Goal: Task Accomplishment & Management: Manage account settings

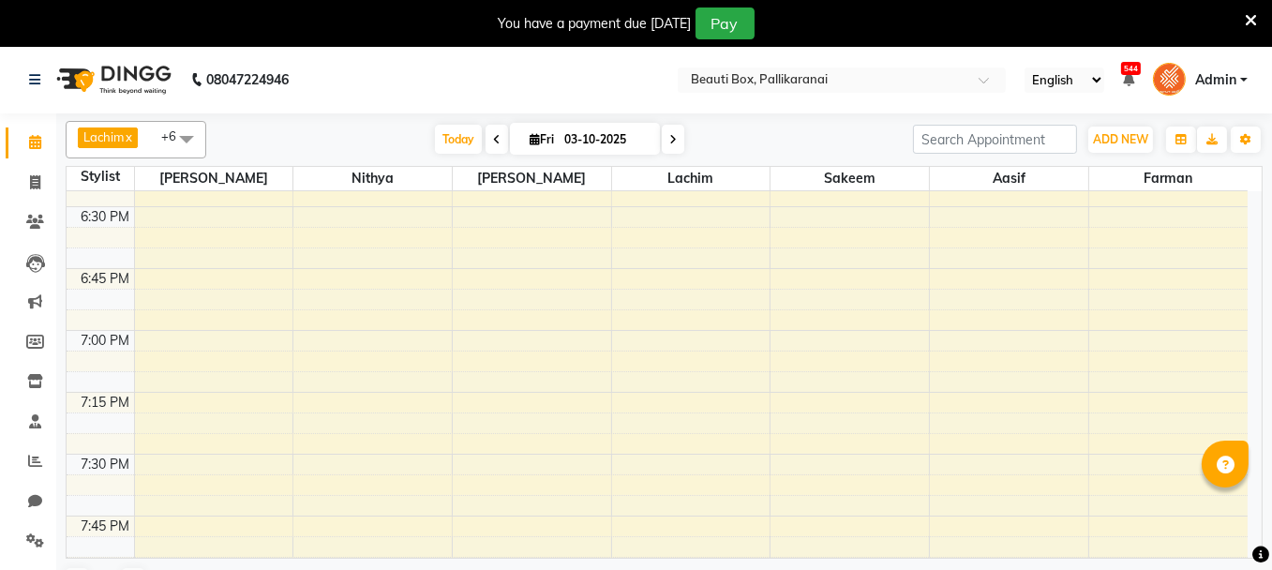
scroll to position [2581, 0]
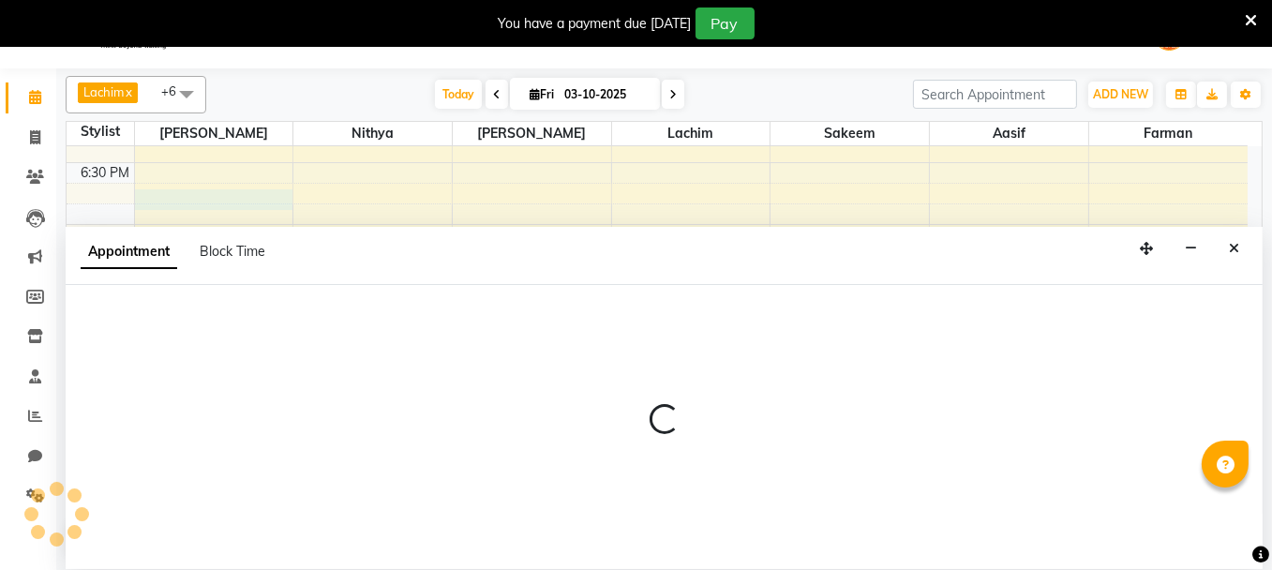
scroll to position [46, 0]
select select "1755"
select select "tentative"
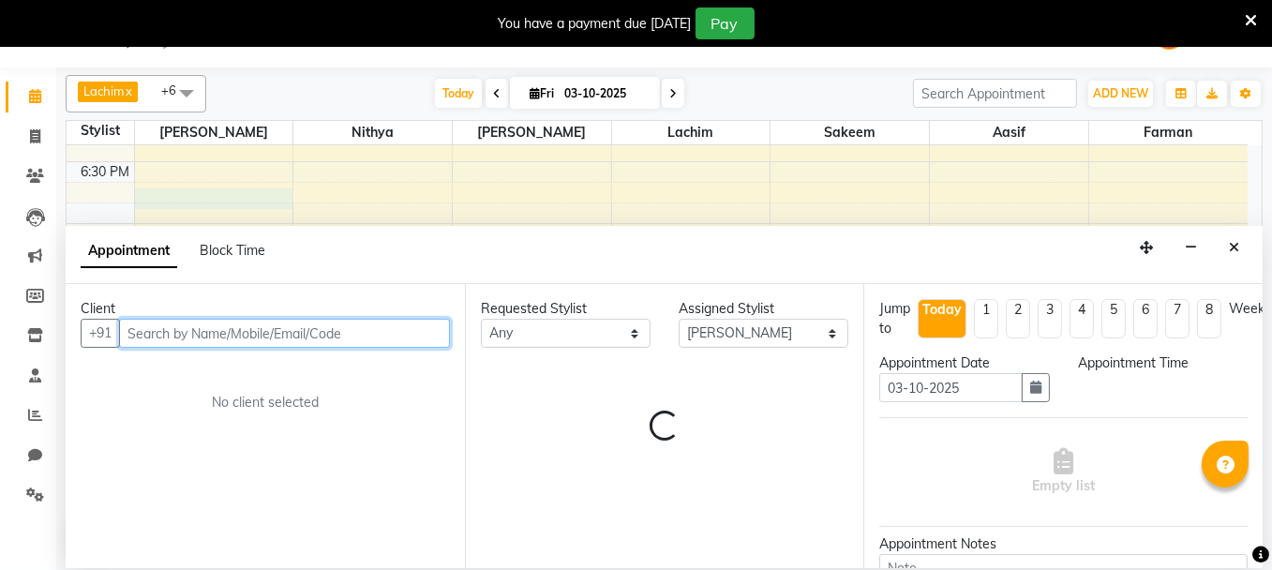
select select "1125"
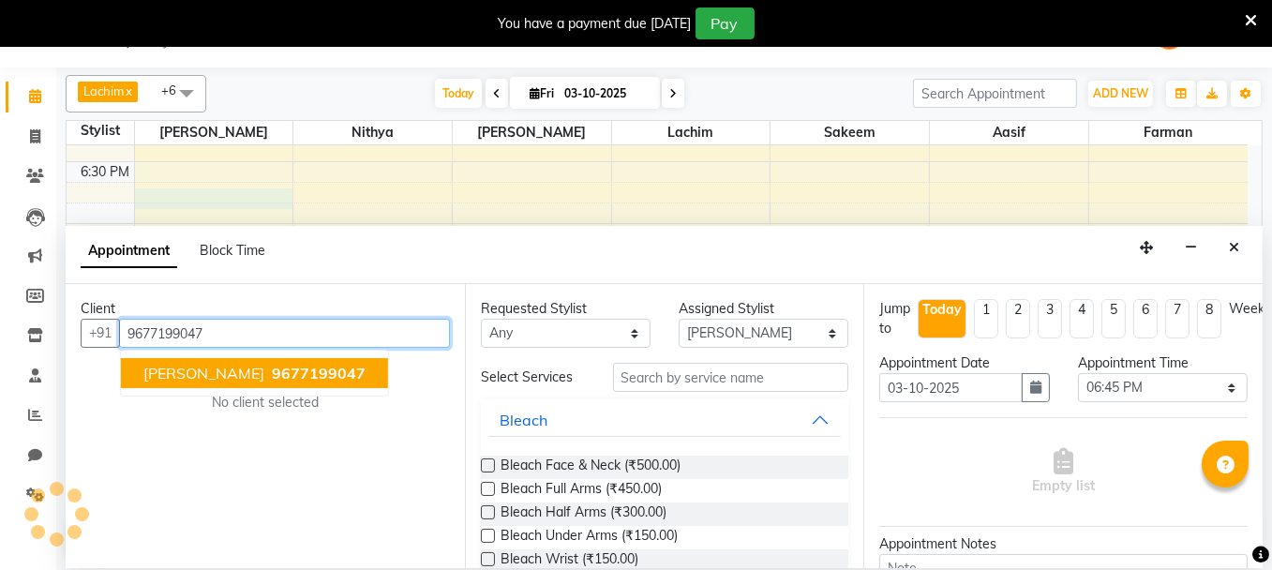
click at [157, 370] on span "[PERSON_NAME]" at bounding box center [203, 373] width 121 height 19
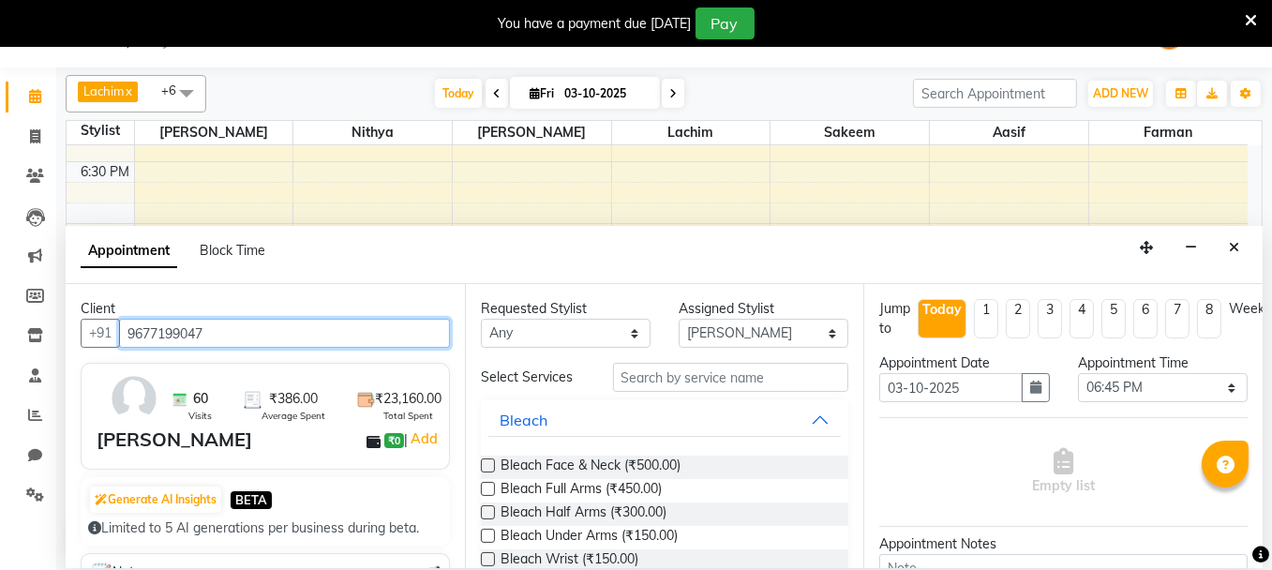
type input "9677199047"
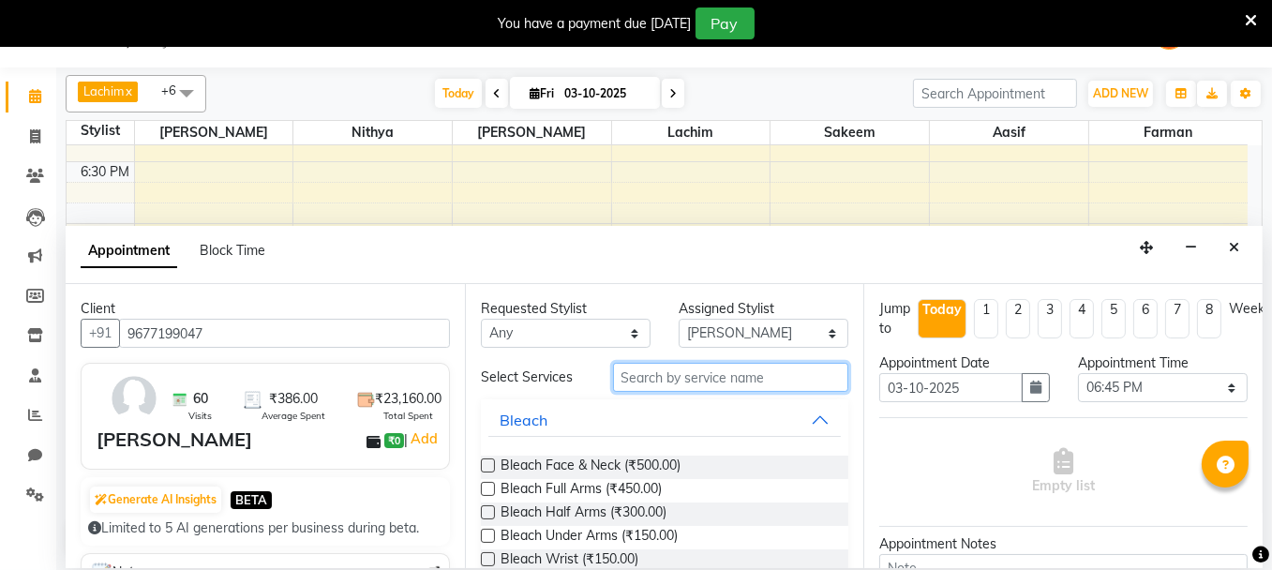
click at [675, 371] on input "text" at bounding box center [731, 377] width 236 height 29
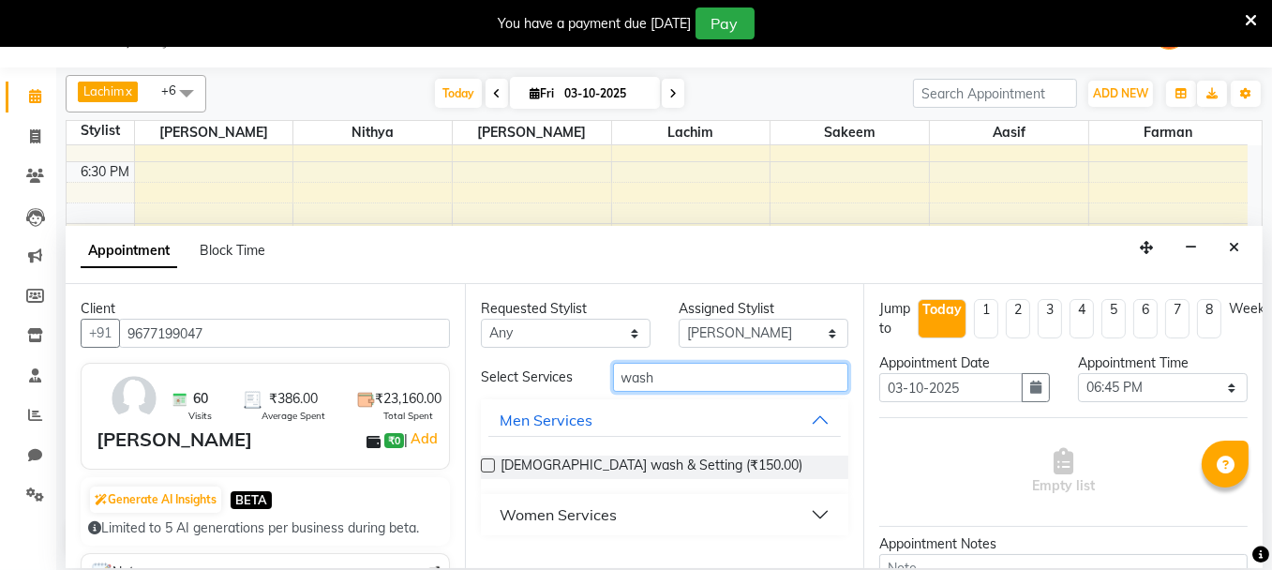
type input "wash"
click at [819, 414] on button "Men Services" at bounding box center [664, 420] width 353 height 34
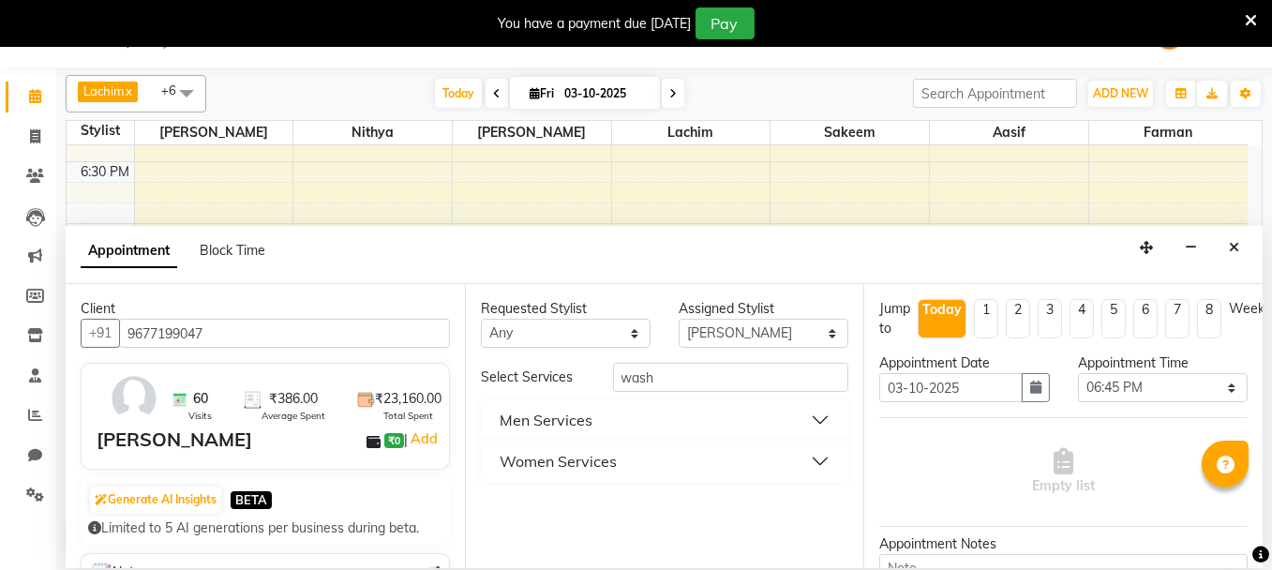
click at [822, 456] on button "Women Services" at bounding box center [664, 461] width 353 height 34
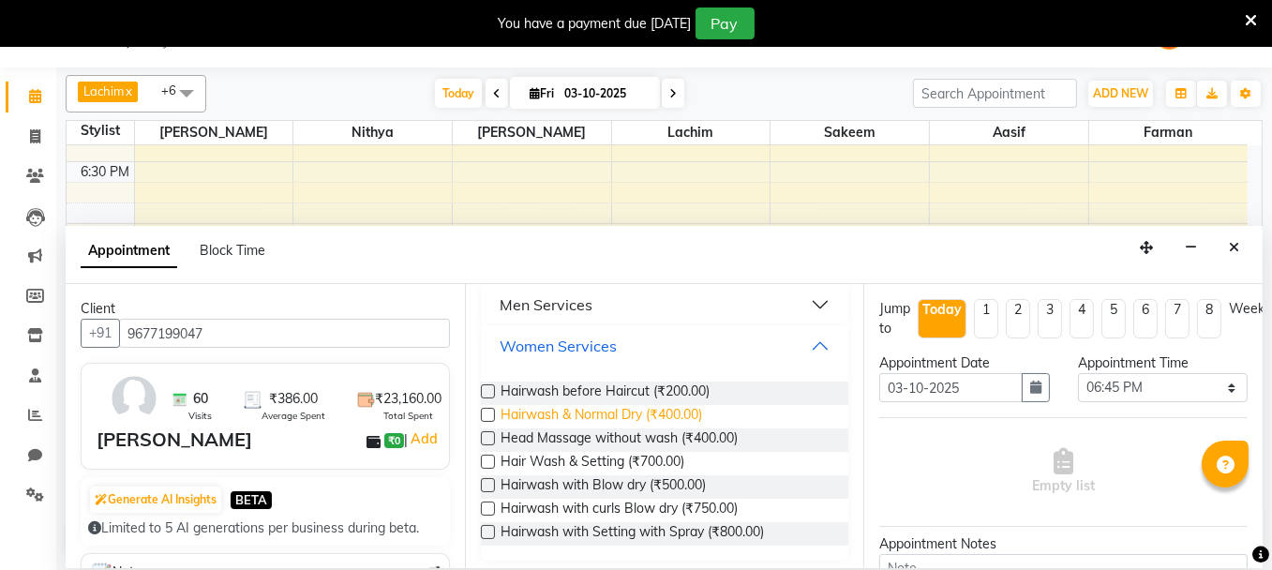
scroll to position [122, 0]
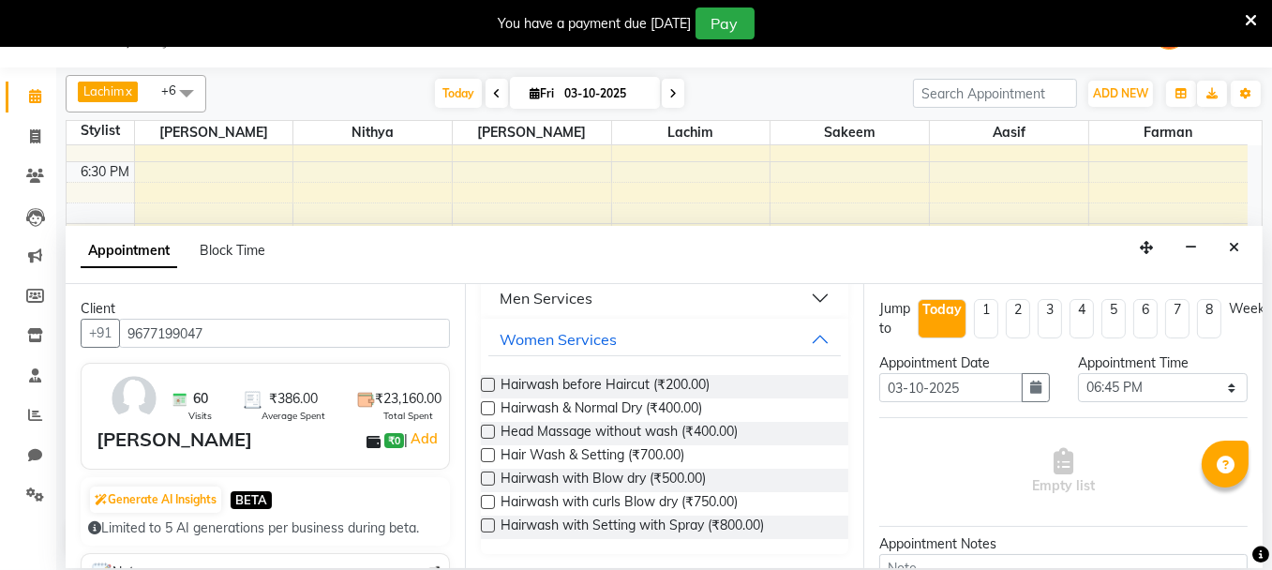
click at [488, 476] on label at bounding box center [488, 478] width 14 height 14
click at [488, 476] on input "checkbox" at bounding box center [487, 480] width 12 height 12
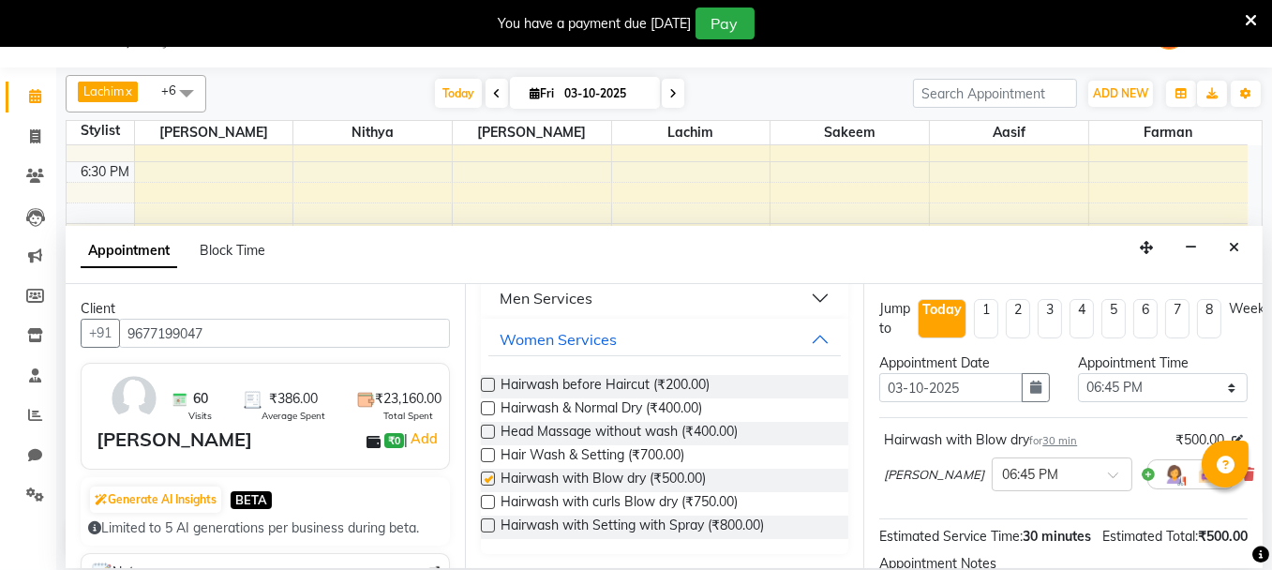
checkbox input "false"
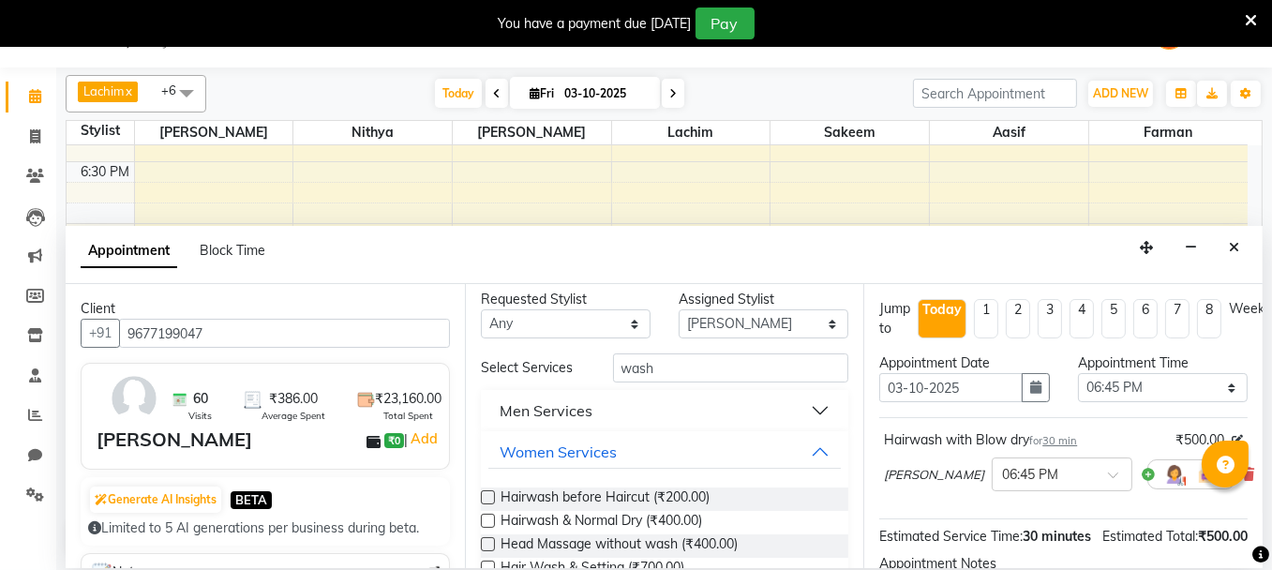
scroll to position [0, 0]
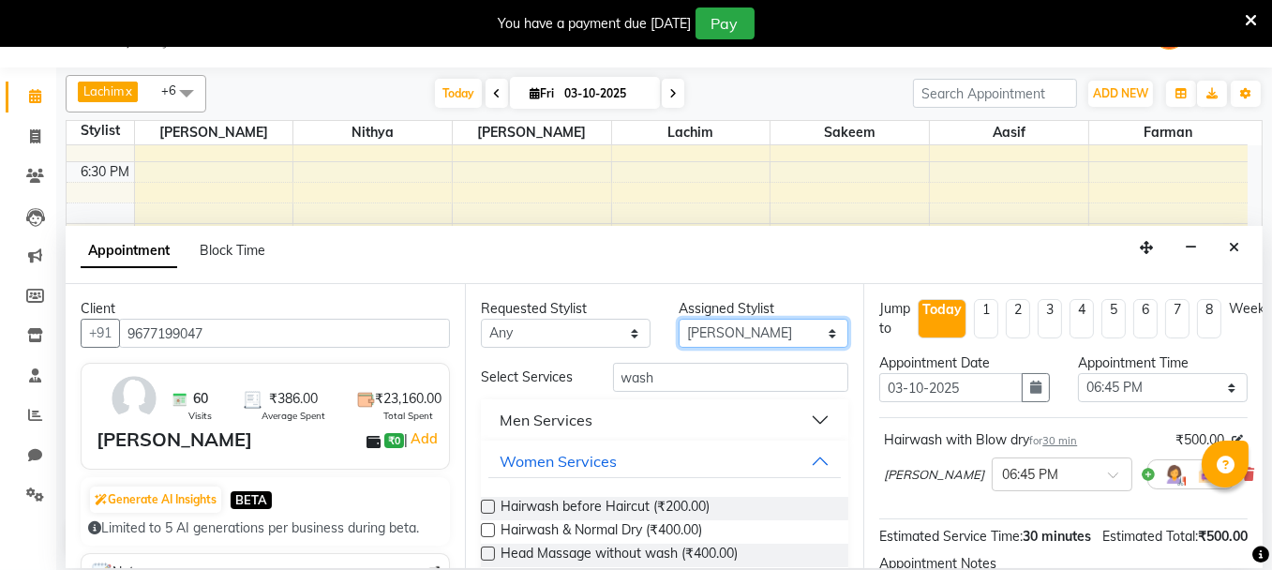
click at [778, 332] on select "Select [PERSON_NAME] [PERSON_NAME] [PERSON_NAME] Ifzan [PERSON_NAME] Lachim Nan…" at bounding box center [764, 333] width 170 height 29
select select "40097"
click at [679, 319] on select "Select [PERSON_NAME] [PERSON_NAME] [PERSON_NAME] Ifzan [PERSON_NAME] Lachim Nan…" at bounding box center [764, 333] width 170 height 29
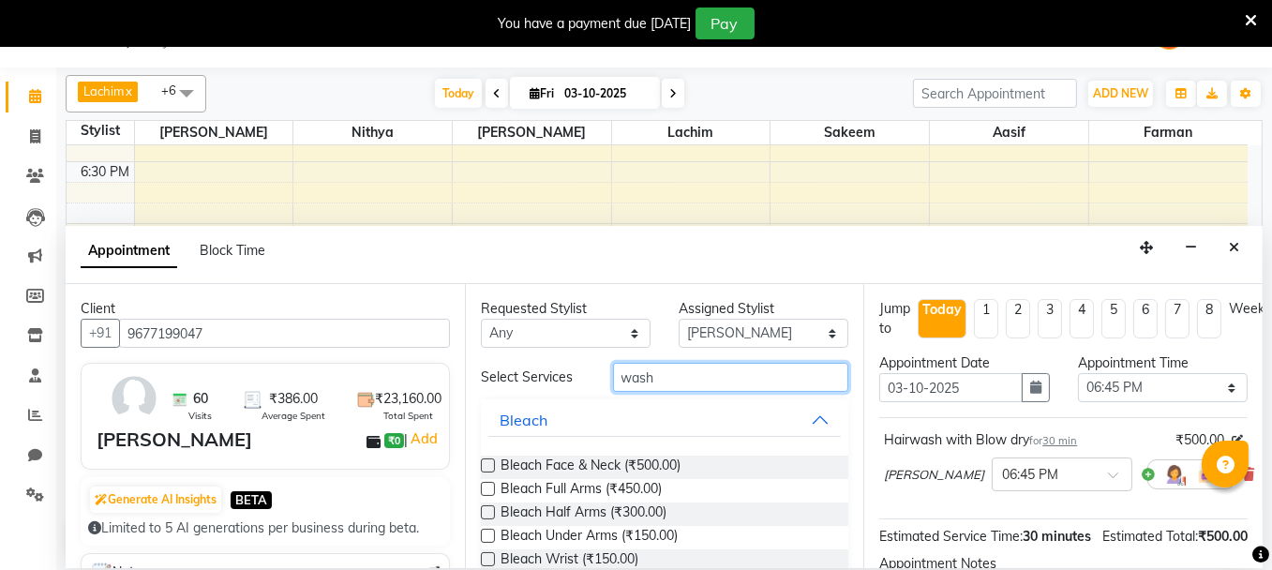
click at [664, 372] on input "wash" at bounding box center [731, 377] width 236 height 29
type input "w"
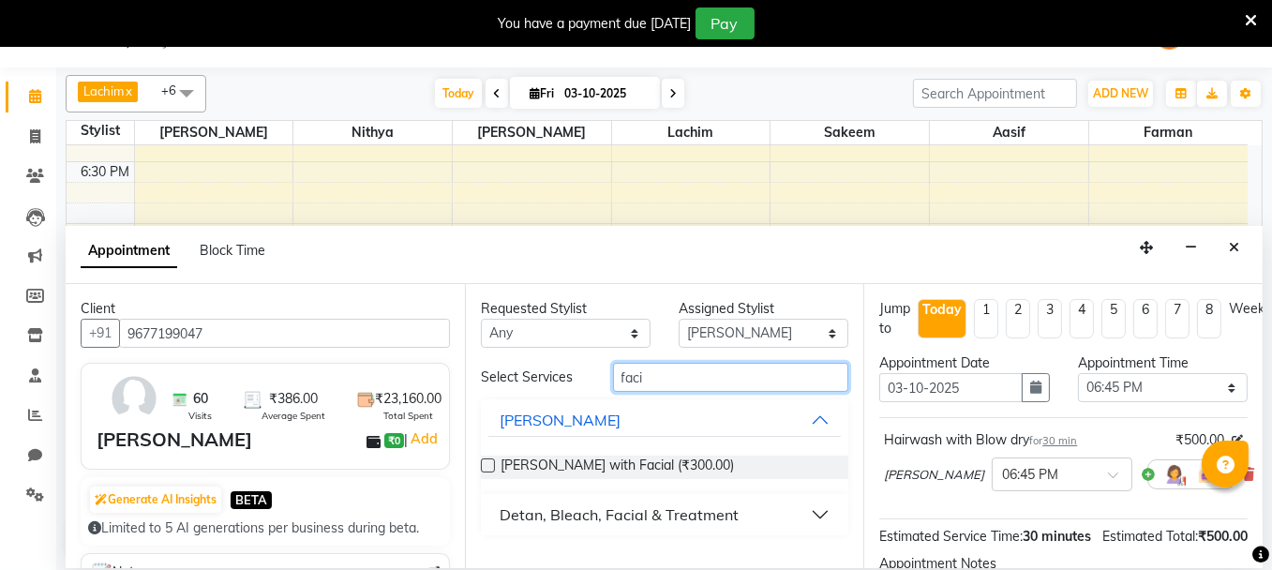
type input "faci"
click at [819, 416] on button "[PERSON_NAME]" at bounding box center [664, 420] width 353 height 34
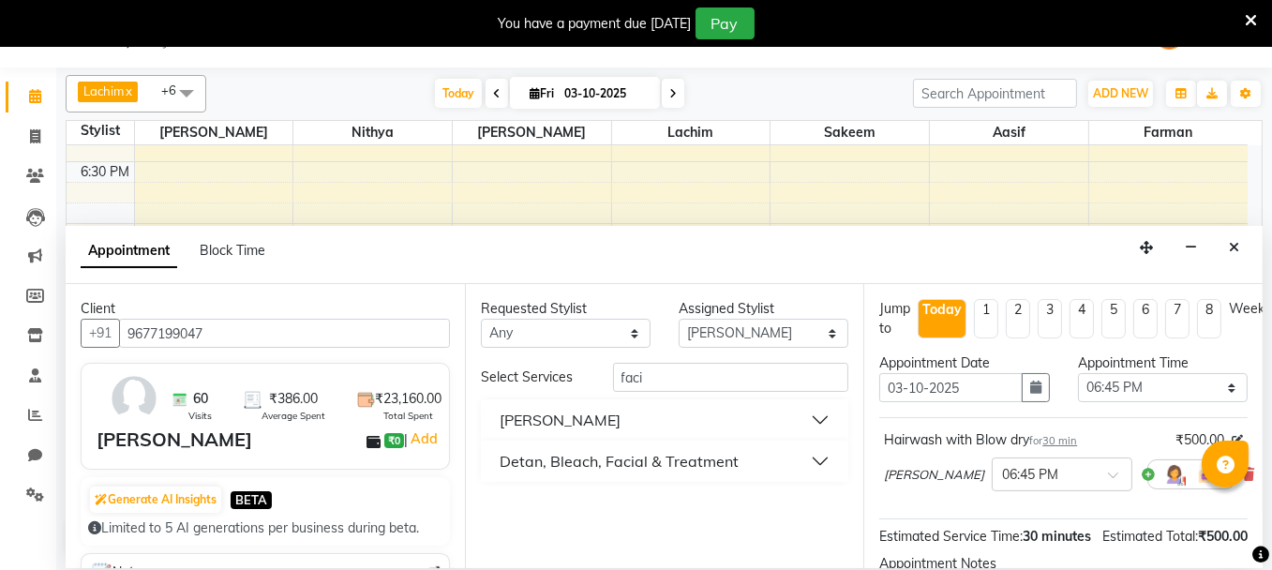
click at [818, 458] on button "Detan, Bleach, Facial & Treatment" at bounding box center [664, 461] width 353 height 34
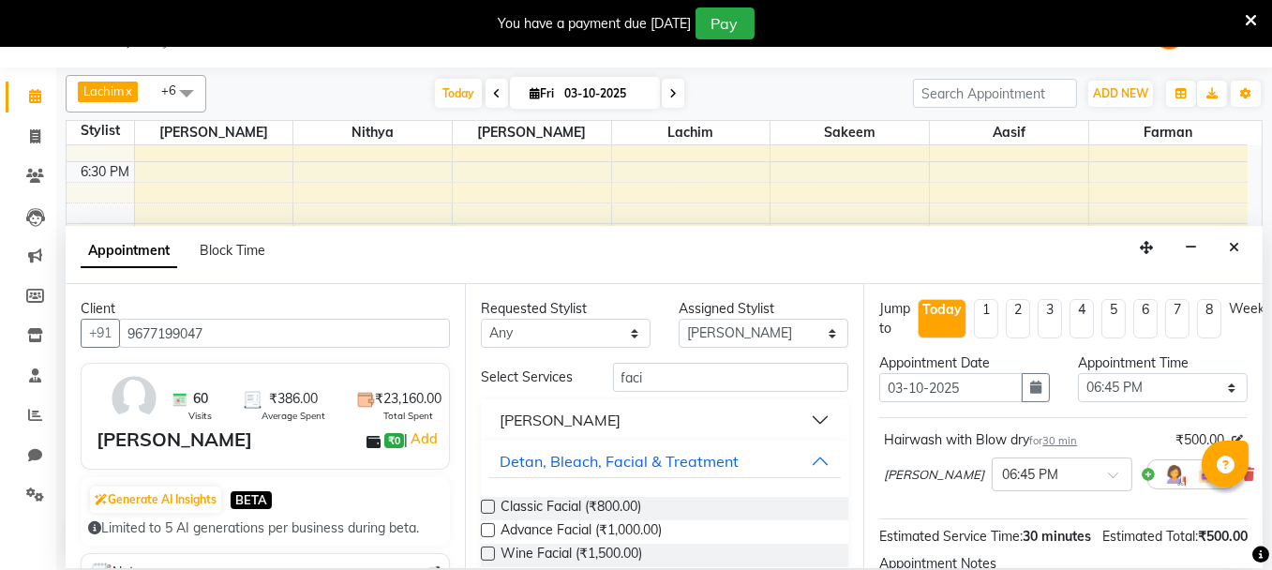
click at [485, 529] on label at bounding box center [488, 530] width 14 height 14
click at [485, 529] on input "checkbox" at bounding box center [487, 532] width 12 height 12
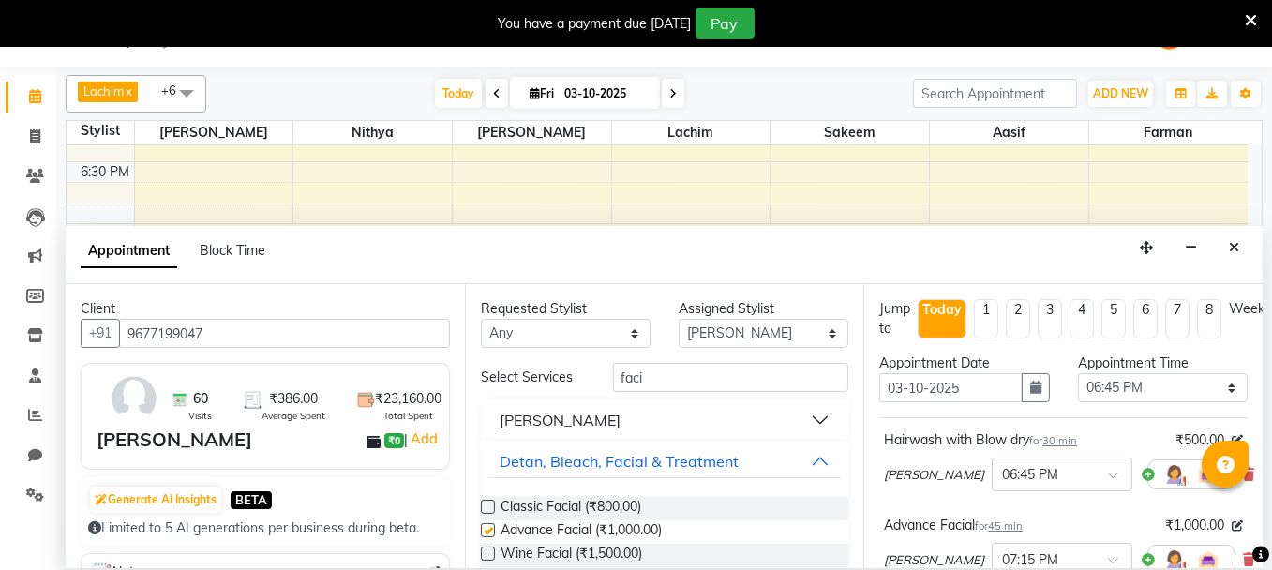
checkbox input "false"
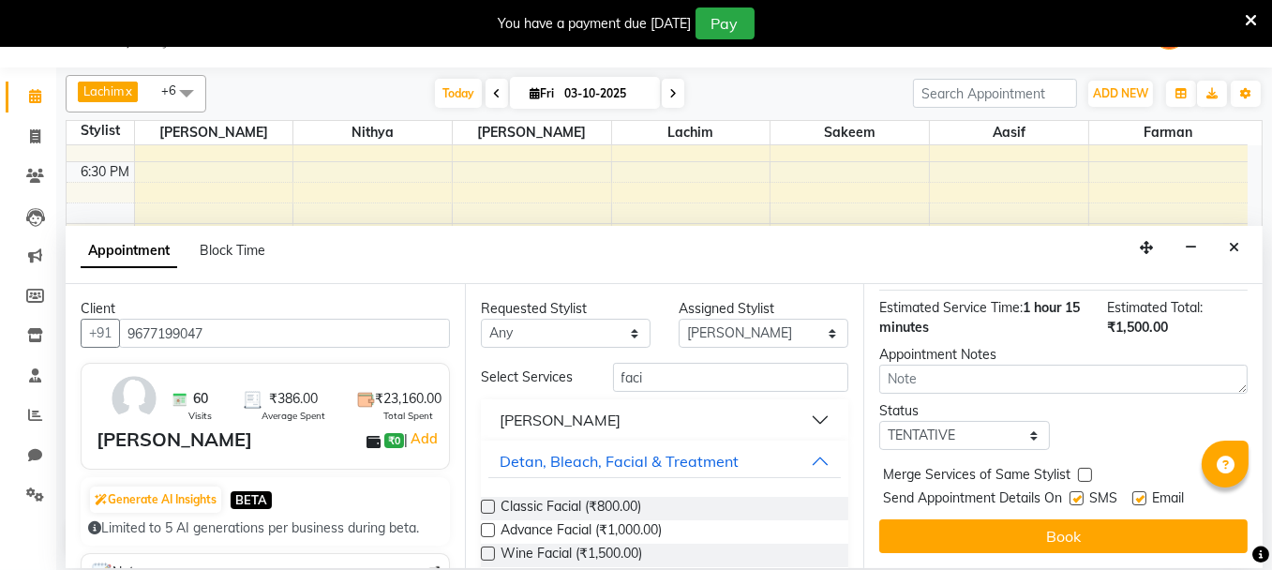
scroll to position [326, 0]
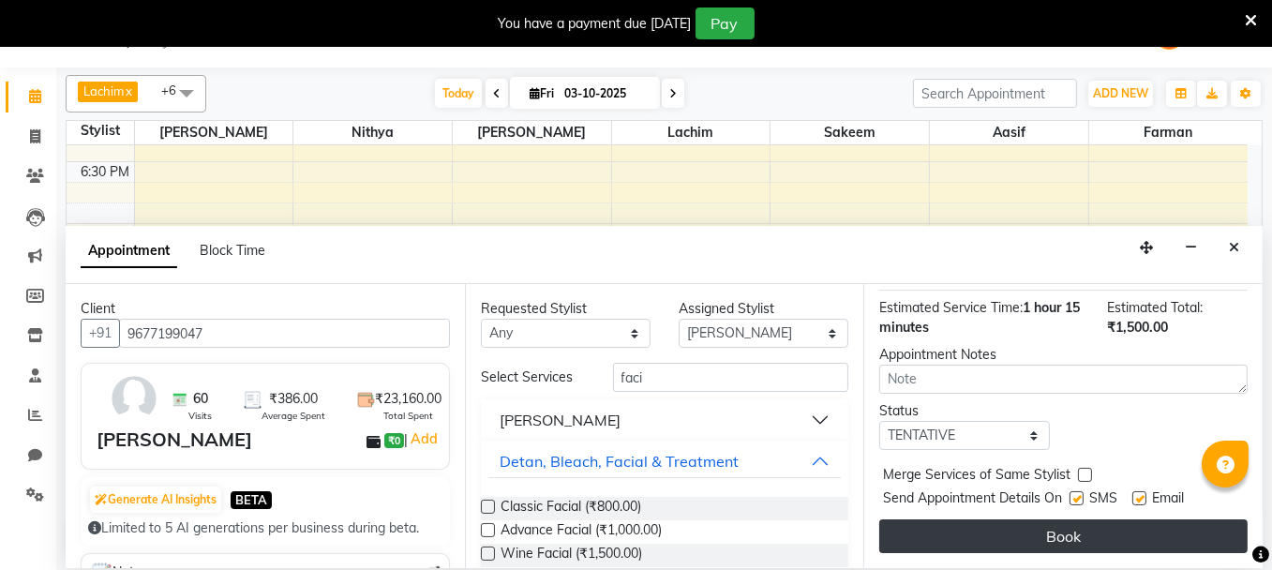
click at [1164, 519] on button "Book" at bounding box center [1063, 536] width 368 height 34
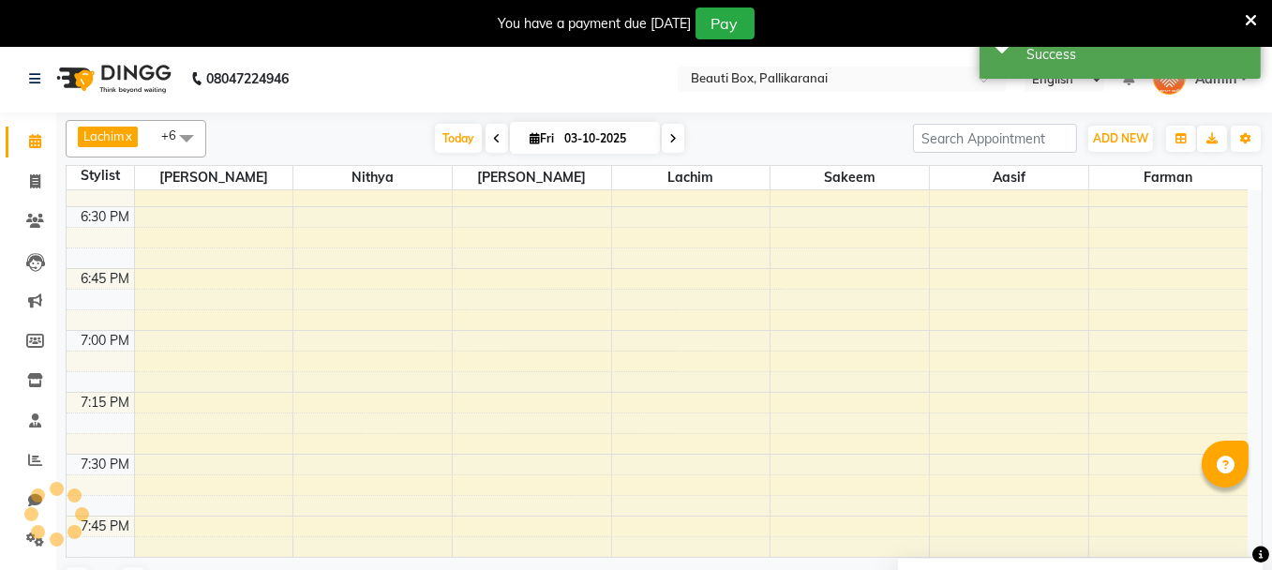
scroll to position [0, 0]
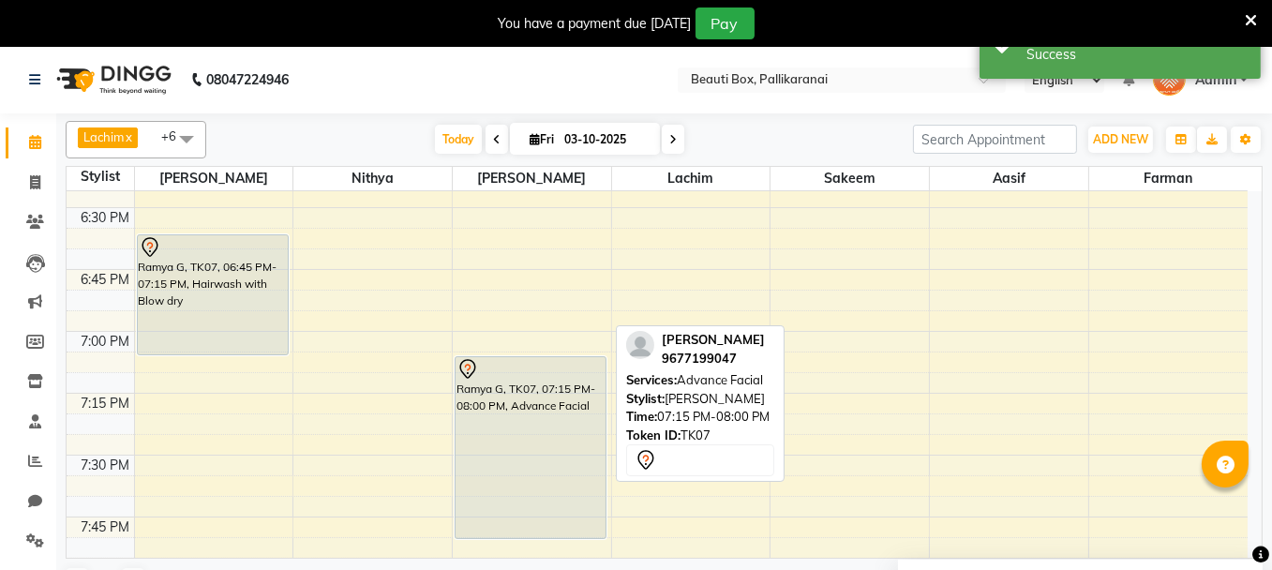
click at [533, 431] on div "Ramya G, TK07, 07:15 PM-08:00 PM, Advance Facial" at bounding box center [531, 447] width 151 height 181
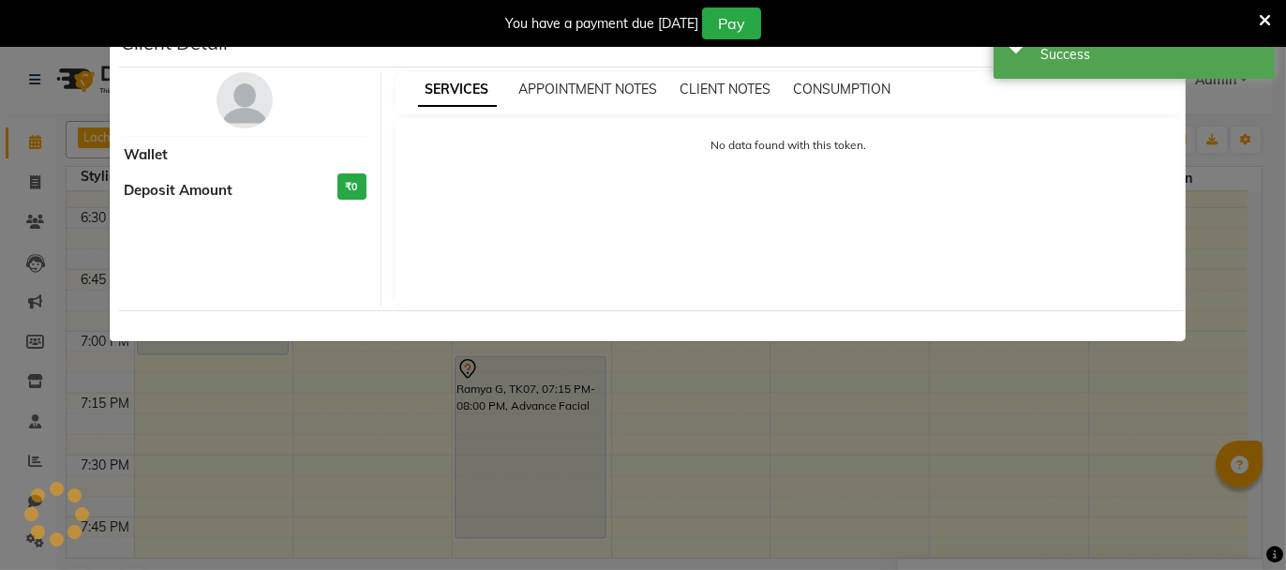
select select "7"
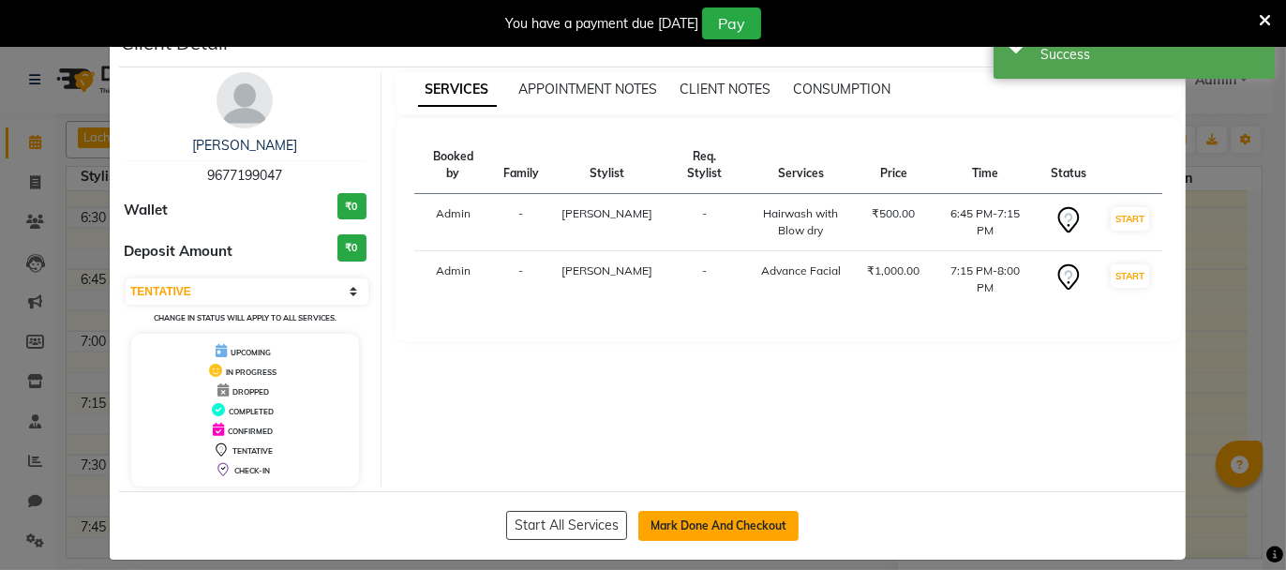
click at [672, 518] on button "Mark Done And Checkout" at bounding box center [718, 526] width 160 height 30
select select "service"
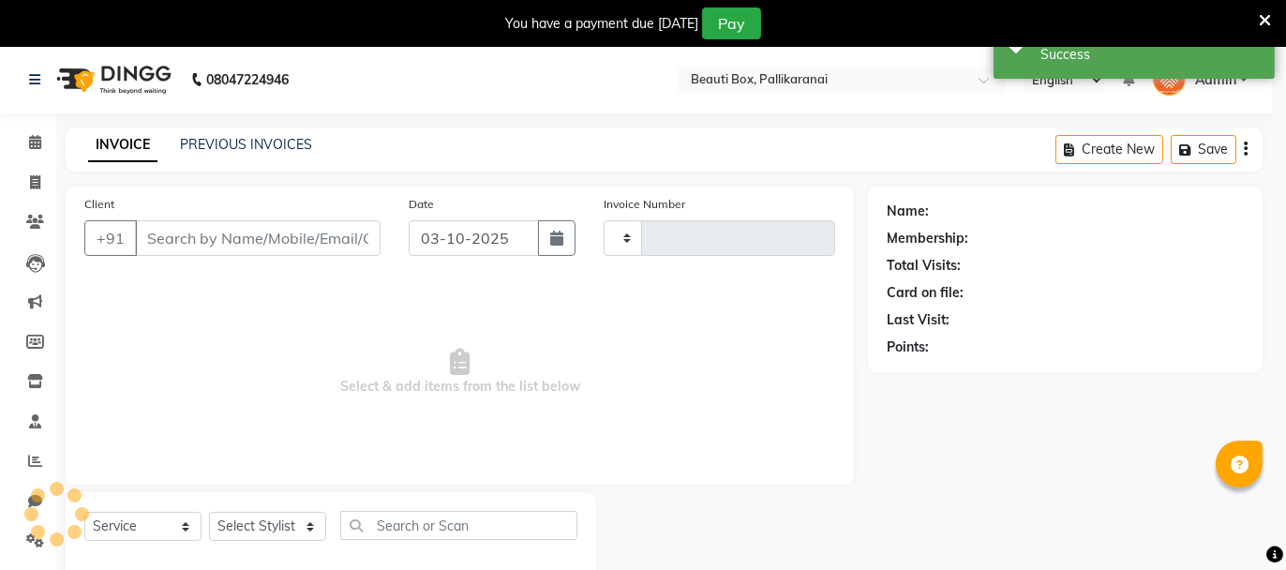
type input "2928"
select select "11"
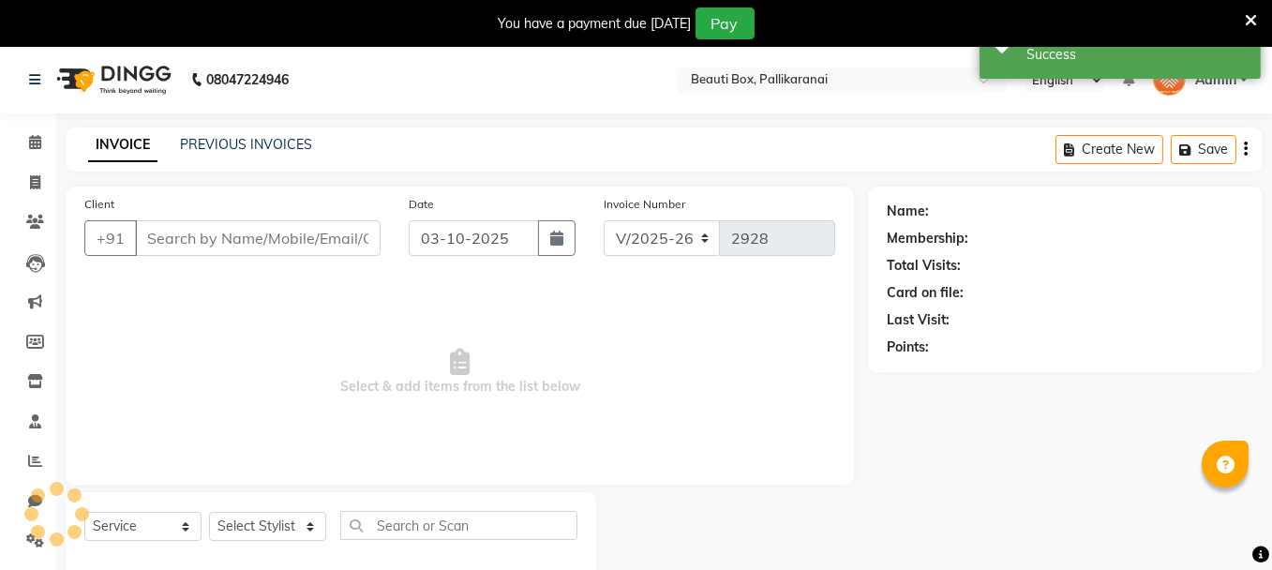
type input "9677199047"
select select "40097"
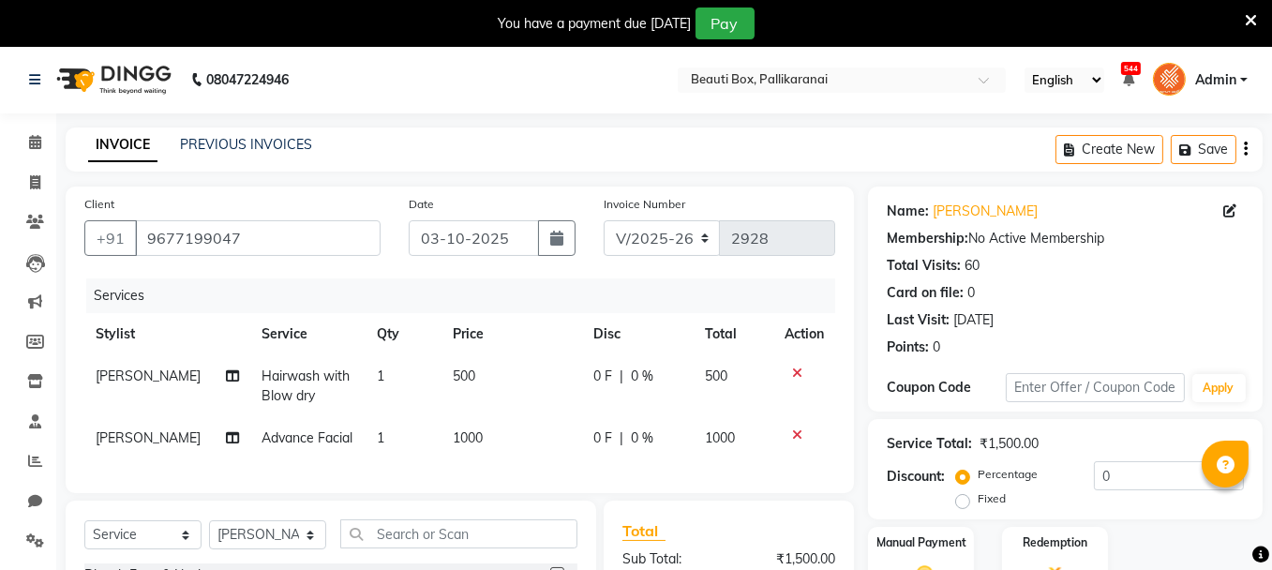
click at [459, 436] on span "1000" at bounding box center [468, 437] width 30 height 17
select select "40097"
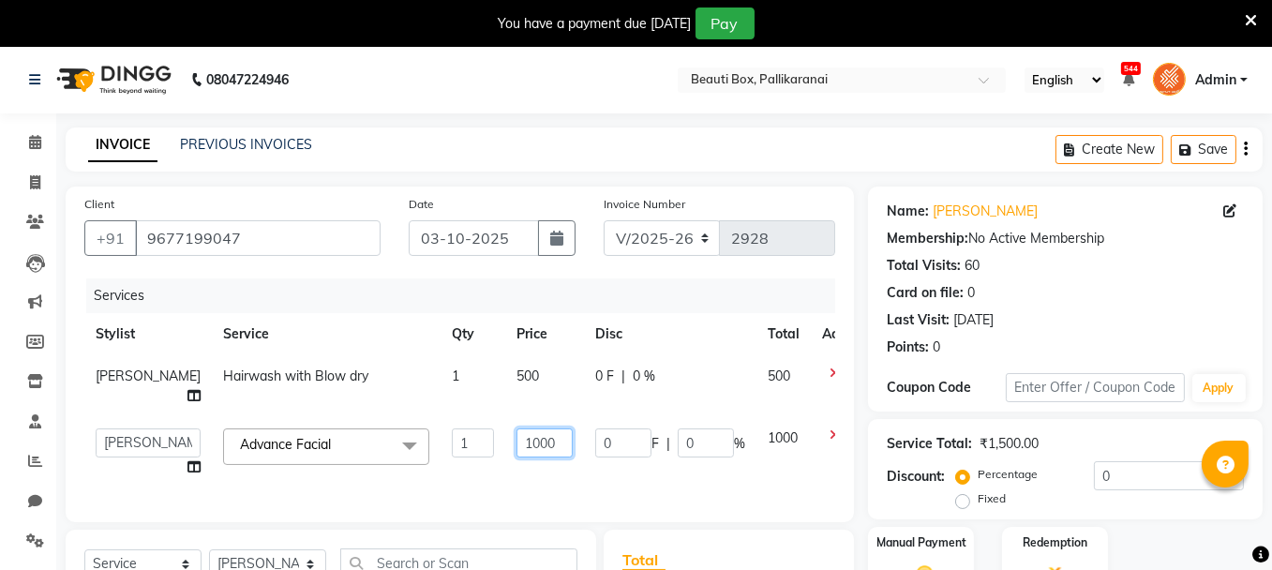
click at [516, 441] on input "1000" at bounding box center [544, 442] width 56 height 29
click at [516, 440] on input "1000" at bounding box center [544, 442] width 56 height 29
type input "1500"
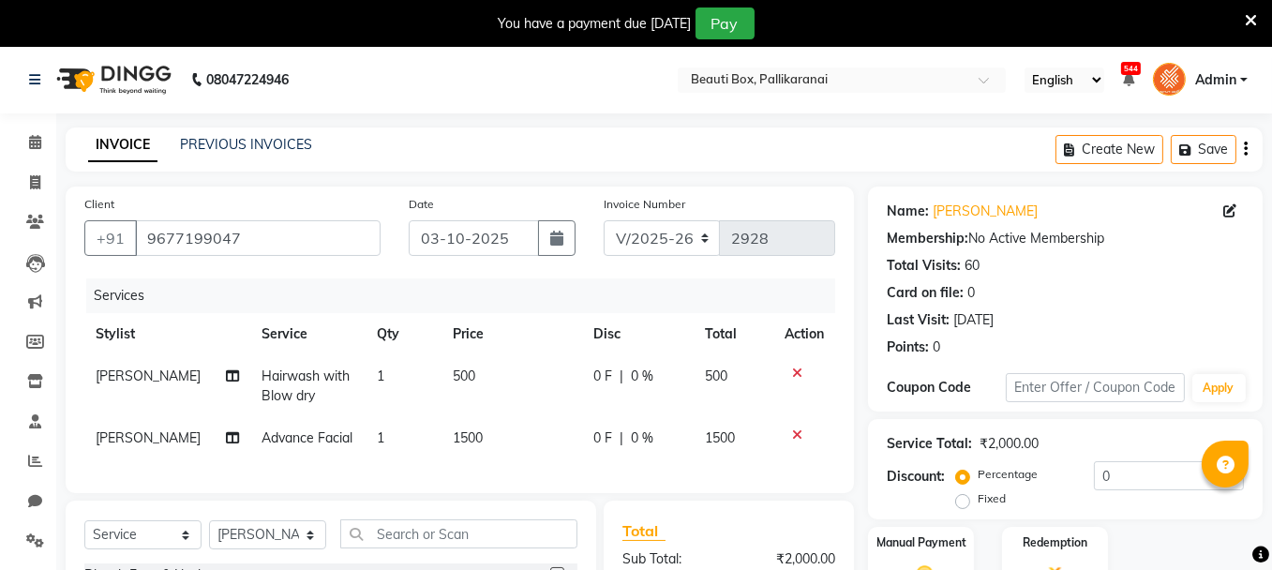
click at [503, 469] on div "Services Stylist Service Qty Price Disc Total Action [PERSON_NAME] Hairwash wit…" at bounding box center [459, 376] width 751 height 196
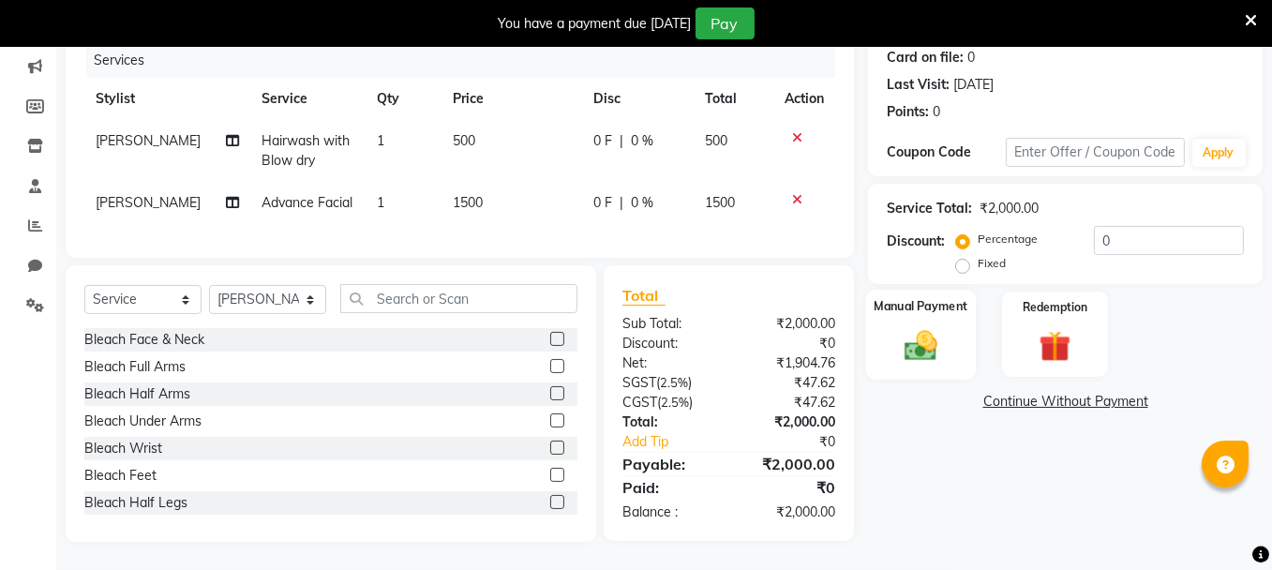
click at [962, 332] on div "Manual Payment" at bounding box center [921, 334] width 110 height 89
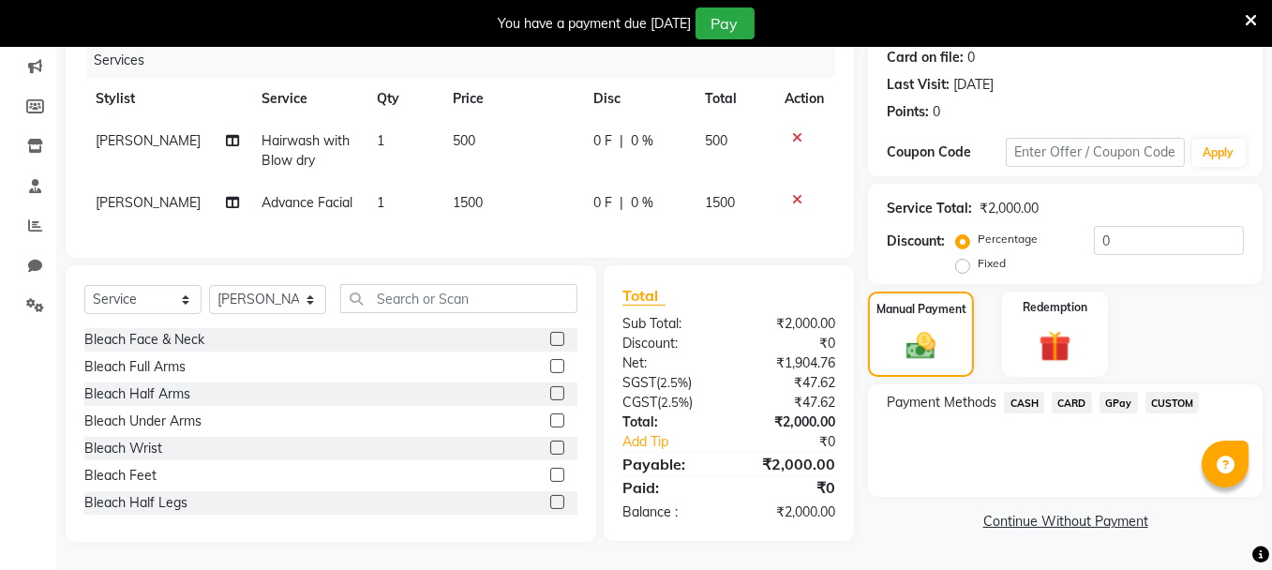
click at [1110, 392] on span "GPay" at bounding box center [1118, 403] width 38 height 22
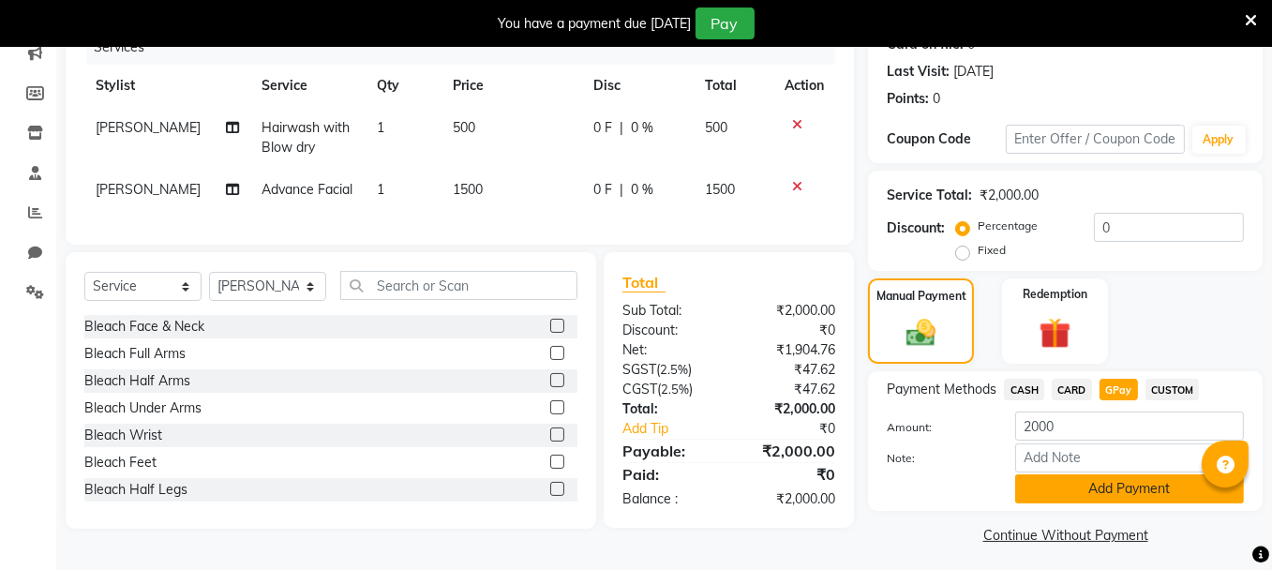
click at [1094, 484] on button "Add Payment" at bounding box center [1129, 488] width 229 height 29
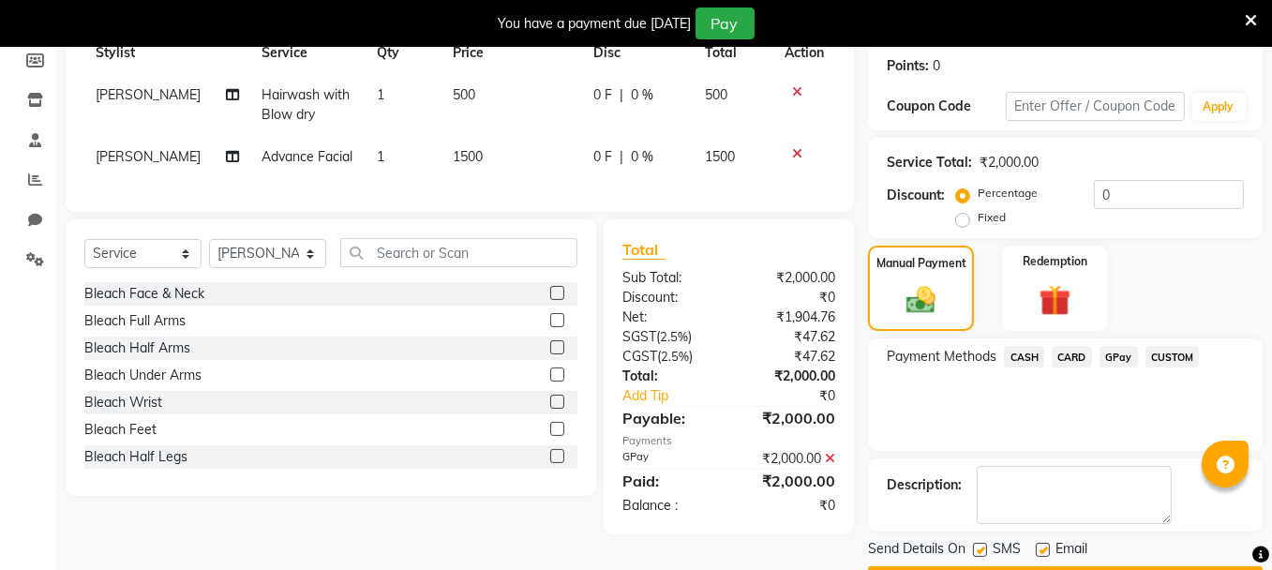
scroll to position [333, 0]
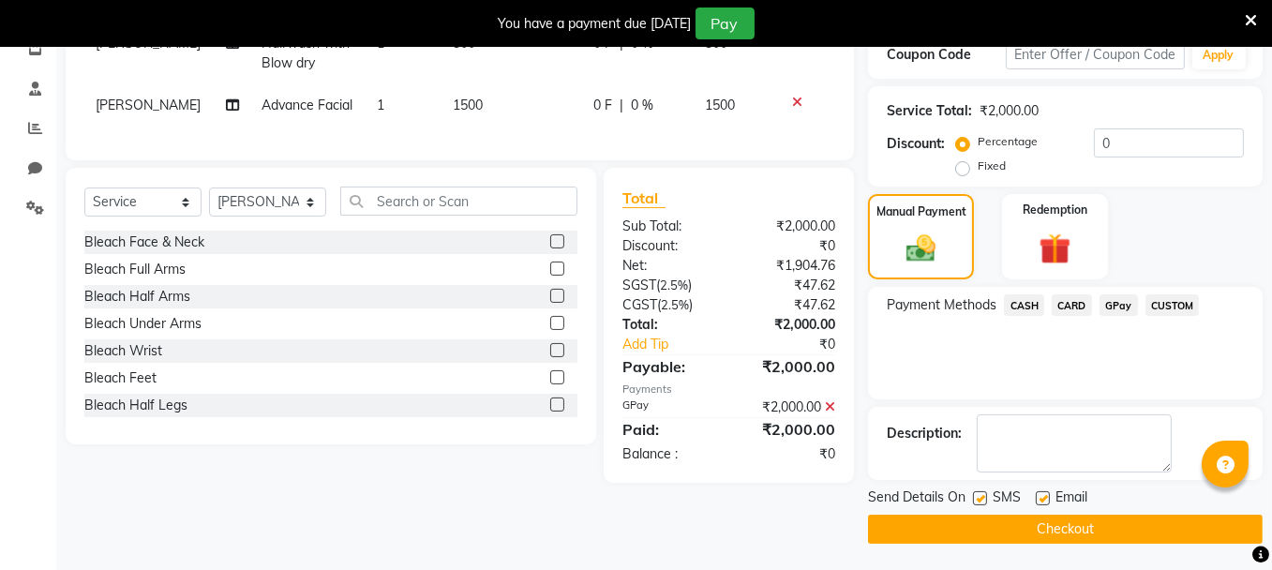
click at [828, 413] on icon at bounding box center [830, 406] width 10 height 13
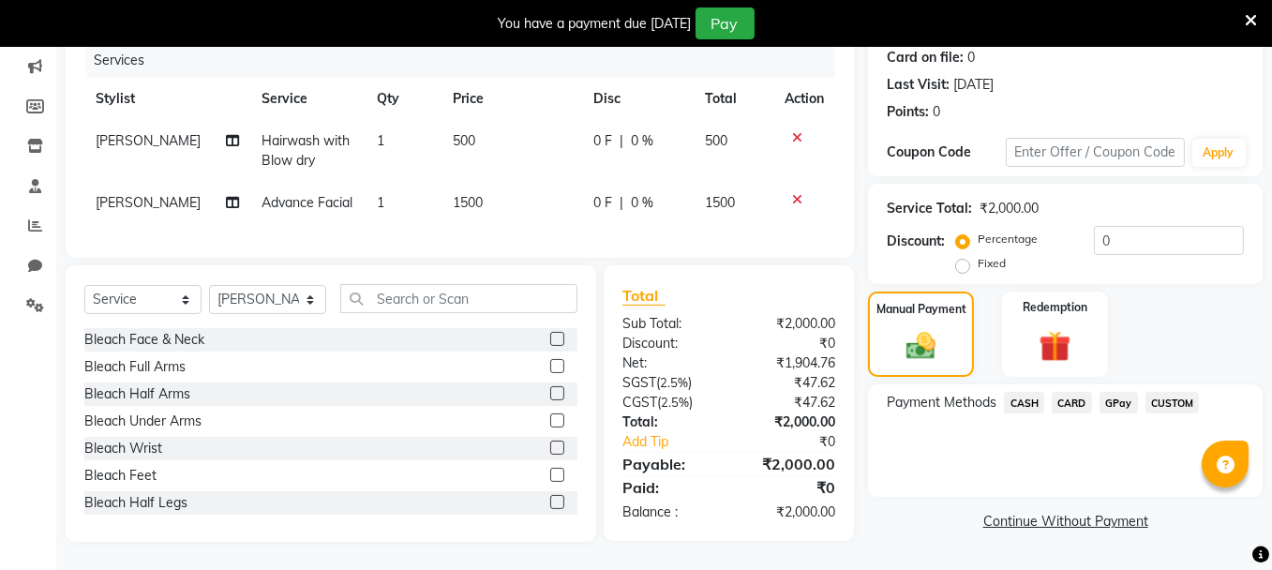
scroll to position [248, 0]
click at [1075, 392] on span "CARD" at bounding box center [1072, 403] width 40 height 22
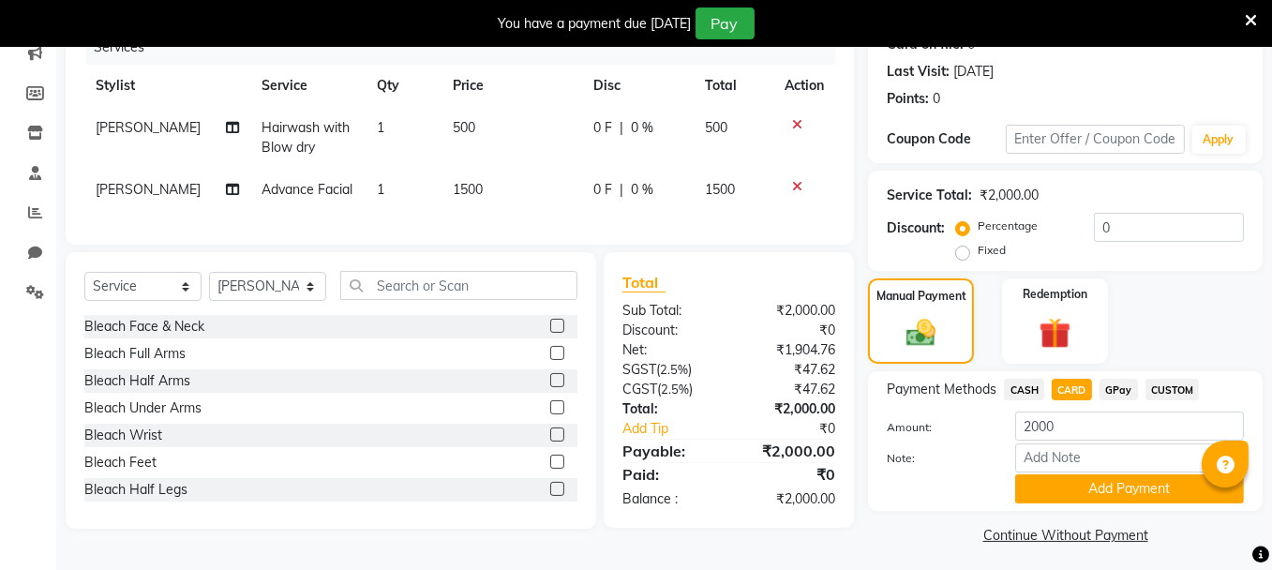
scroll to position [254, 0]
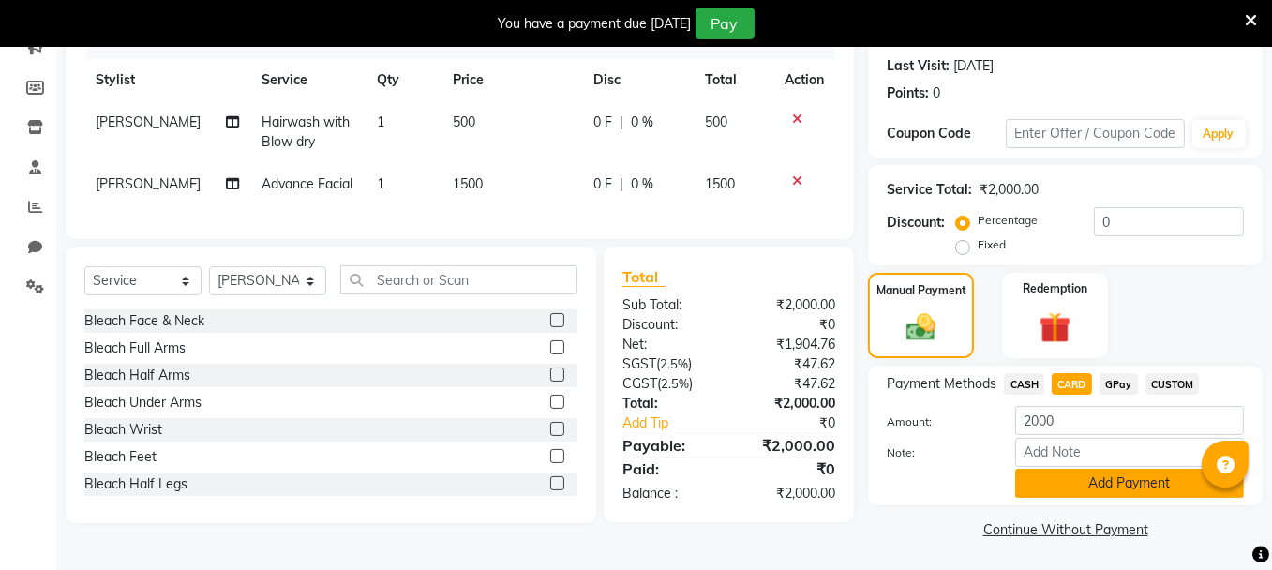
click at [1076, 475] on button "Add Payment" at bounding box center [1129, 483] width 229 height 29
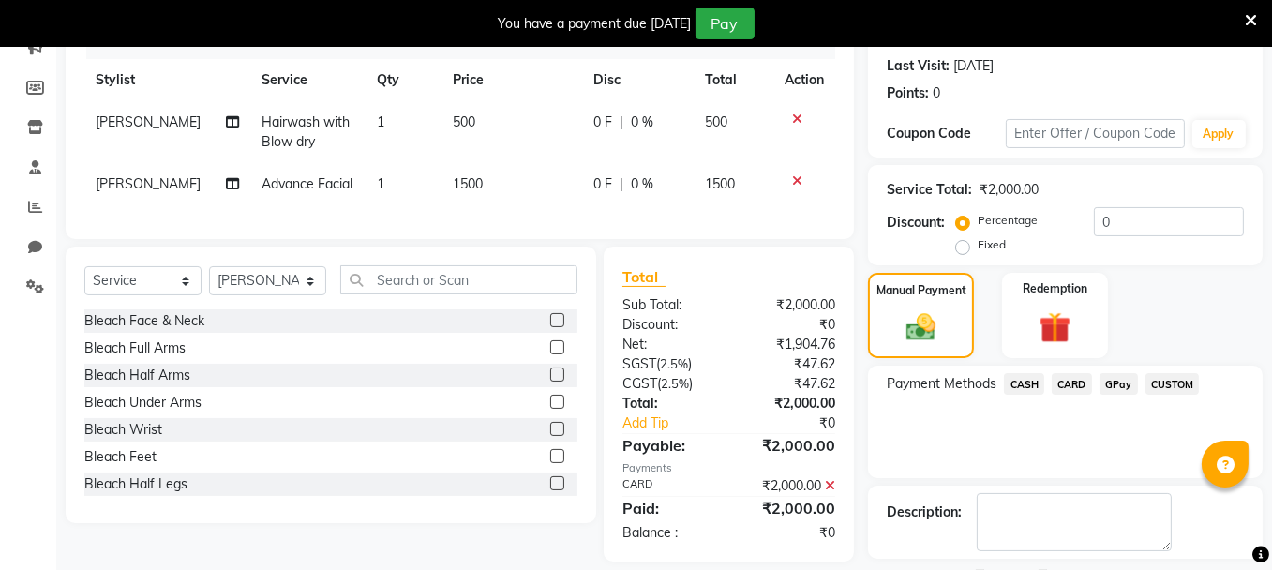
scroll to position [333, 0]
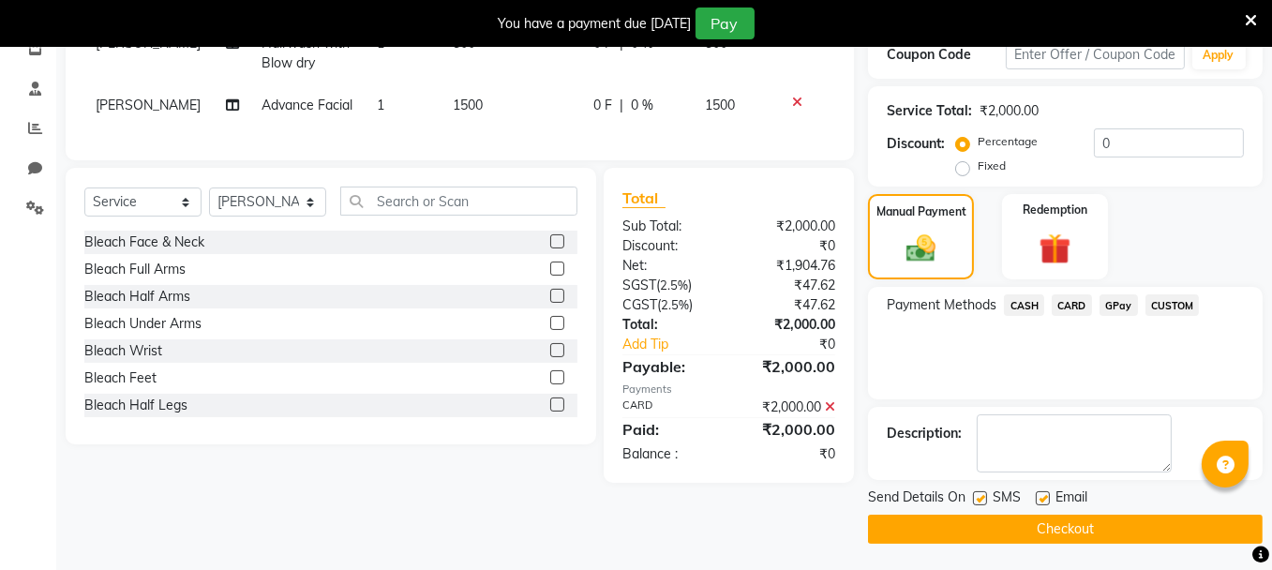
click at [1025, 524] on button "Checkout" at bounding box center [1065, 529] width 395 height 29
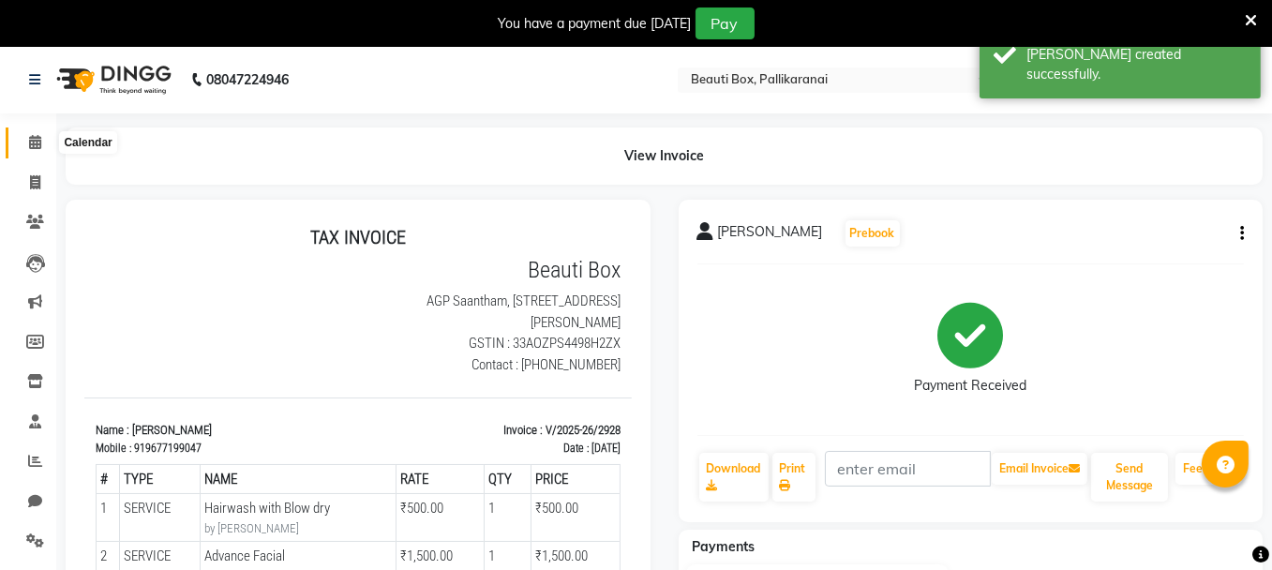
click at [35, 140] on icon at bounding box center [35, 142] width 12 height 14
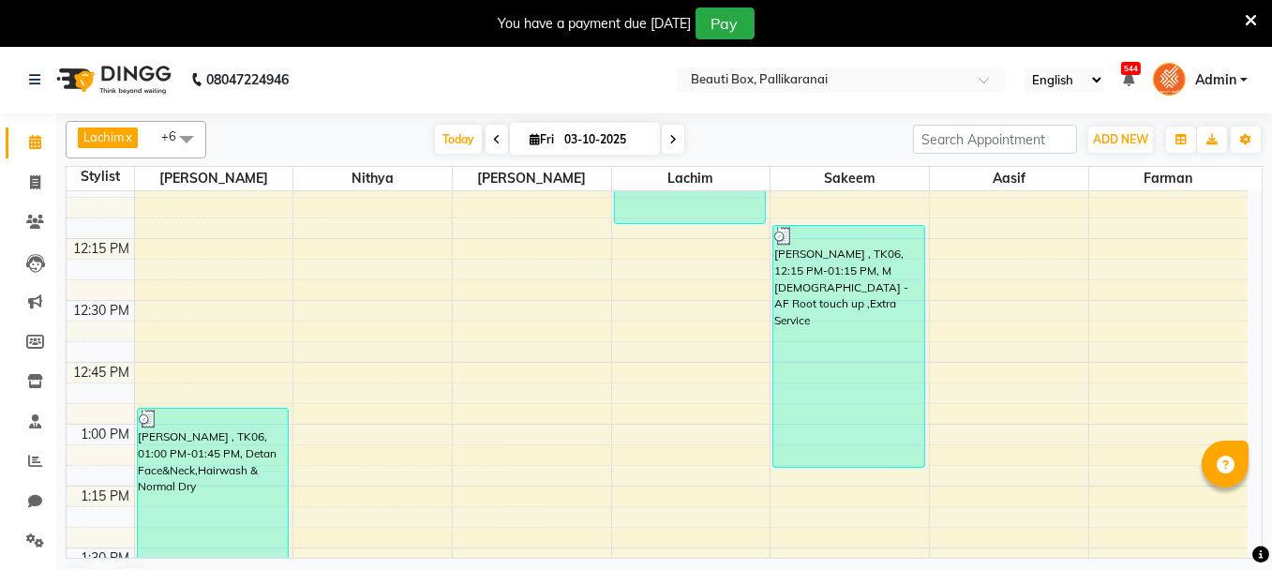
scroll to position [937, 0]
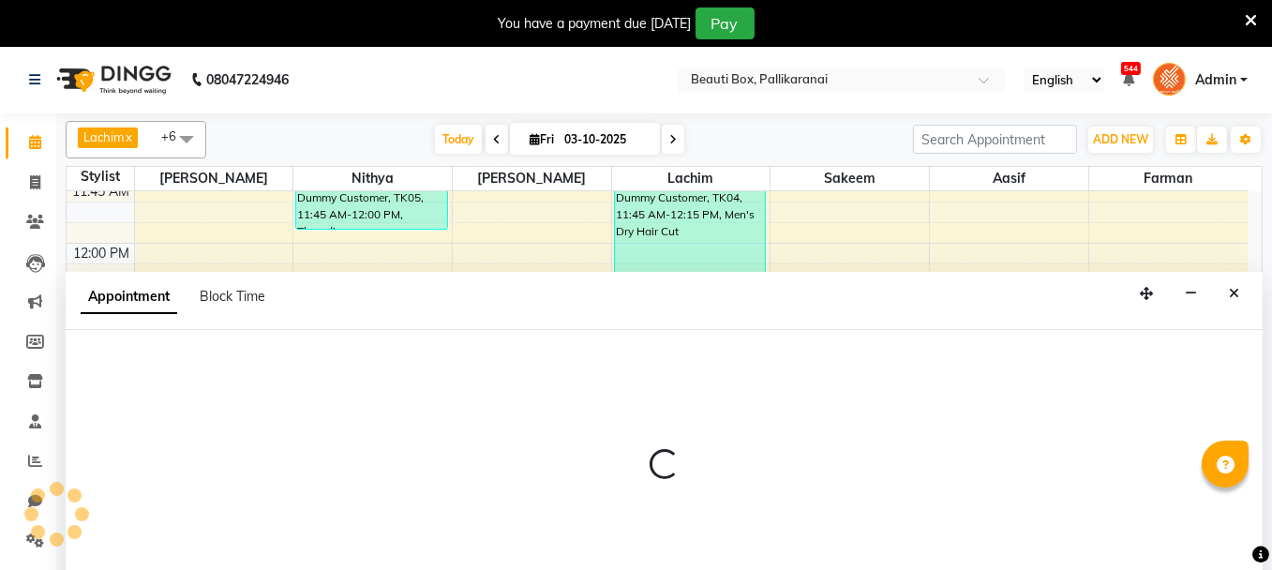
scroll to position [46, 0]
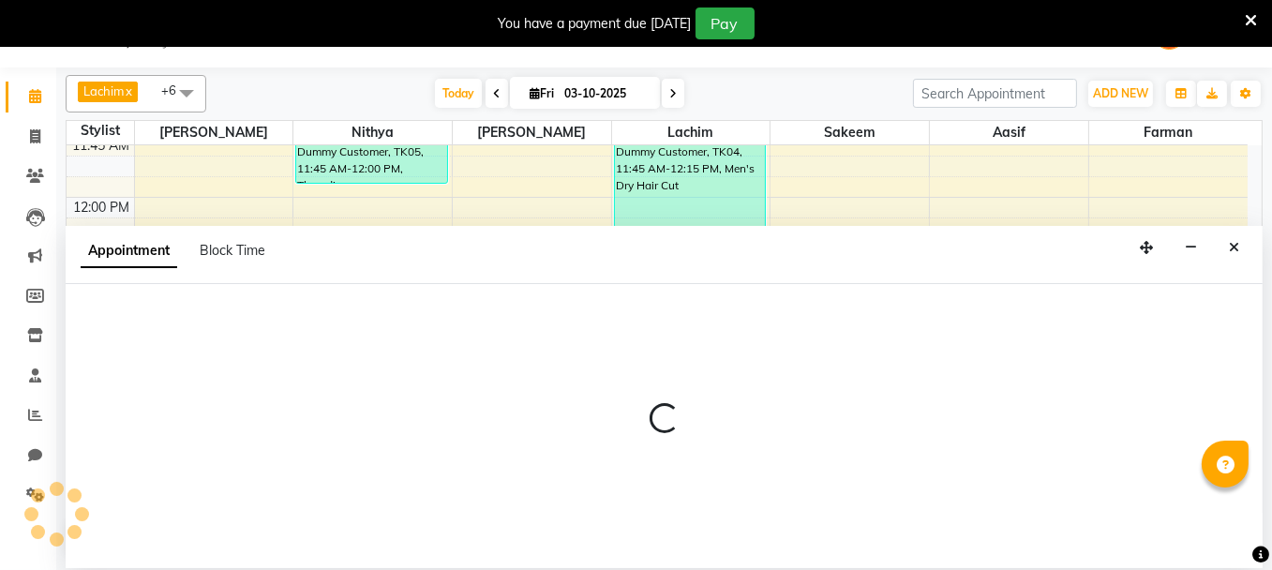
select select "9763"
select select "735"
select select "tentative"
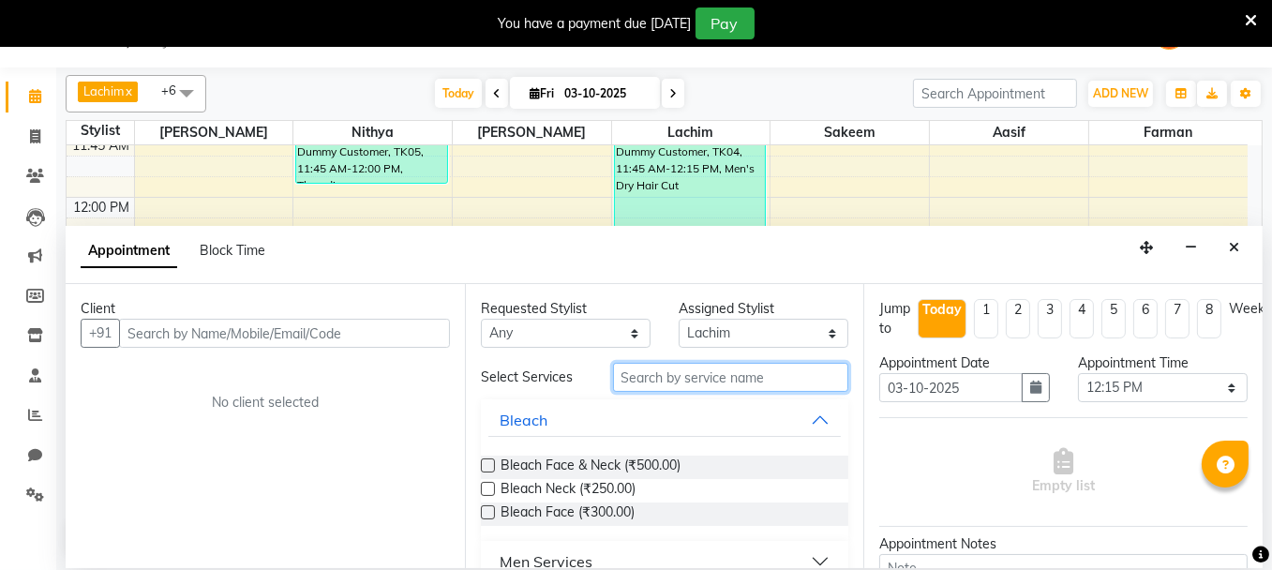
click at [649, 374] on input "text" at bounding box center [731, 377] width 236 height 29
type input "d"
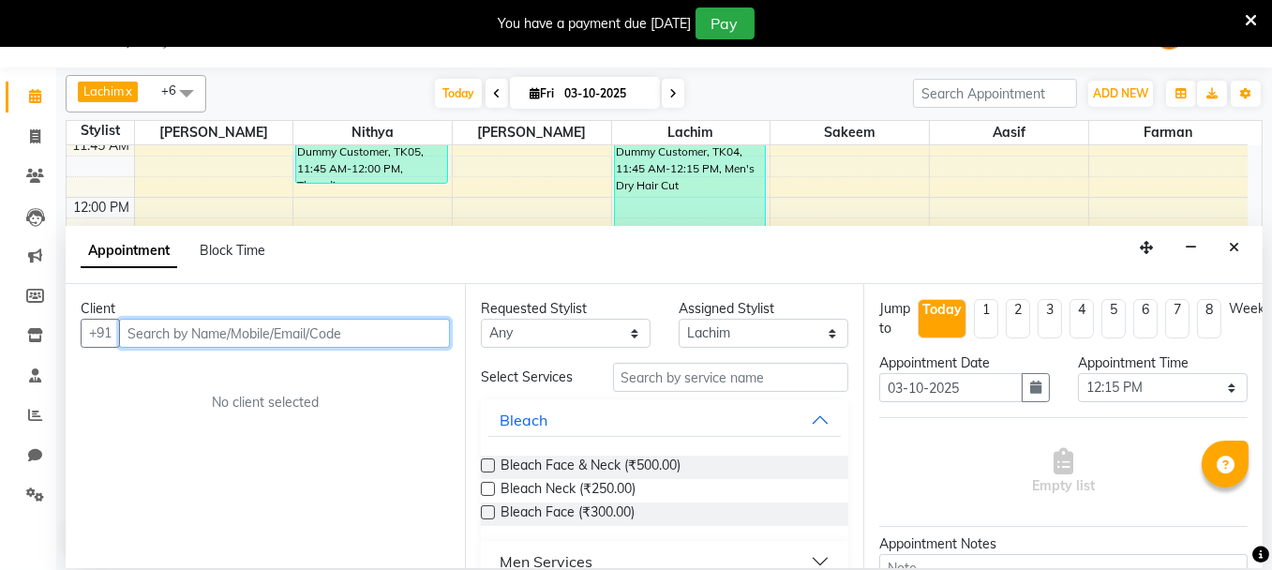
click at [403, 337] on input "text" at bounding box center [284, 333] width 331 height 29
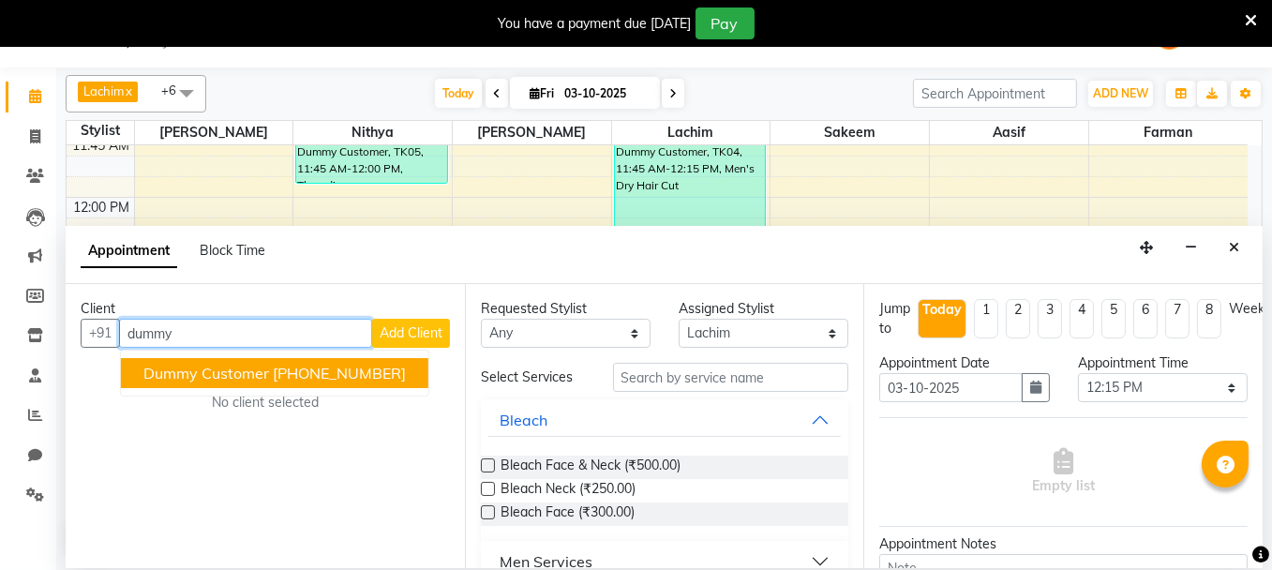
click at [245, 376] on span "Dummy Customer" at bounding box center [206, 373] width 126 height 19
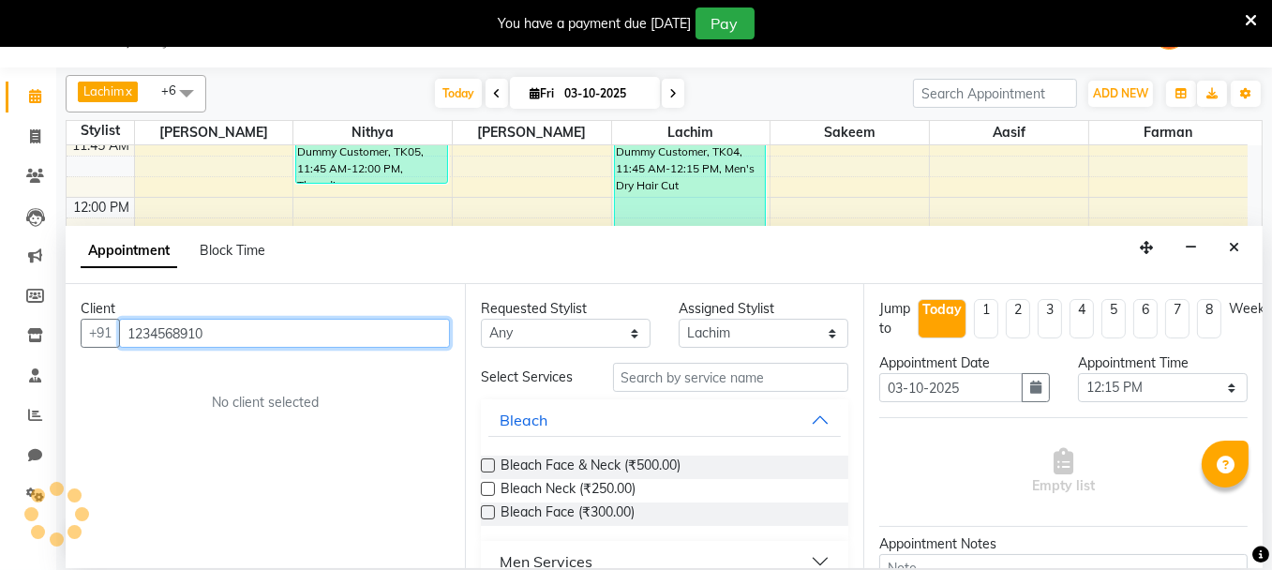
type input "1234568910"
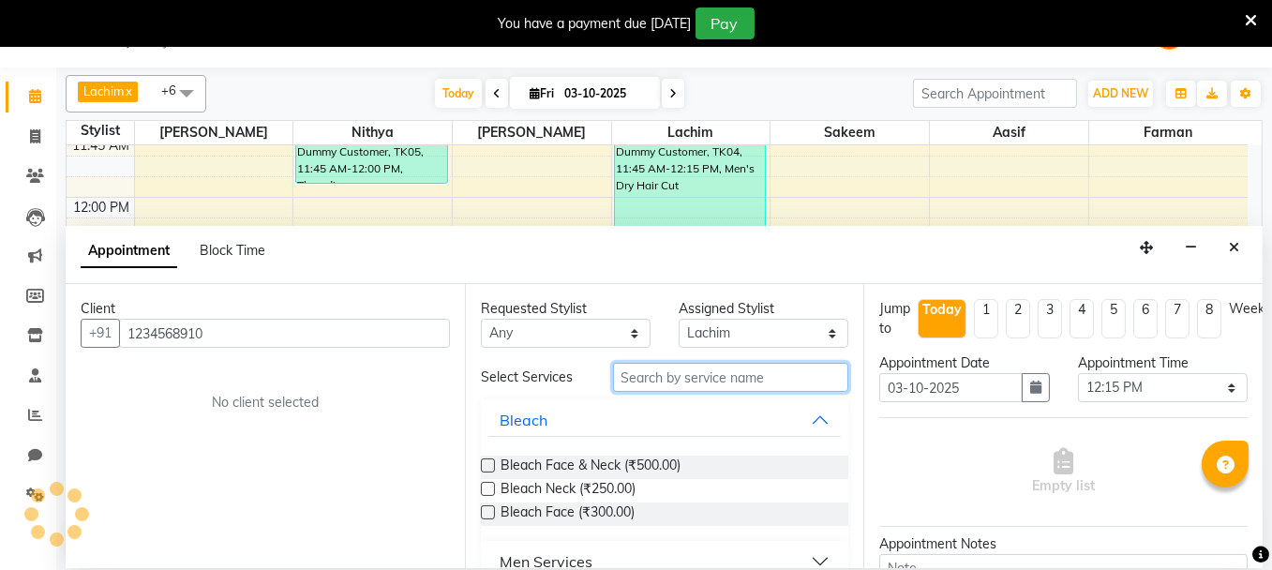
click at [672, 377] on input "text" at bounding box center [731, 377] width 236 height 29
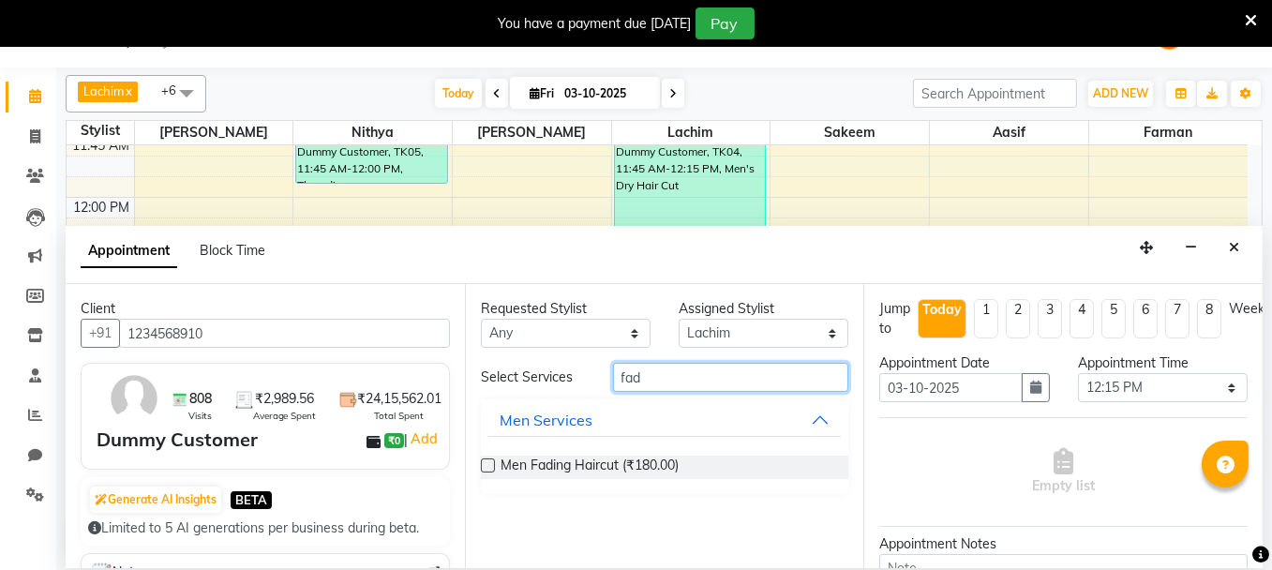
type input "fad"
click at [488, 464] on label at bounding box center [488, 465] width 14 height 14
click at [488, 464] on input "checkbox" at bounding box center [487, 467] width 12 height 12
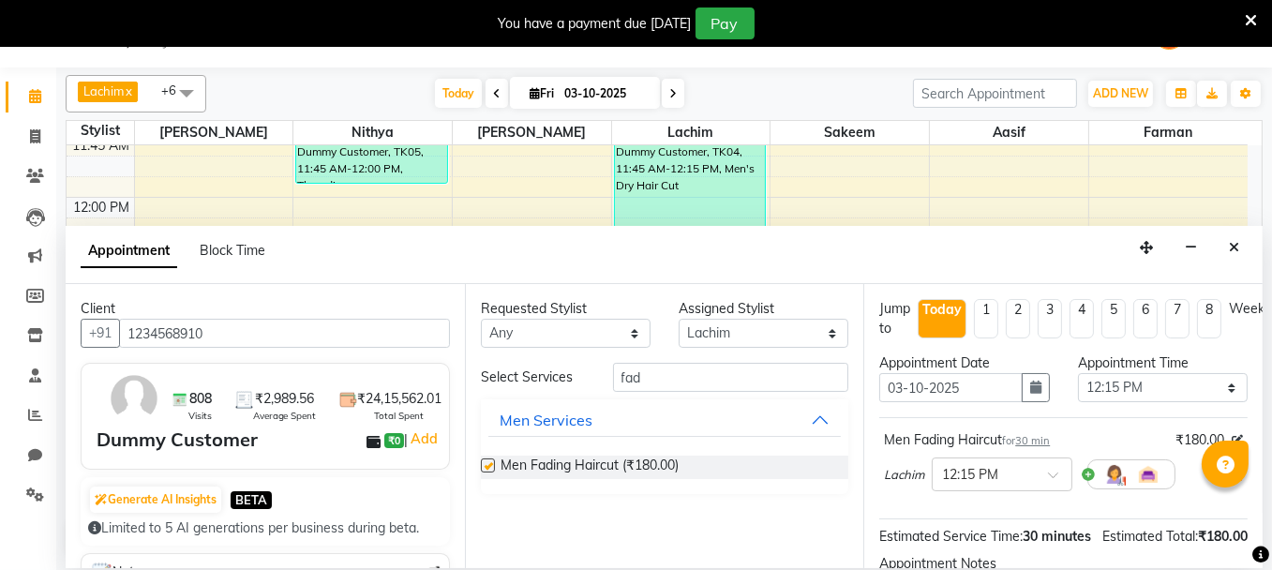
checkbox input "false"
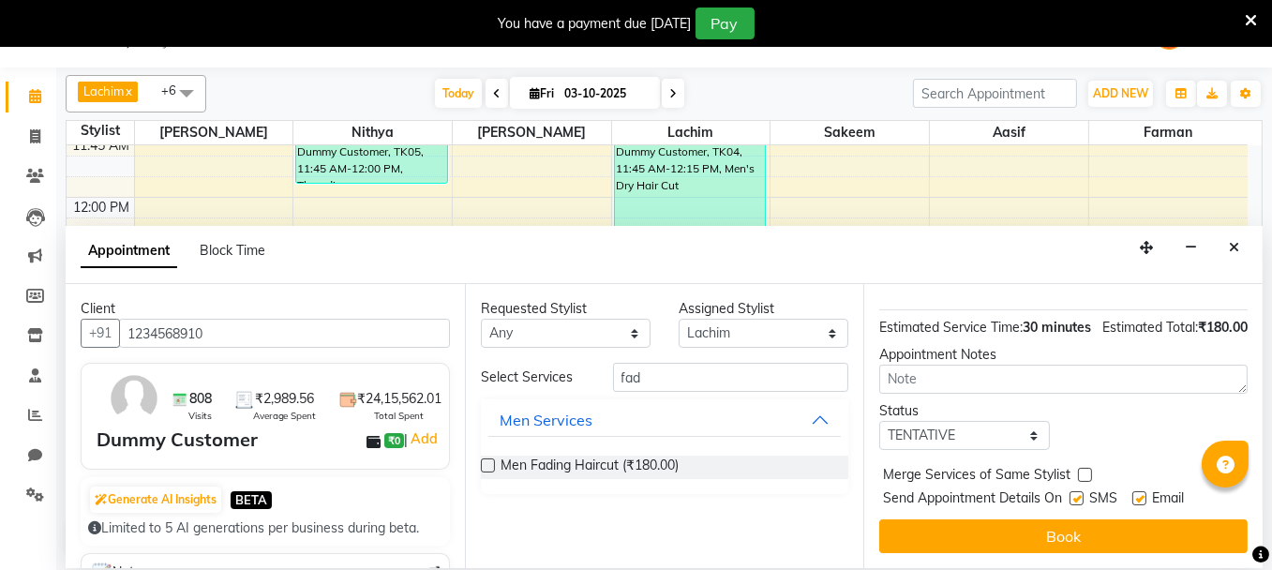
scroll to position [236, 0]
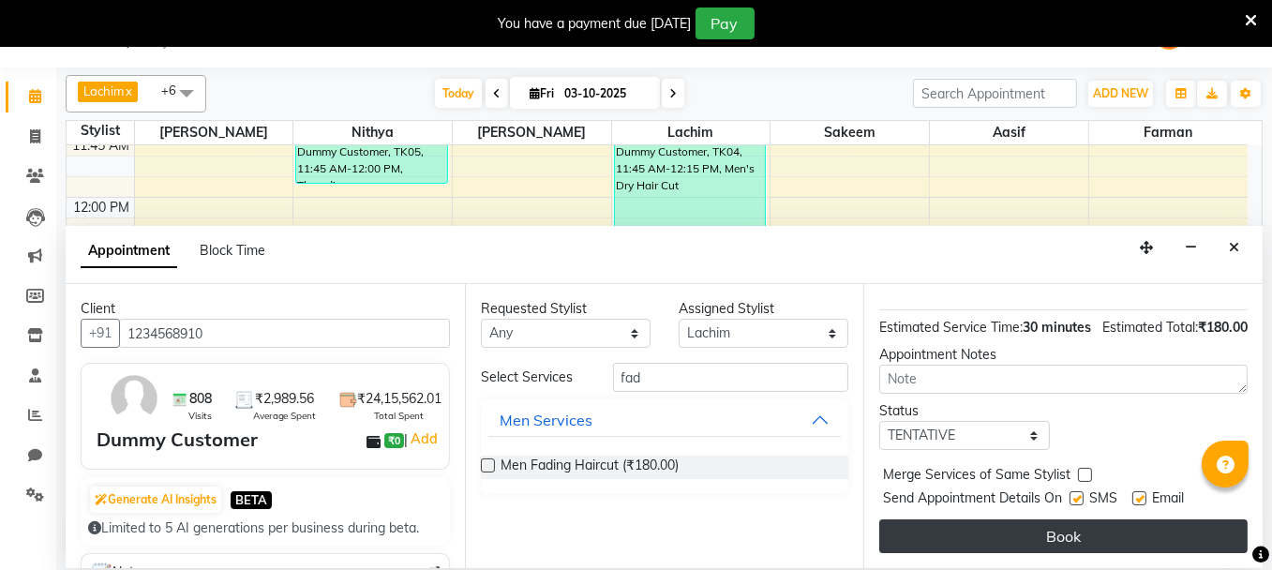
click at [1042, 525] on button "Book" at bounding box center [1063, 536] width 368 height 34
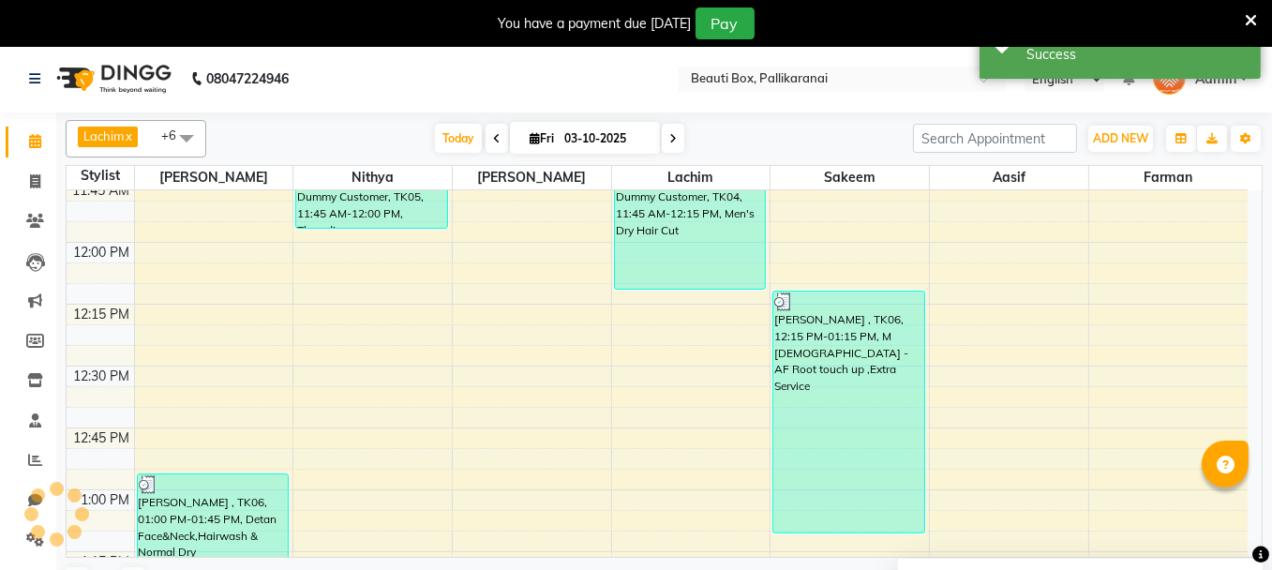
scroll to position [0, 0]
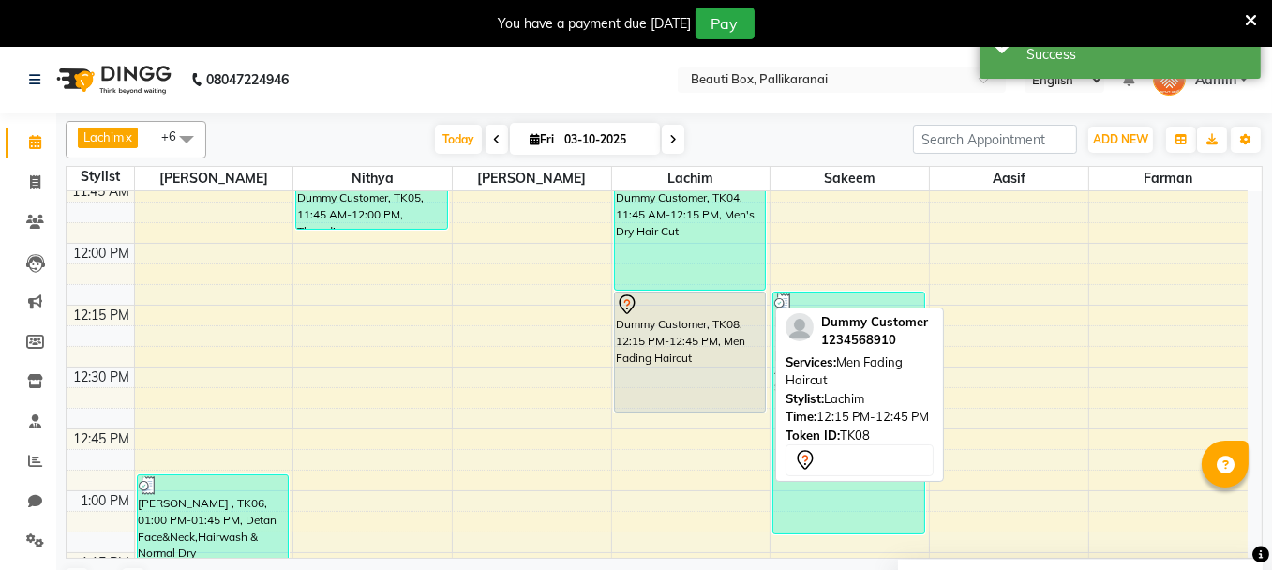
click at [659, 395] on div "Dummy Customer, TK08, 12:15 PM-12:45 PM, Men Fading Haircut" at bounding box center [690, 351] width 151 height 119
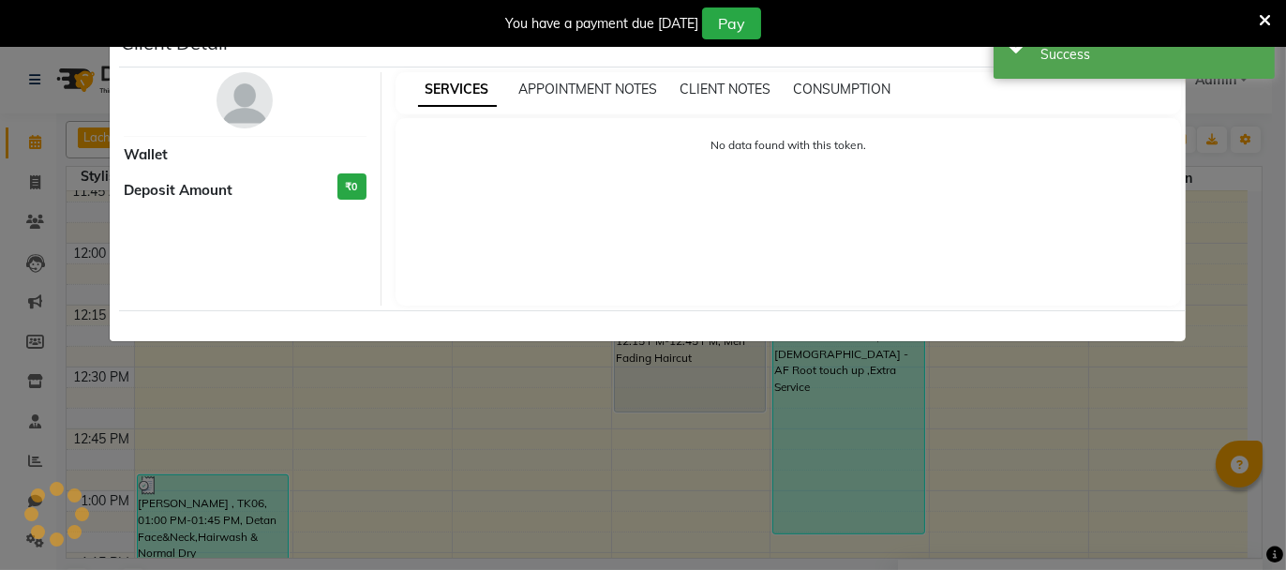
select select "7"
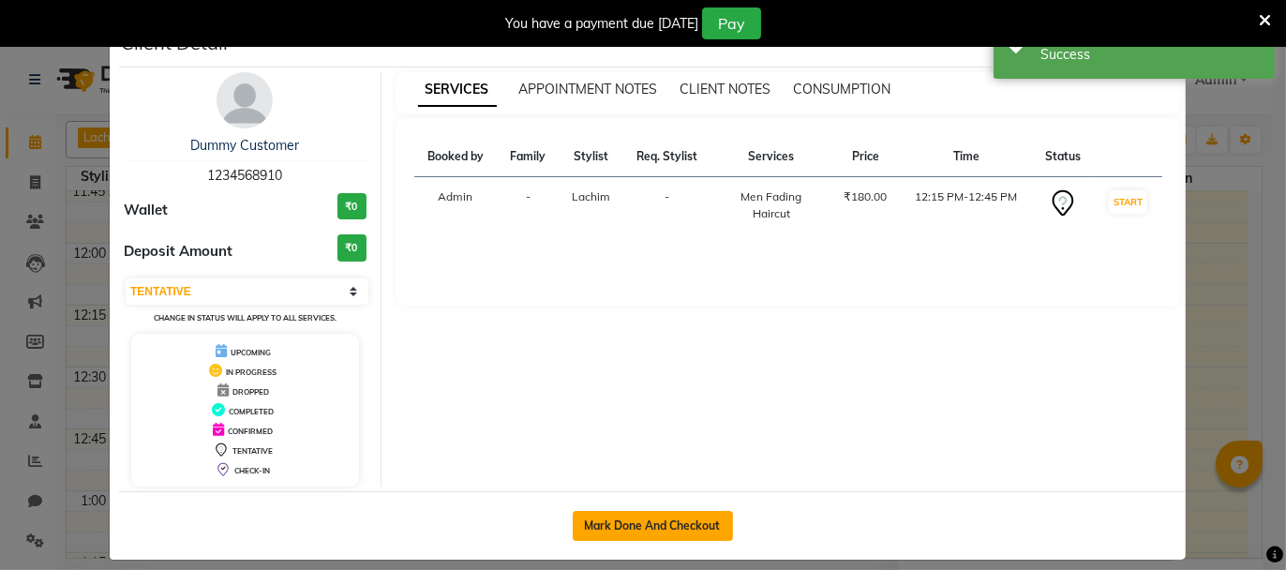
click at [636, 529] on button "Mark Done And Checkout" at bounding box center [653, 526] width 160 height 30
select select "service"
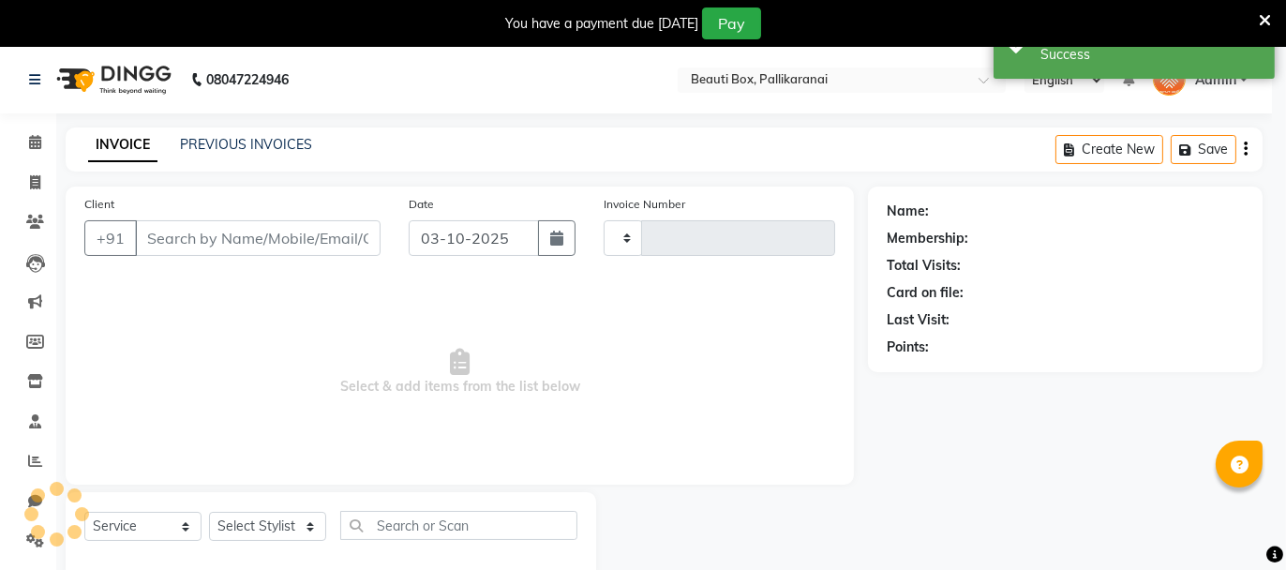
type input "2929"
select select "11"
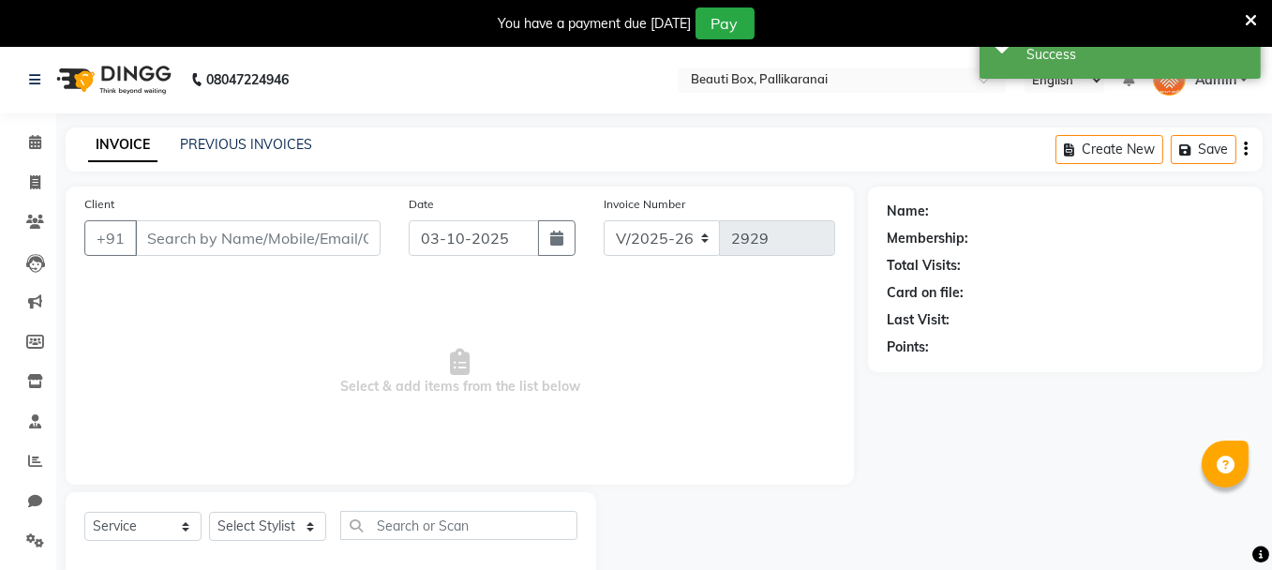
type input "1234568910"
select select "9763"
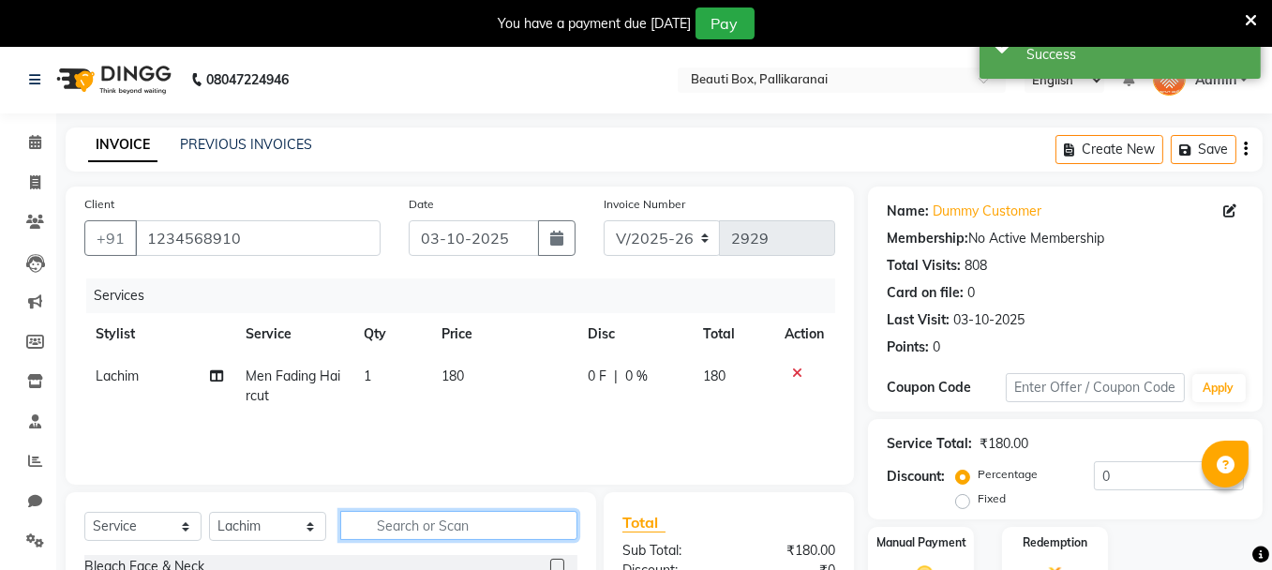
click at [473, 519] on input "text" at bounding box center [458, 525] width 237 height 29
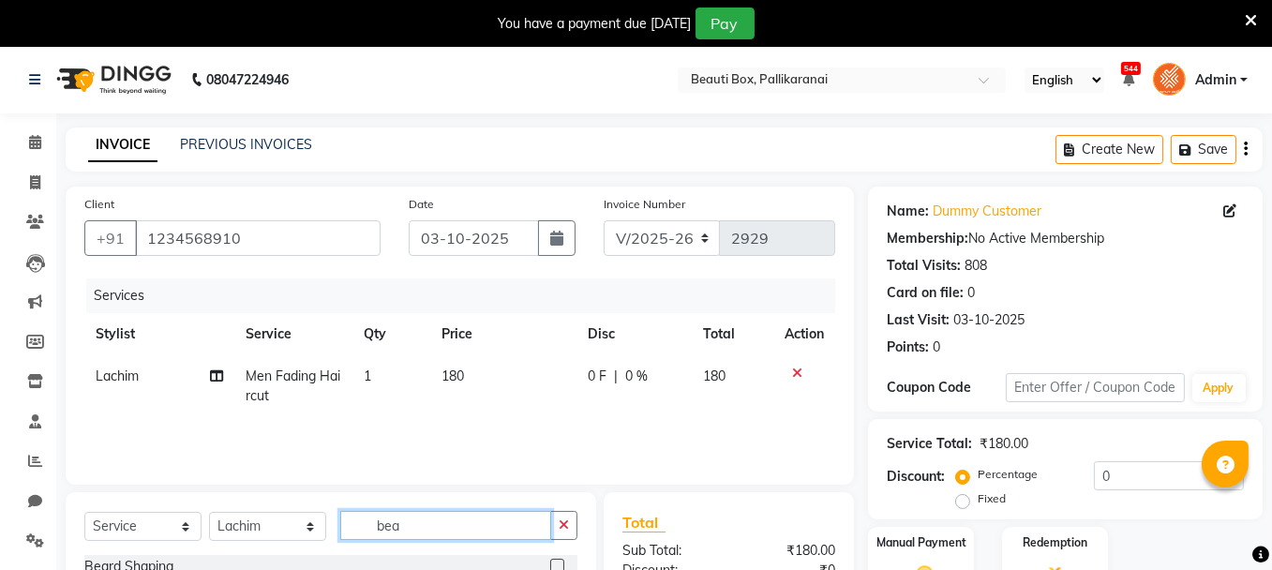
scroll to position [94, 0]
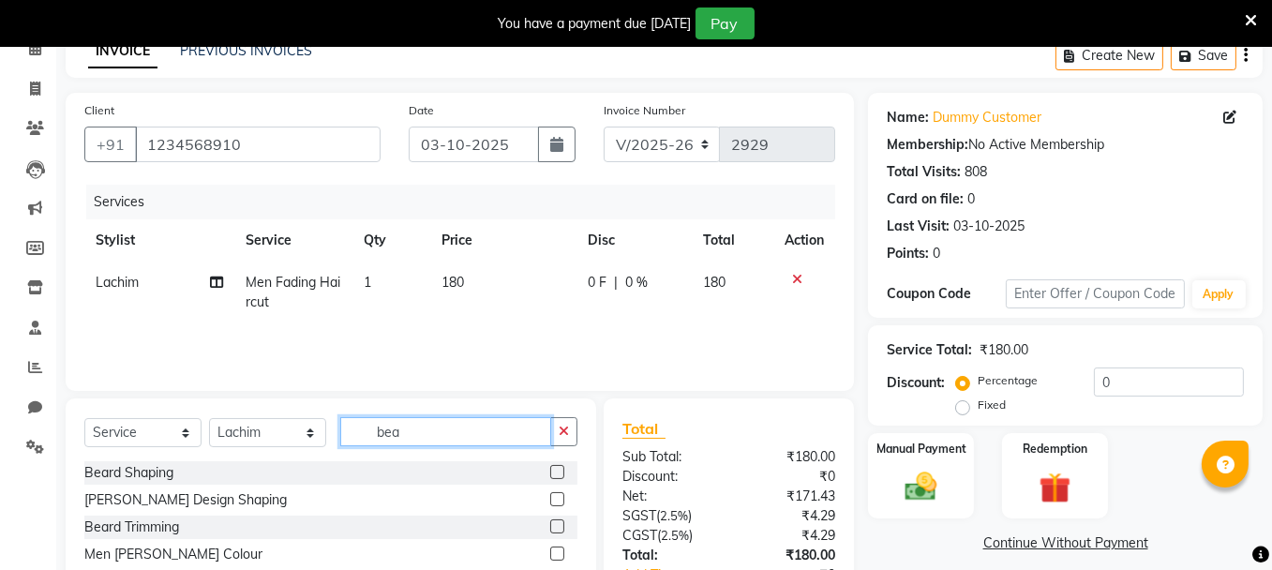
type input "bea"
click at [556, 471] on label at bounding box center [557, 472] width 14 height 14
click at [556, 471] on input "checkbox" at bounding box center [556, 473] width 12 height 12
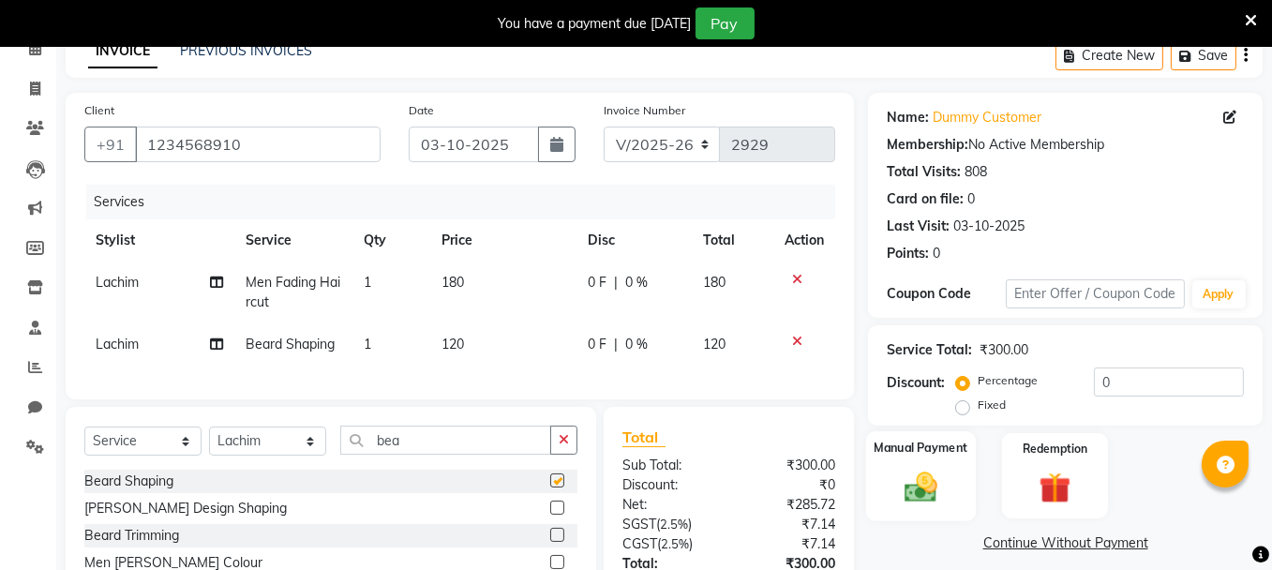
checkbox input "false"
click at [914, 491] on img at bounding box center [920, 486] width 53 height 37
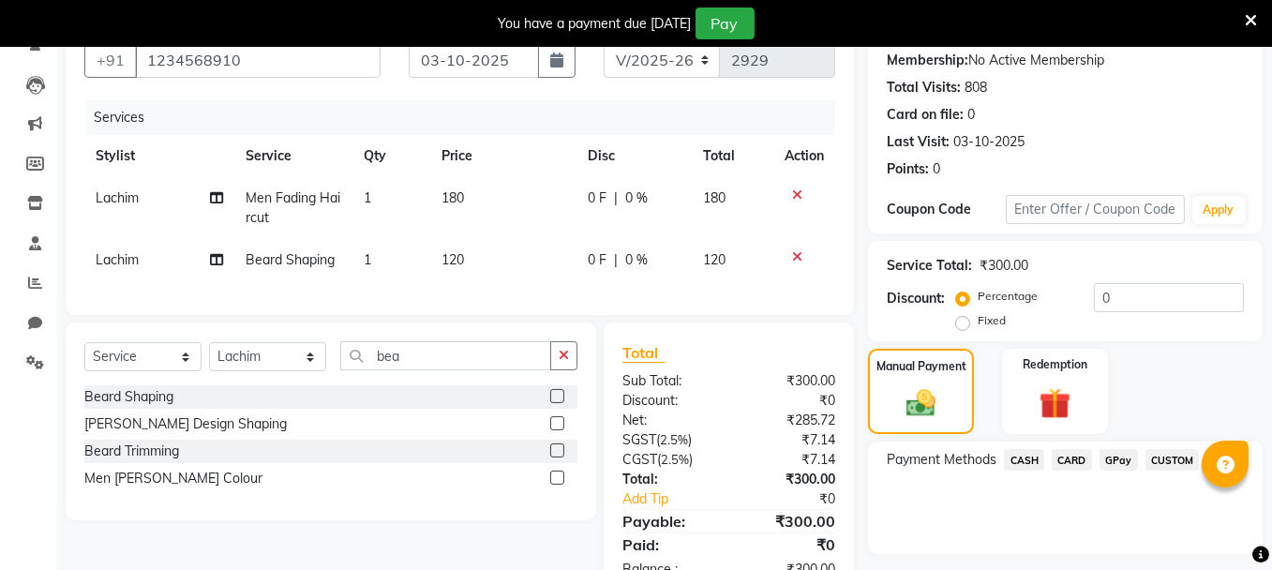
scroll to position [246, 0]
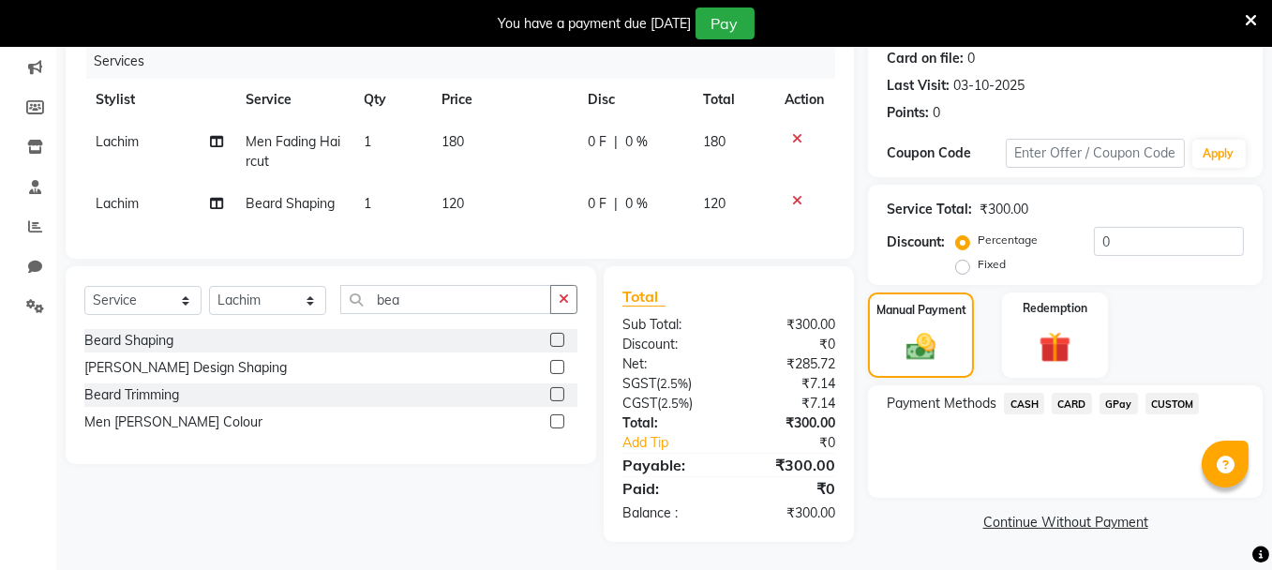
click at [1113, 393] on span "GPay" at bounding box center [1118, 404] width 38 height 22
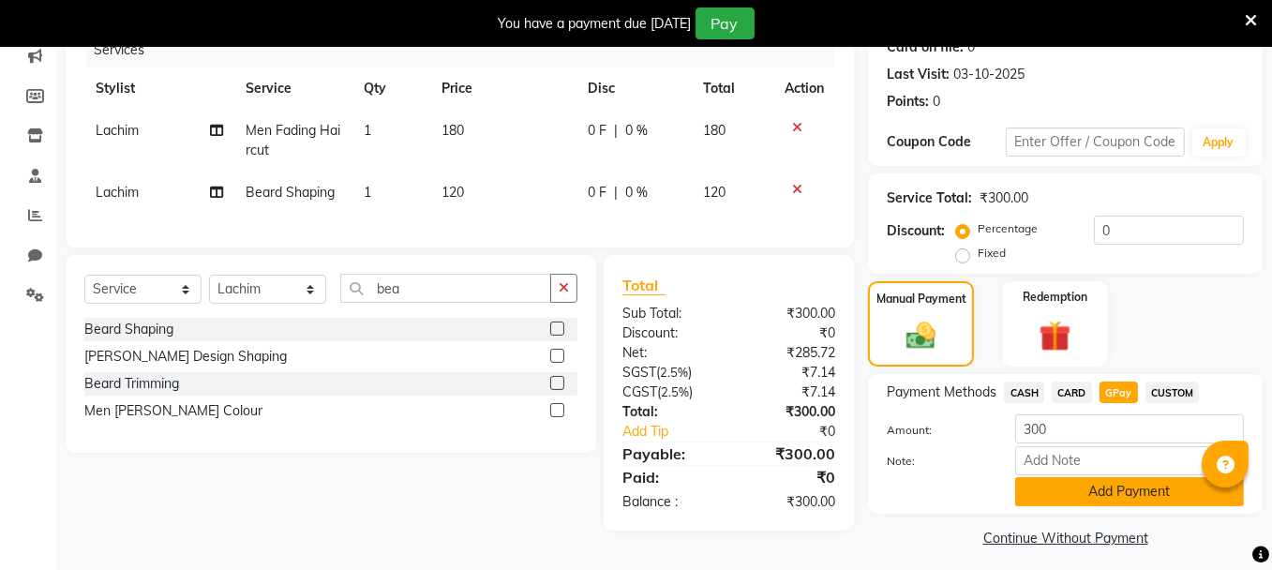
click at [1082, 486] on button "Add Payment" at bounding box center [1129, 491] width 229 height 29
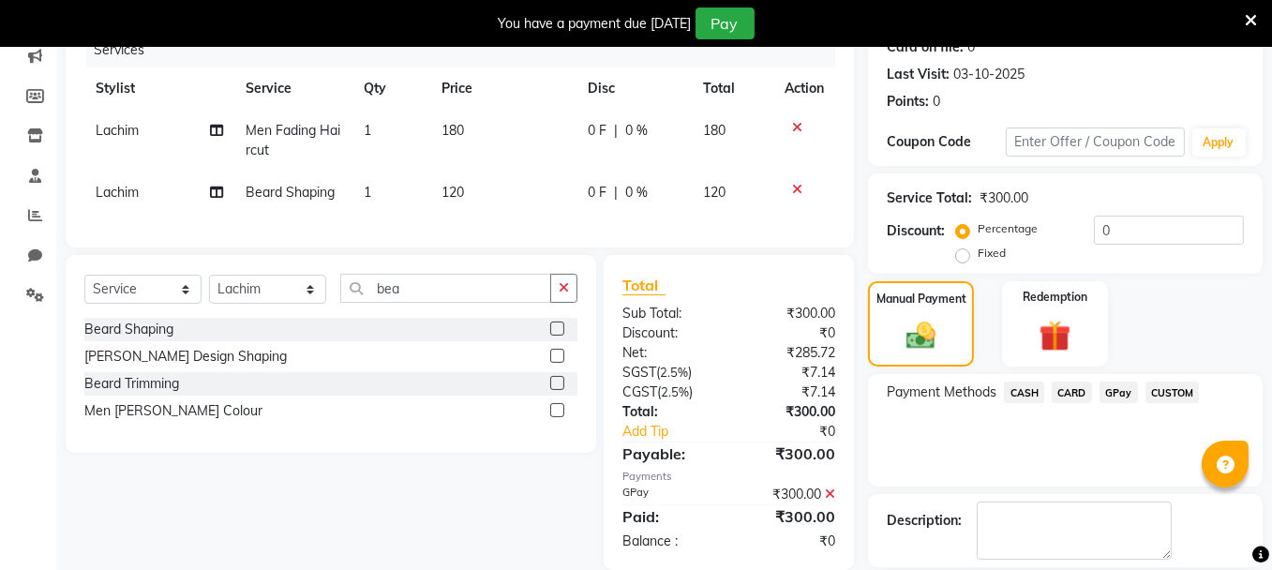
scroll to position [333, 0]
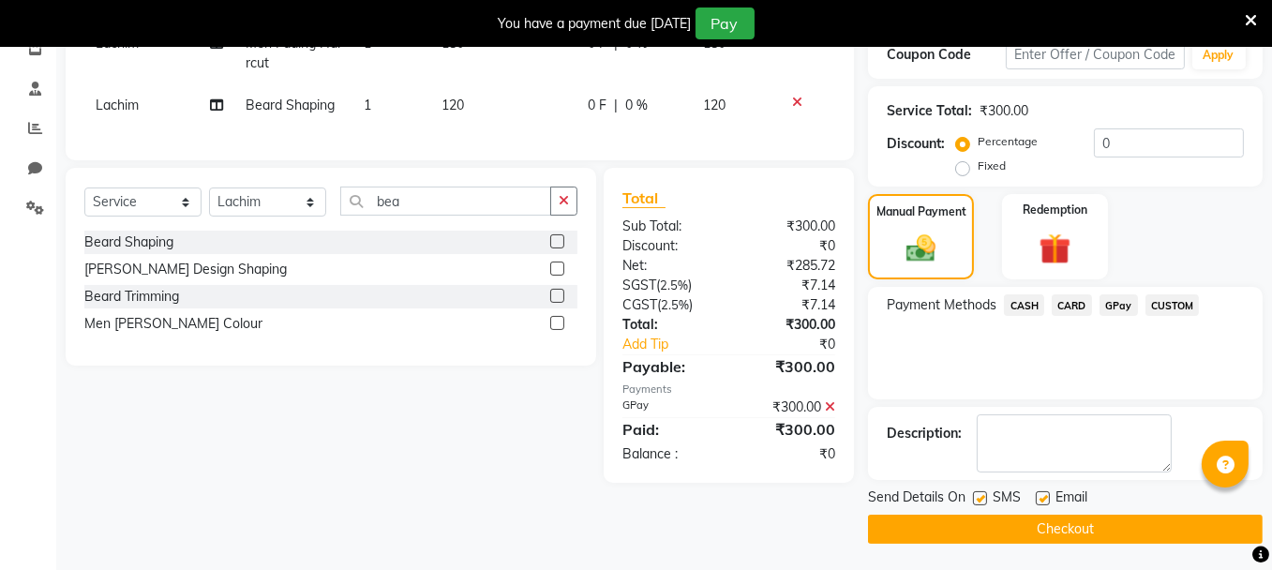
click at [1083, 527] on button "Checkout" at bounding box center [1065, 529] width 395 height 29
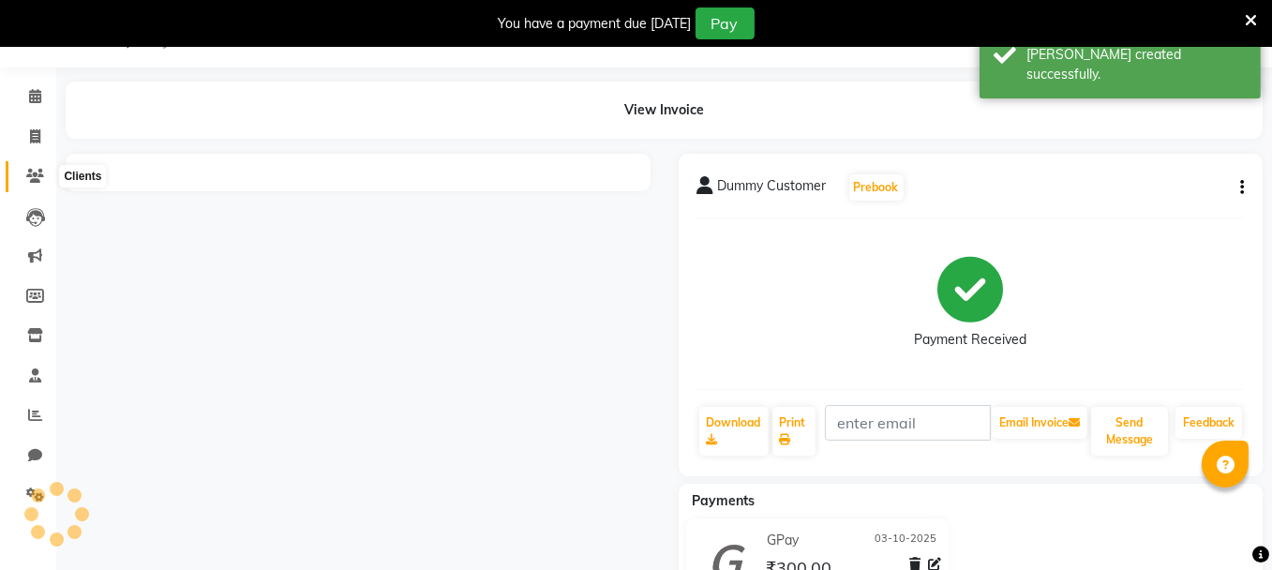
scroll to position [128, 0]
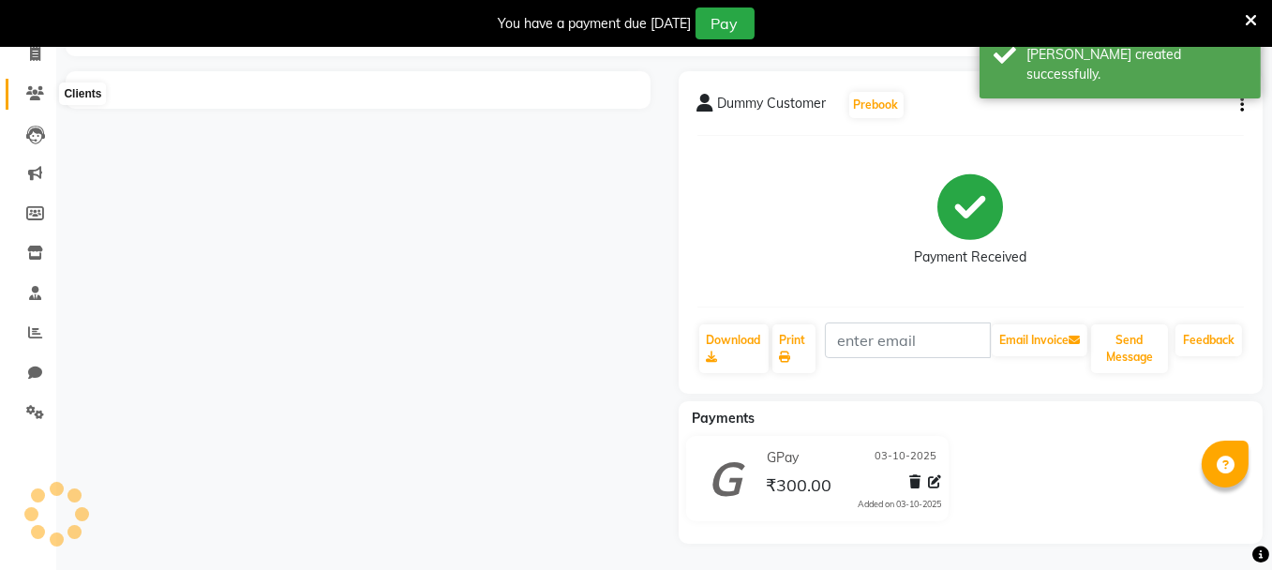
click at [32, 92] on icon at bounding box center [35, 93] width 18 height 14
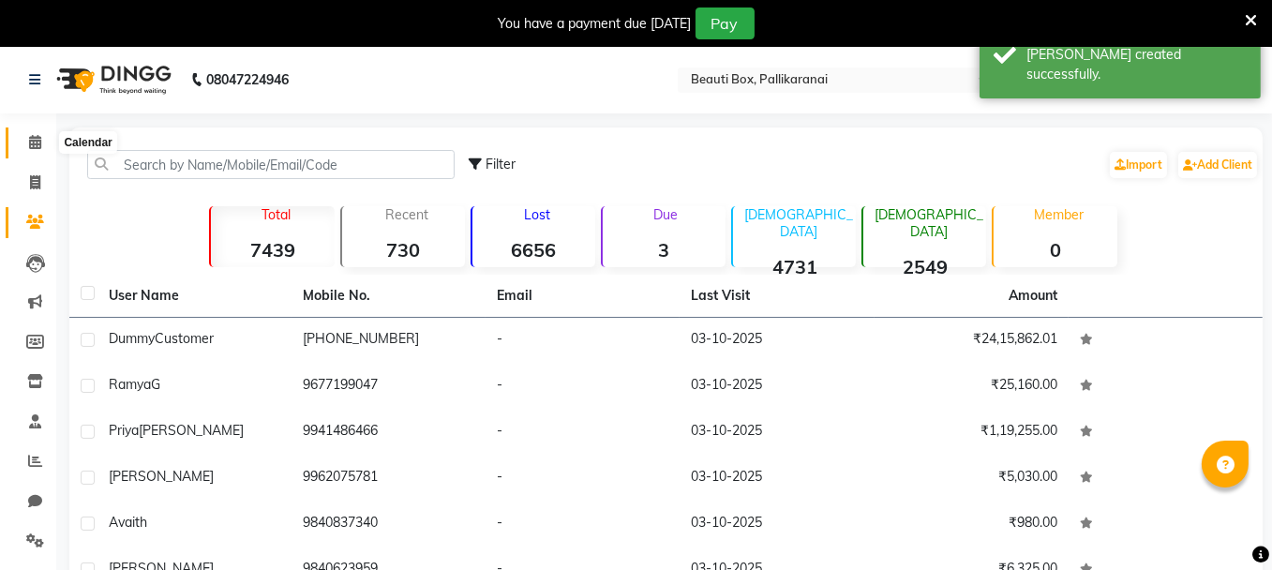
click at [30, 132] on span at bounding box center [35, 143] width 33 height 22
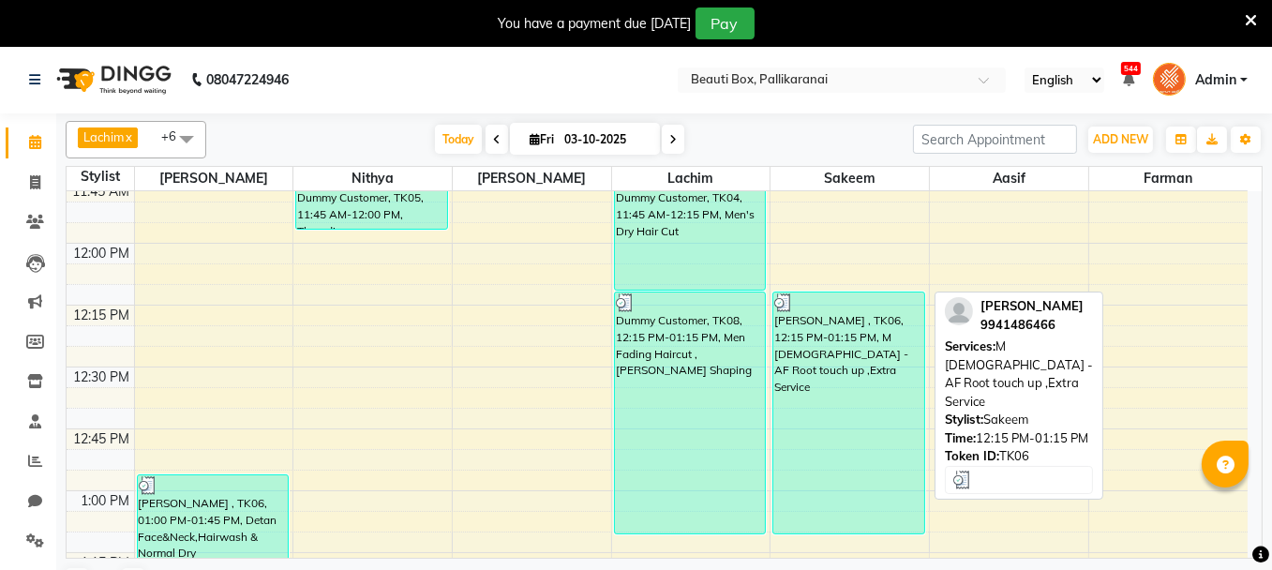
scroll to position [1312, 0]
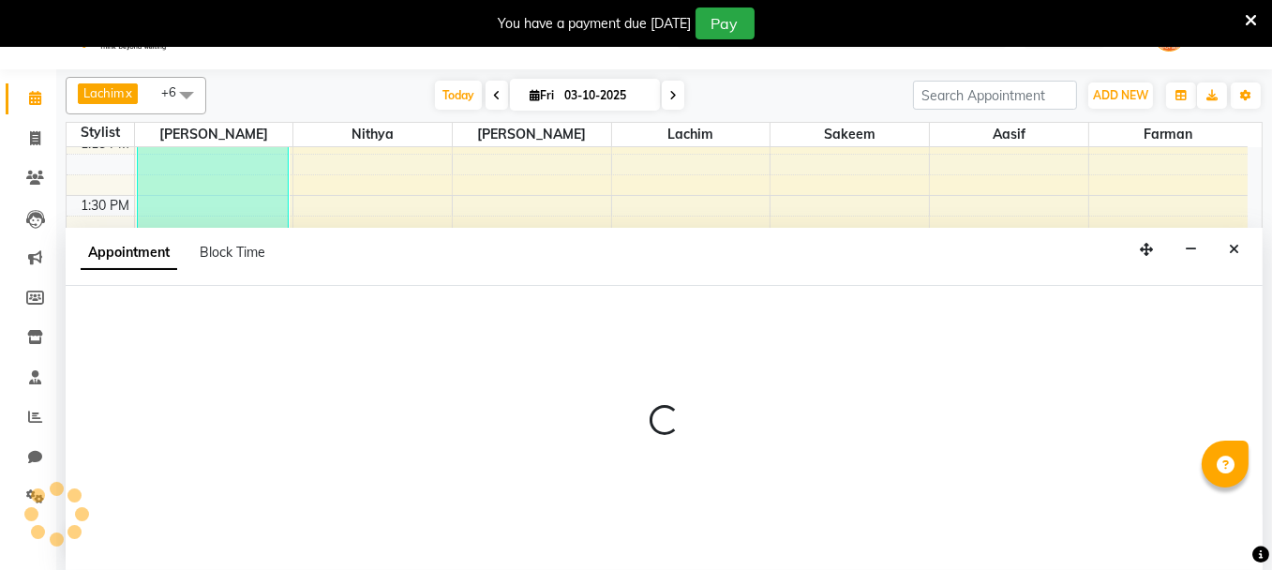
scroll to position [46, 0]
select select "7616"
select select "840"
select select "tentative"
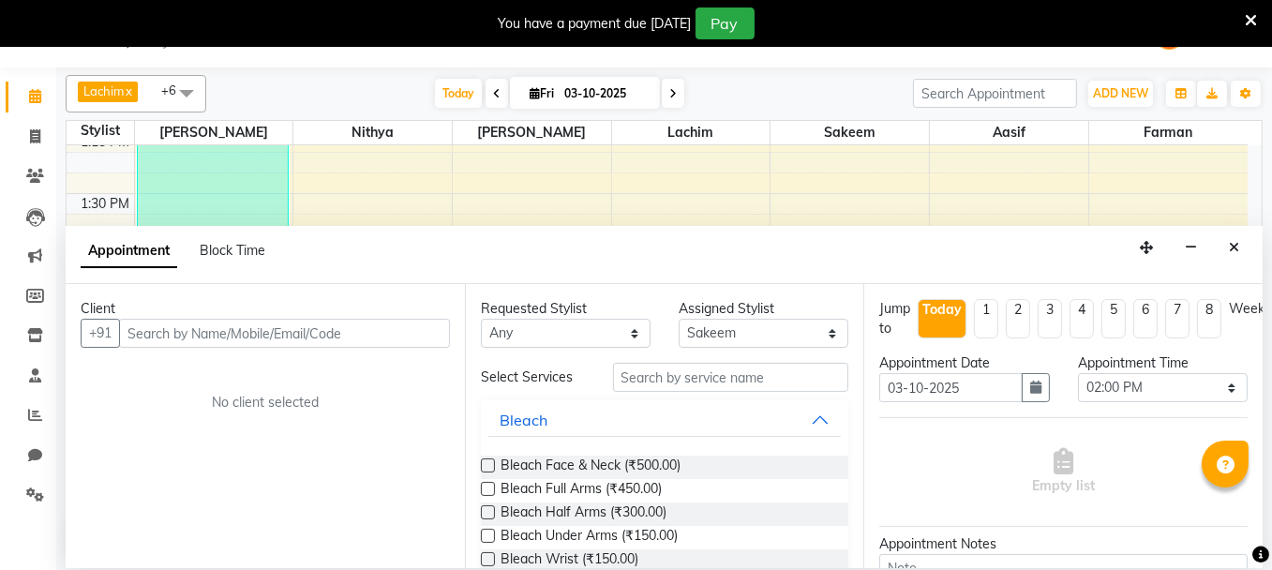
click at [302, 334] on input "text" at bounding box center [284, 333] width 331 height 29
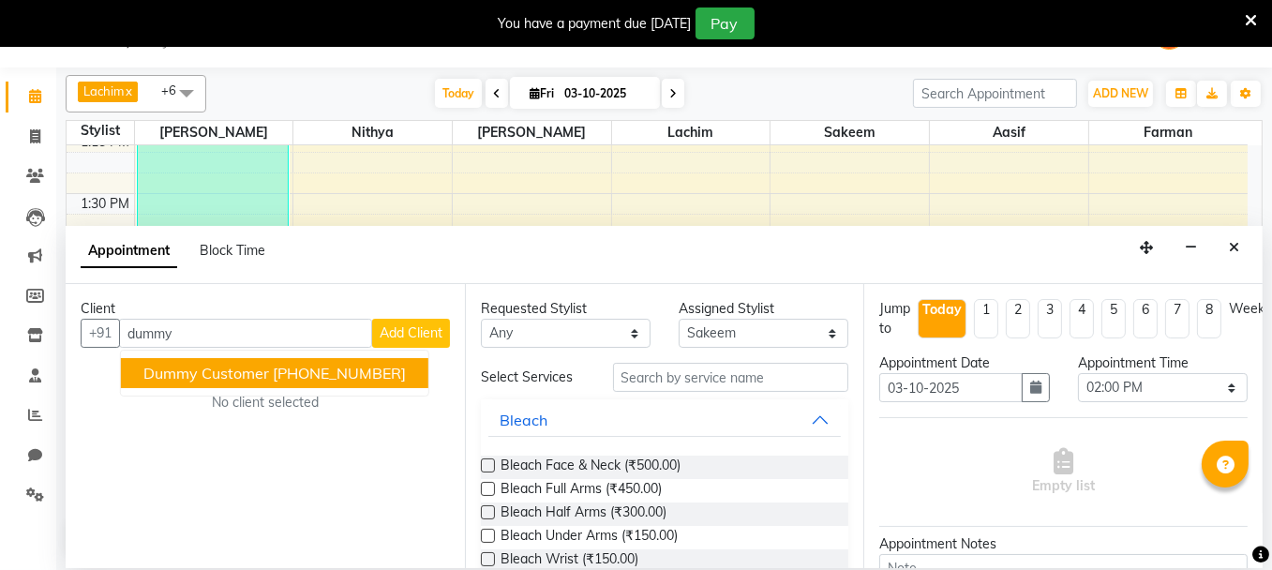
click at [187, 375] on span "Dummy Customer" at bounding box center [206, 373] width 126 height 19
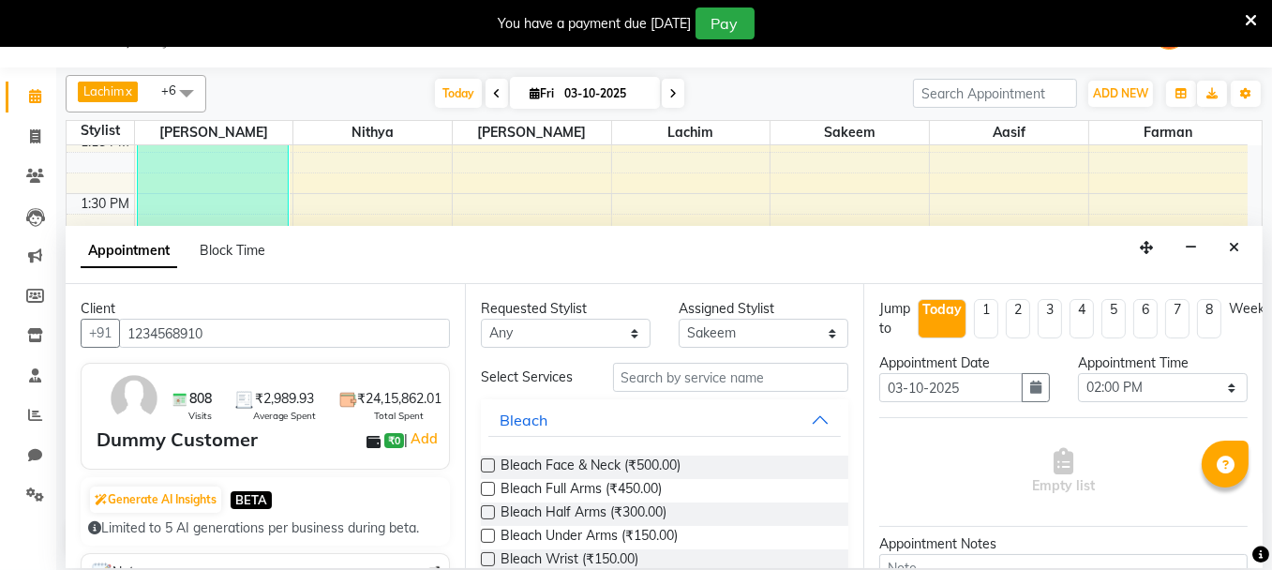
type input "1234568910"
click at [629, 375] on input "text" at bounding box center [731, 377] width 236 height 29
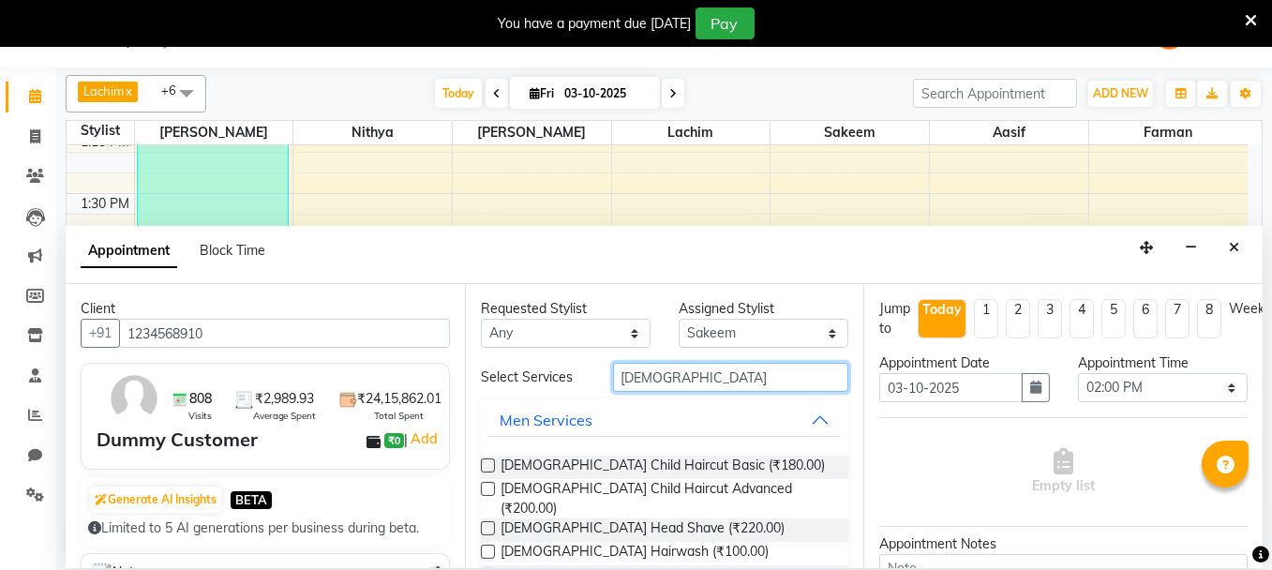
type input "[DEMOGRAPHIC_DATA]"
click at [483, 459] on label at bounding box center [488, 465] width 14 height 14
click at [483, 461] on input "checkbox" at bounding box center [487, 467] width 12 height 12
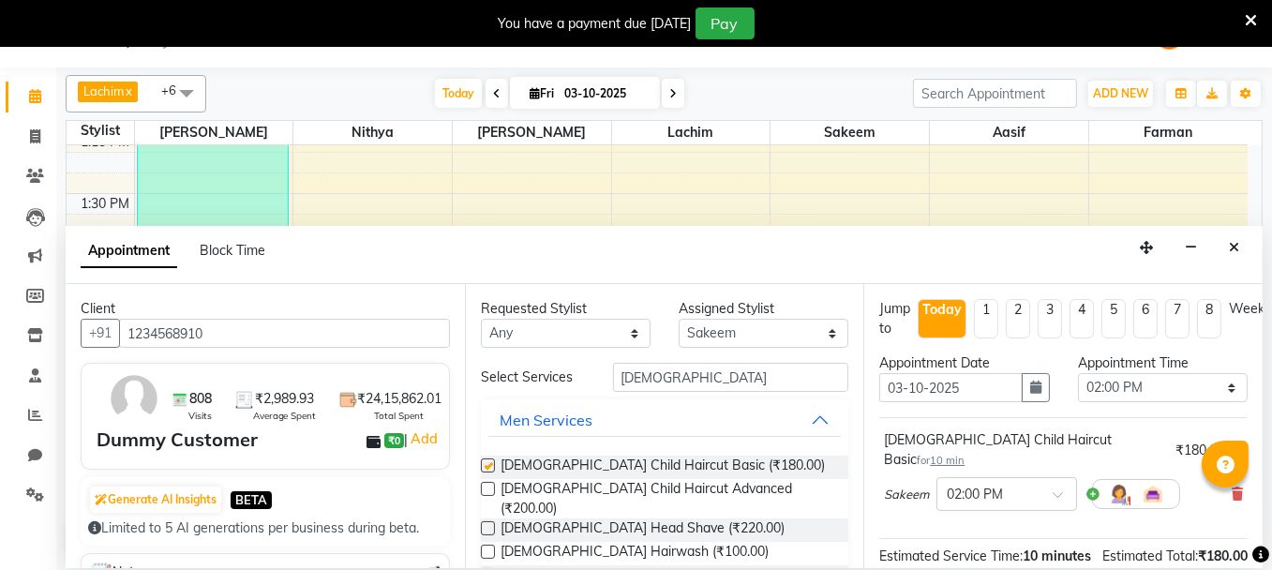
checkbox input "false"
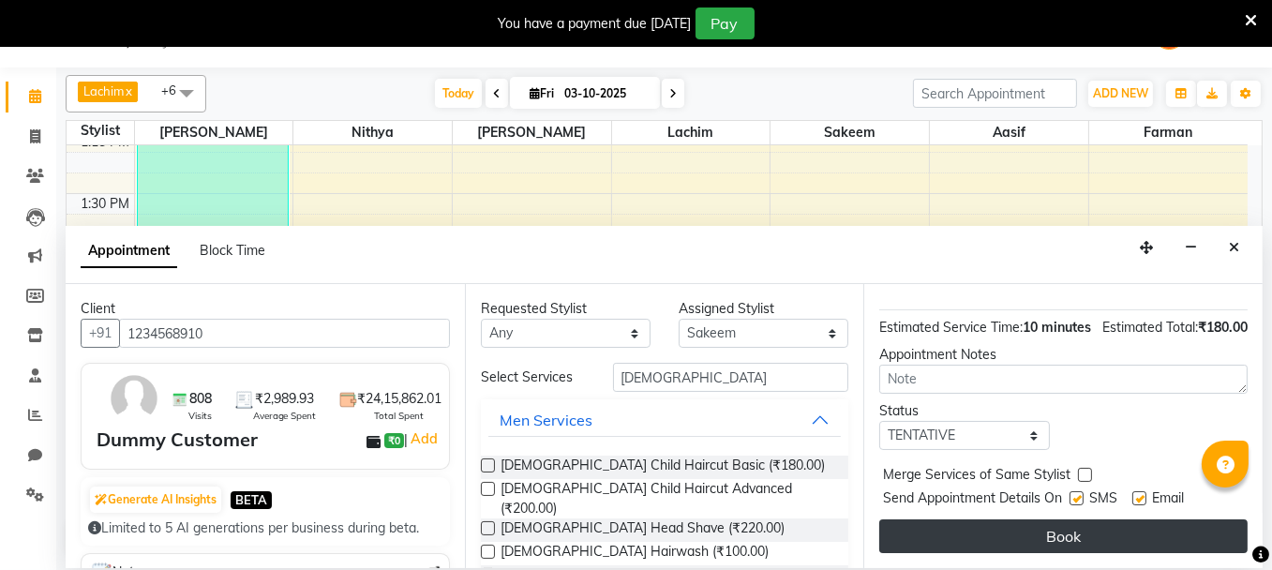
click at [1122, 520] on button "Book" at bounding box center [1063, 536] width 368 height 34
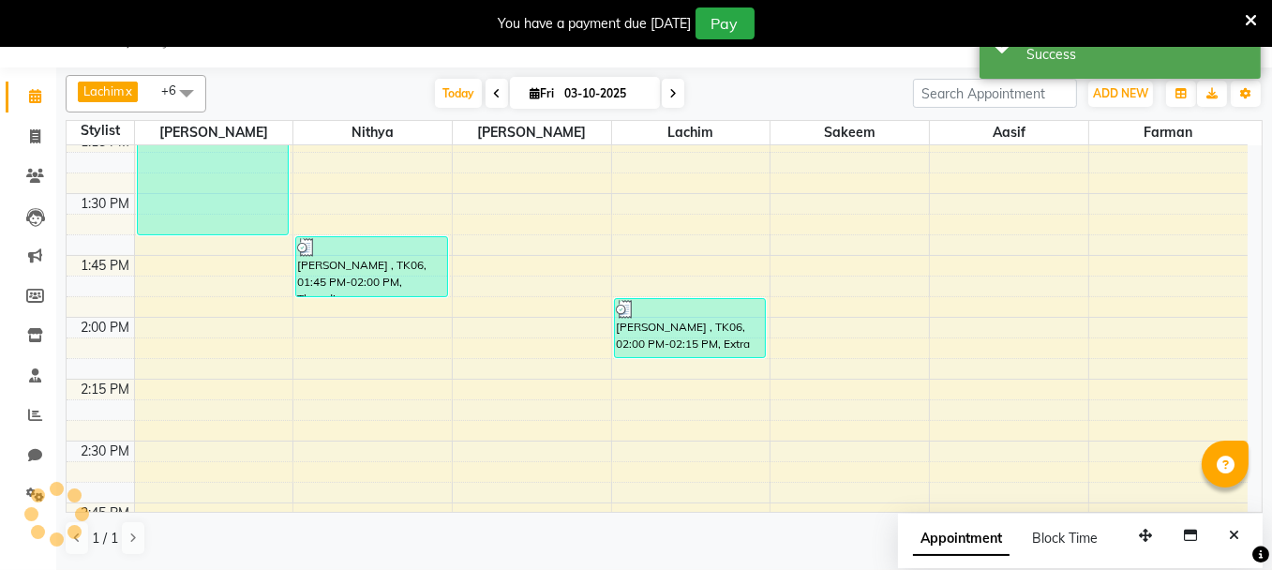
scroll to position [0, 0]
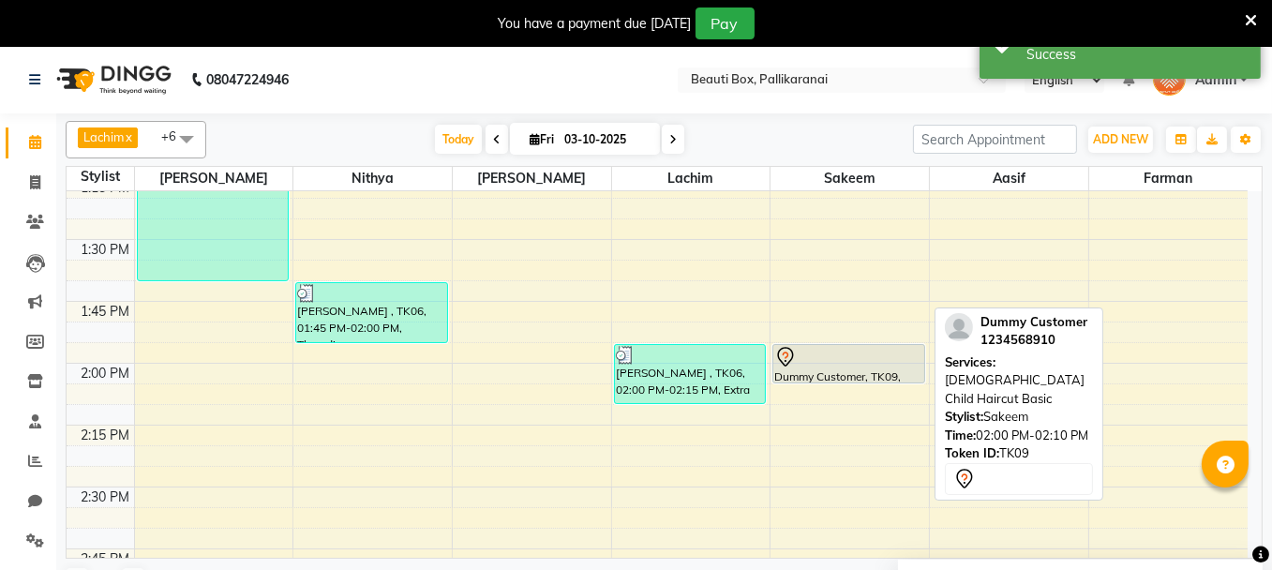
click at [845, 352] on div at bounding box center [848, 357] width 149 height 22
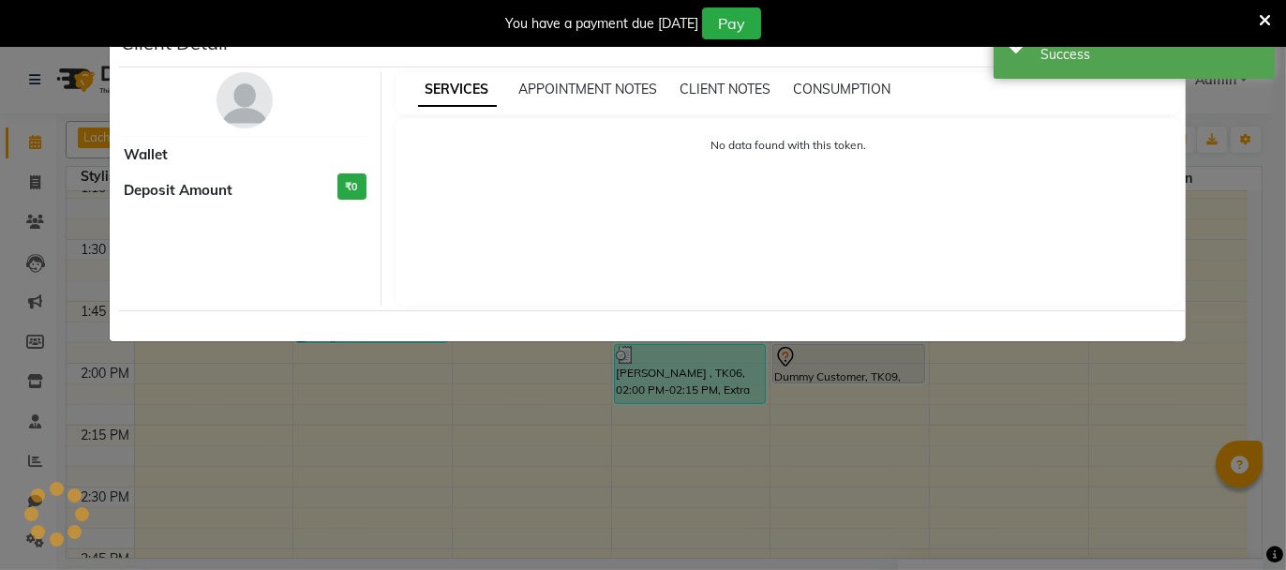
select select "7"
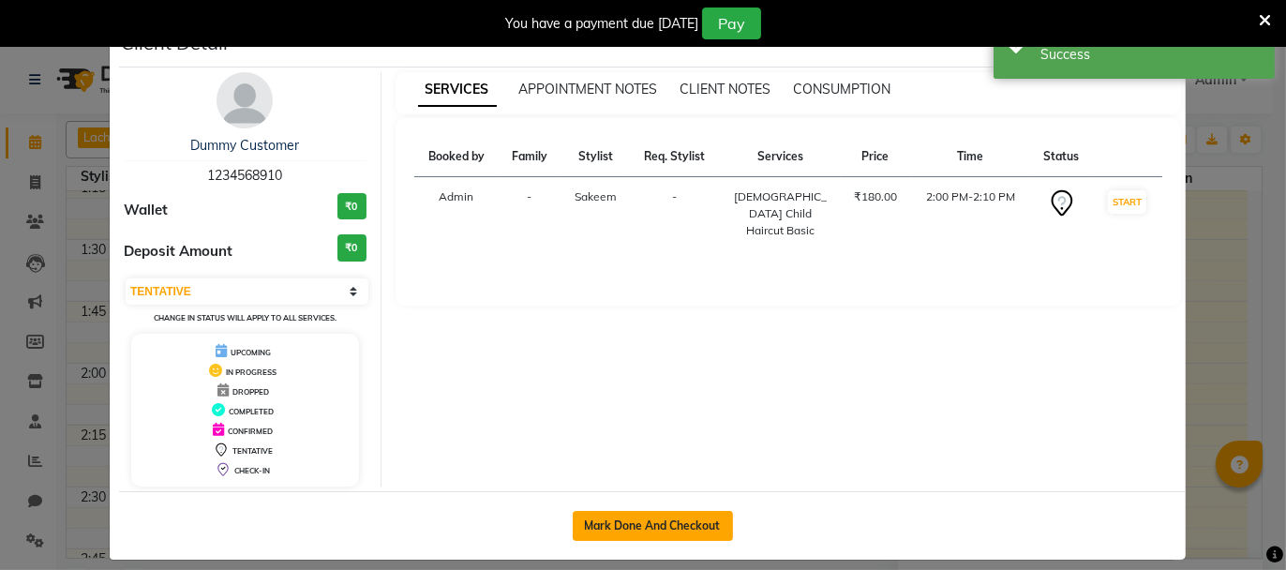
click at [655, 521] on button "Mark Done And Checkout" at bounding box center [653, 526] width 160 height 30
select select "service"
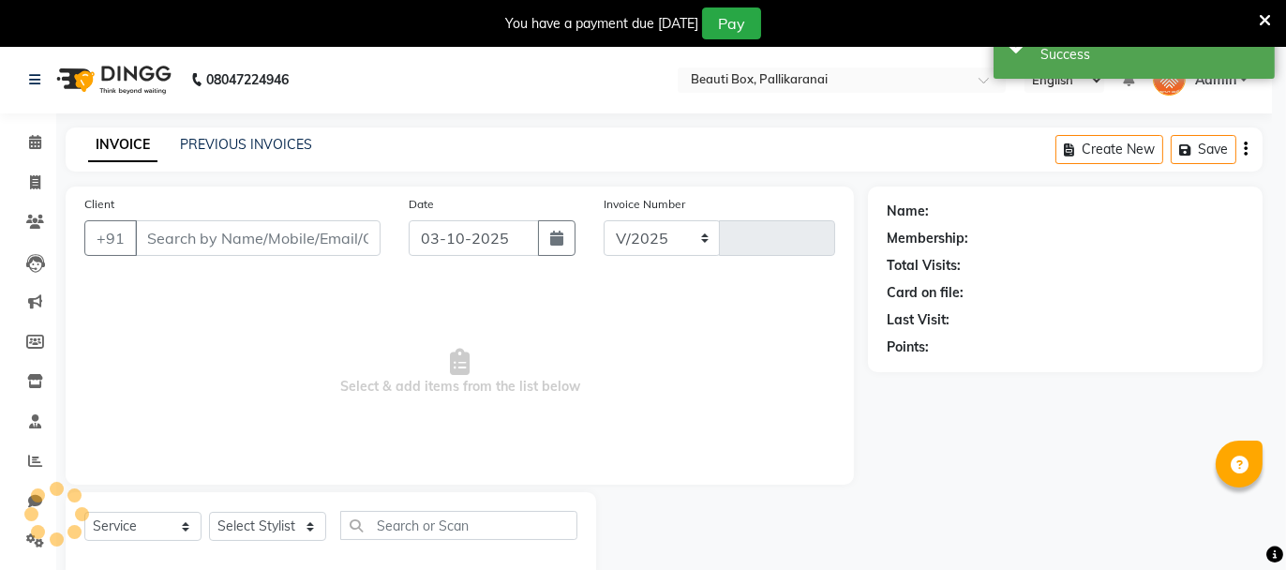
select select "11"
type input "2930"
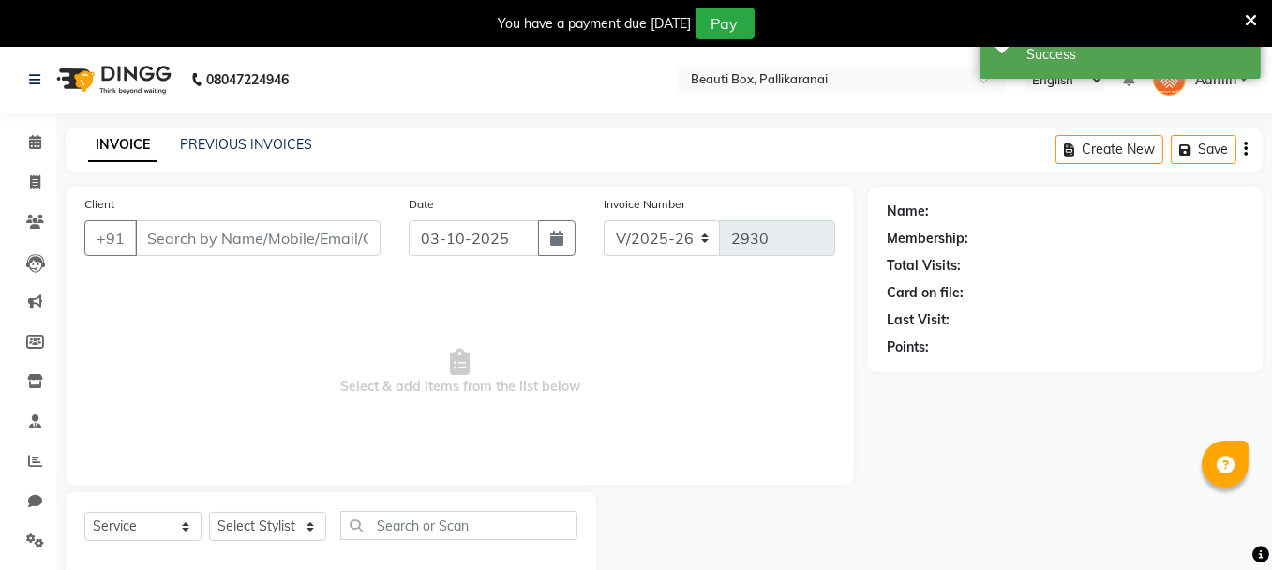
type input "1234568910"
select select "7616"
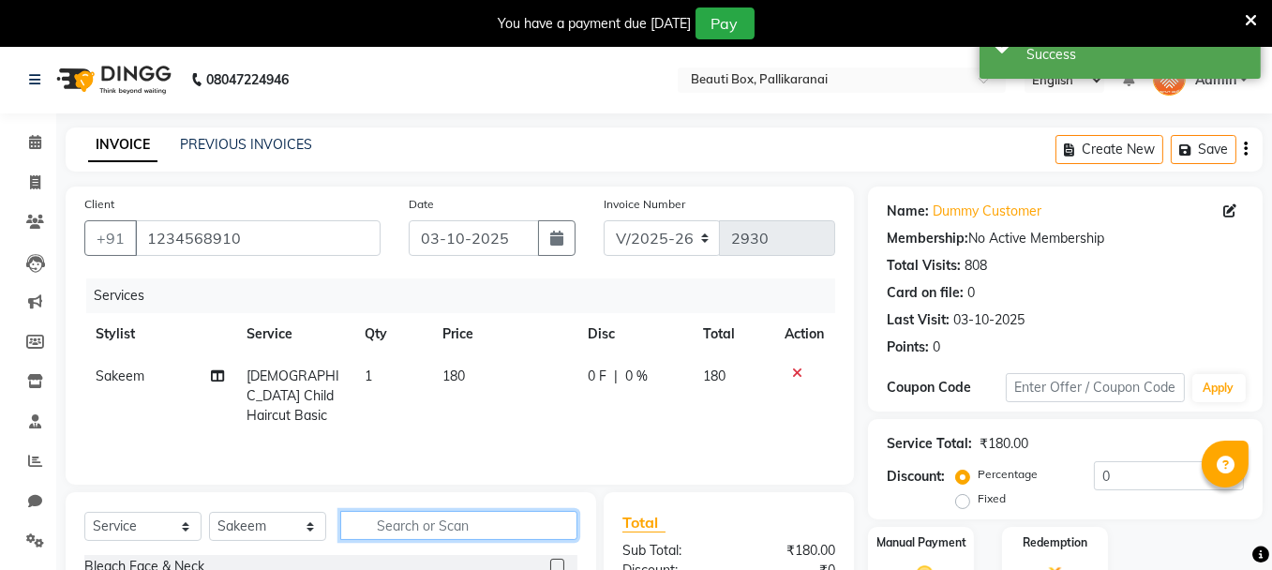
click at [443, 528] on input "text" at bounding box center [458, 525] width 237 height 29
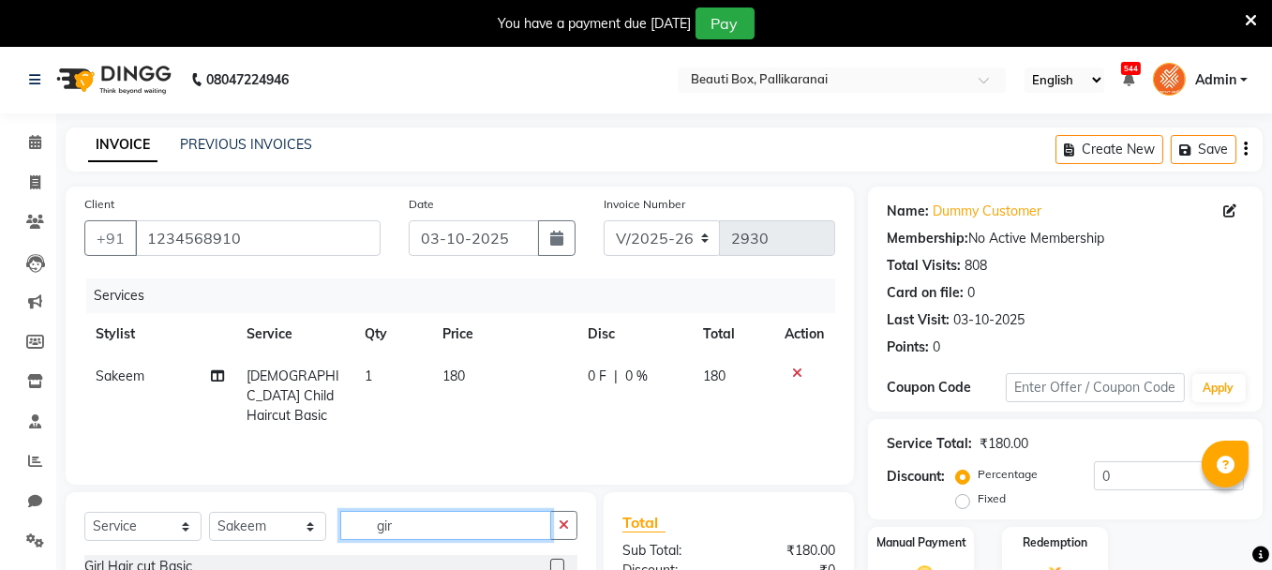
scroll to position [224, 0]
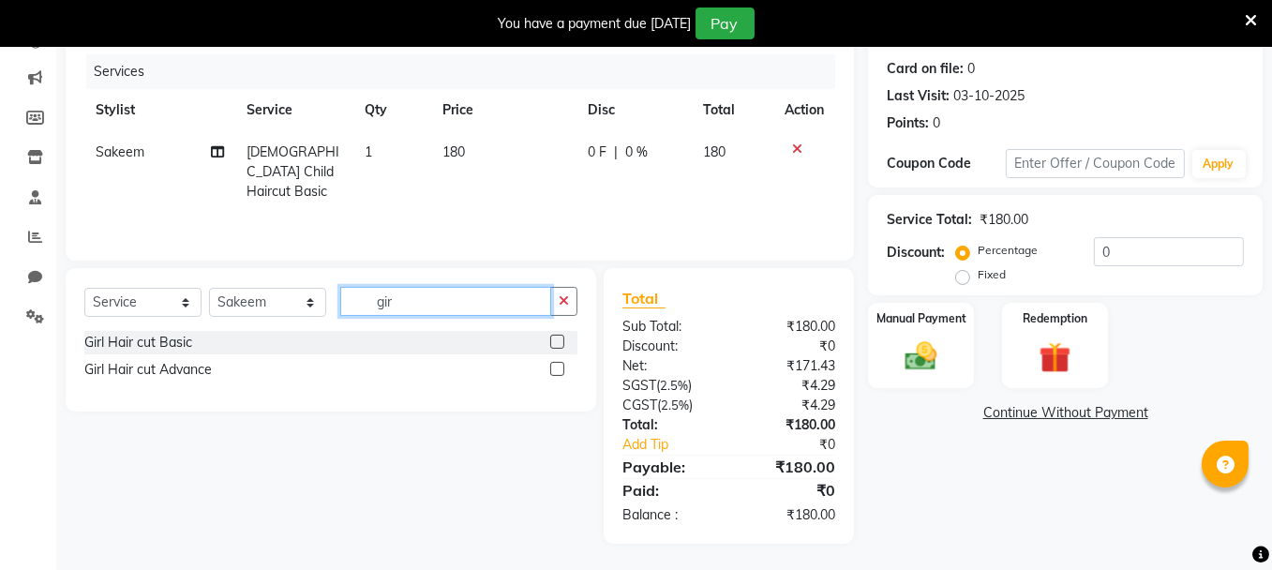
type input "gir"
click at [559, 338] on label at bounding box center [557, 342] width 14 height 14
click at [559, 338] on input "checkbox" at bounding box center [556, 342] width 12 height 12
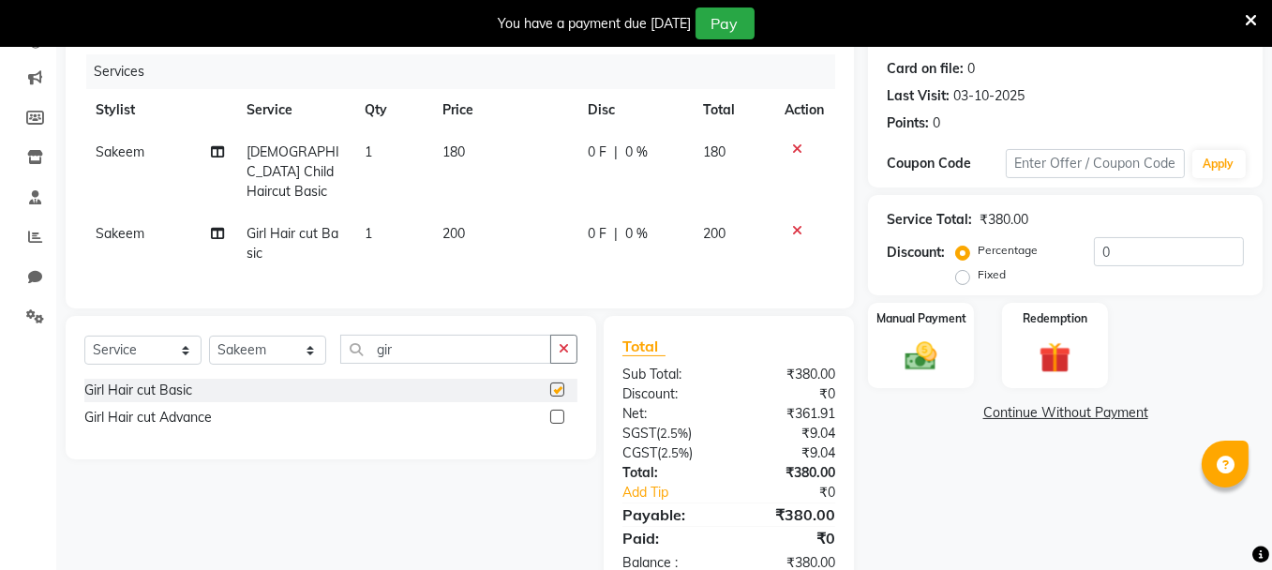
checkbox input "false"
click at [897, 358] on img at bounding box center [920, 355] width 53 height 37
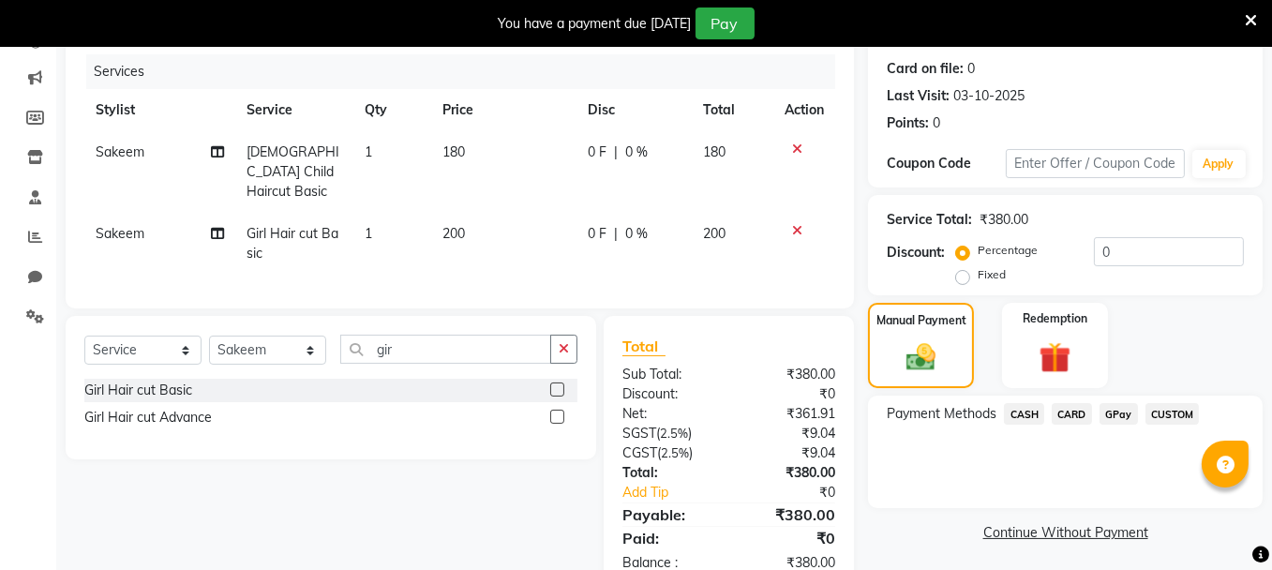
click at [1120, 407] on span "GPay" at bounding box center [1118, 414] width 38 height 22
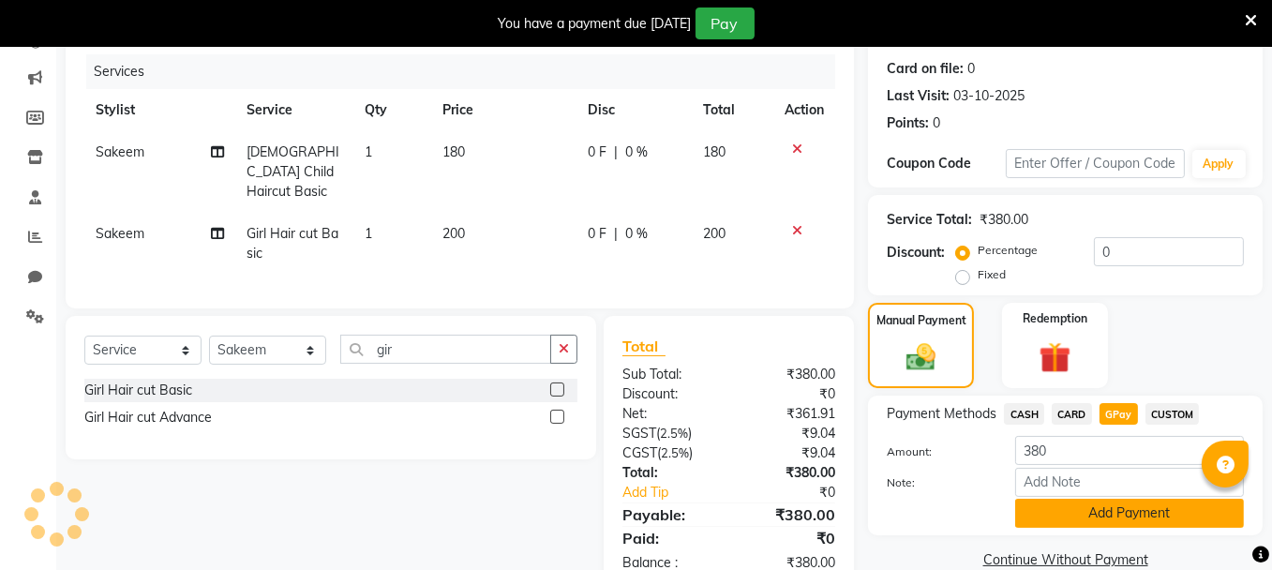
click at [1100, 501] on button "Add Payment" at bounding box center [1129, 513] width 229 height 29
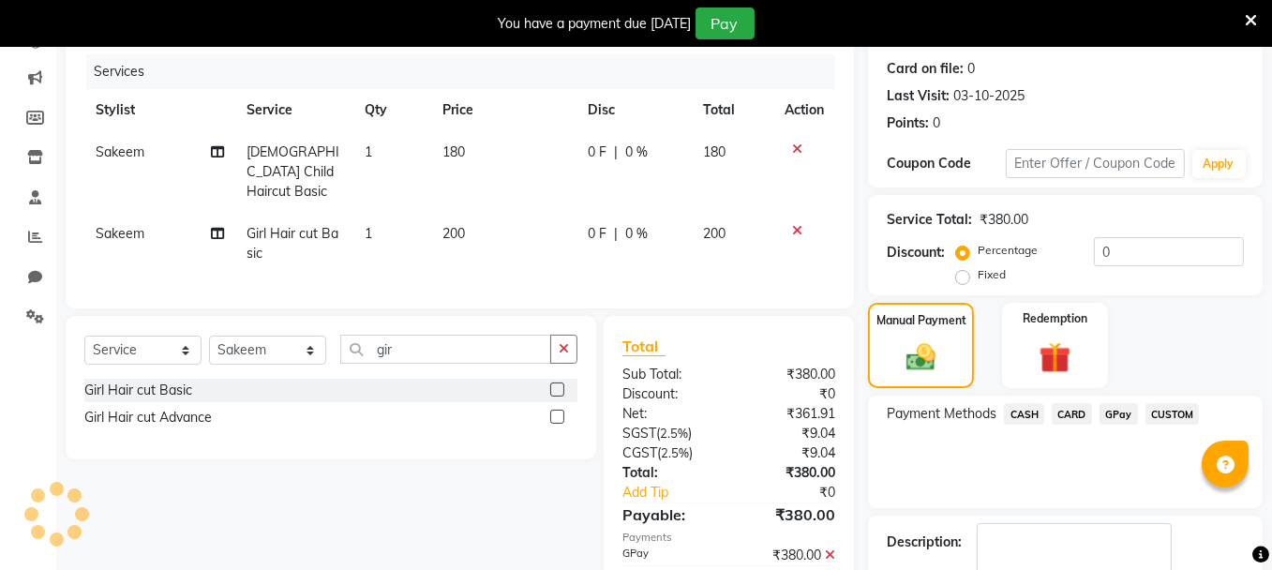
scroll to position [333, 0]
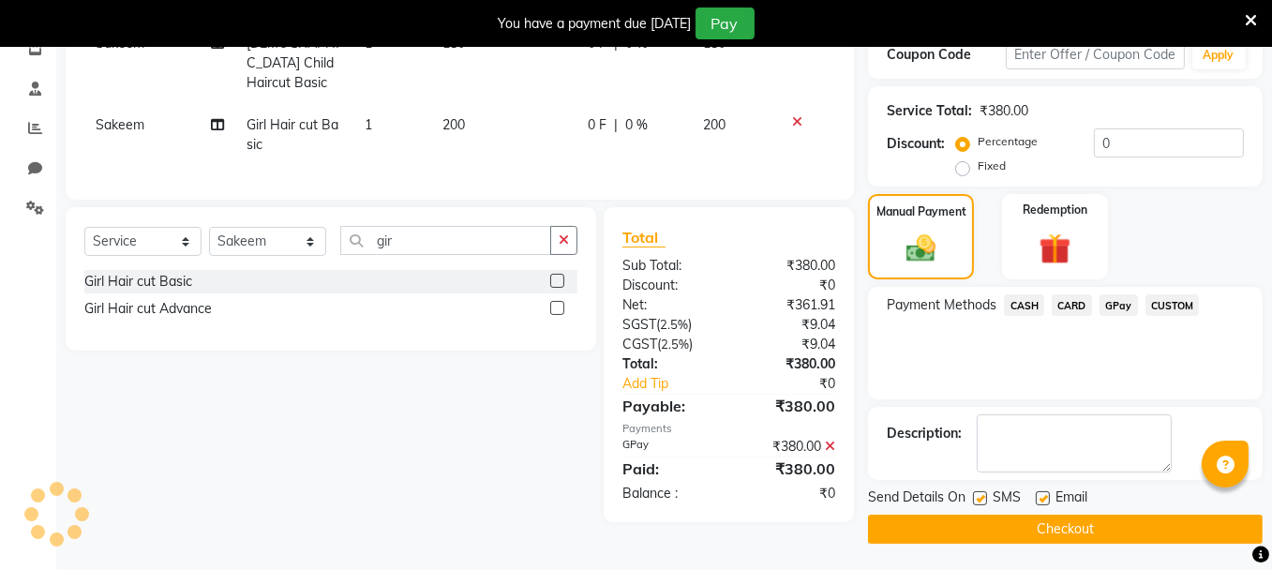
click at [1145, 518] on button "Checkout" at bounding box center [1065, 529] width 395 height 29
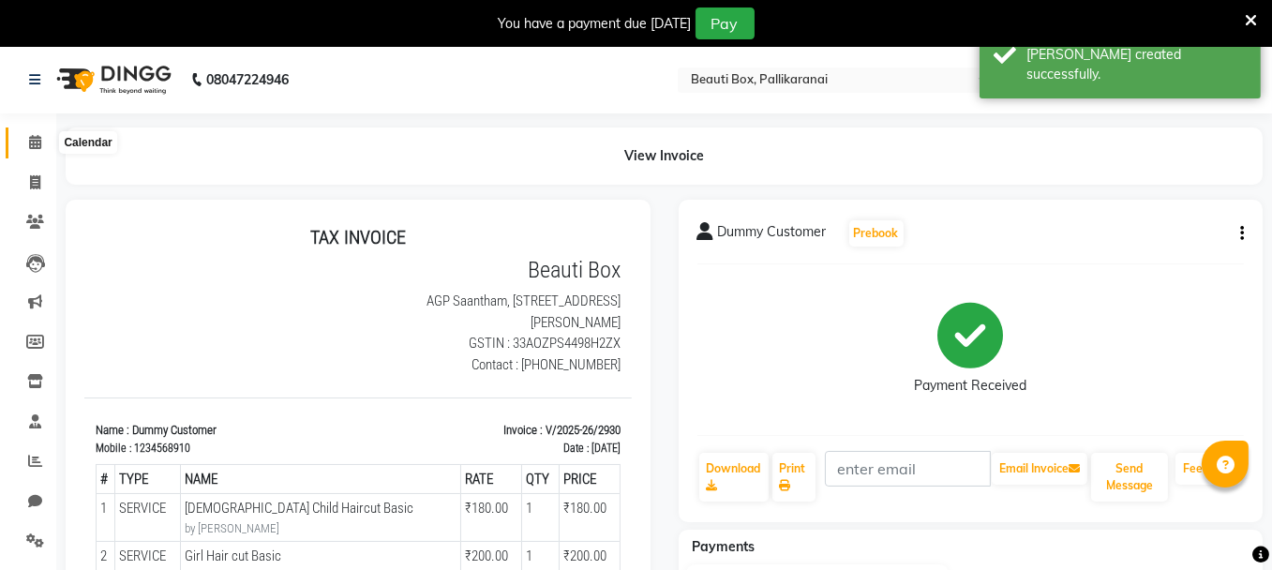
click at [35, 138] on icon at bounding box center [35, 142] width 12 height 14
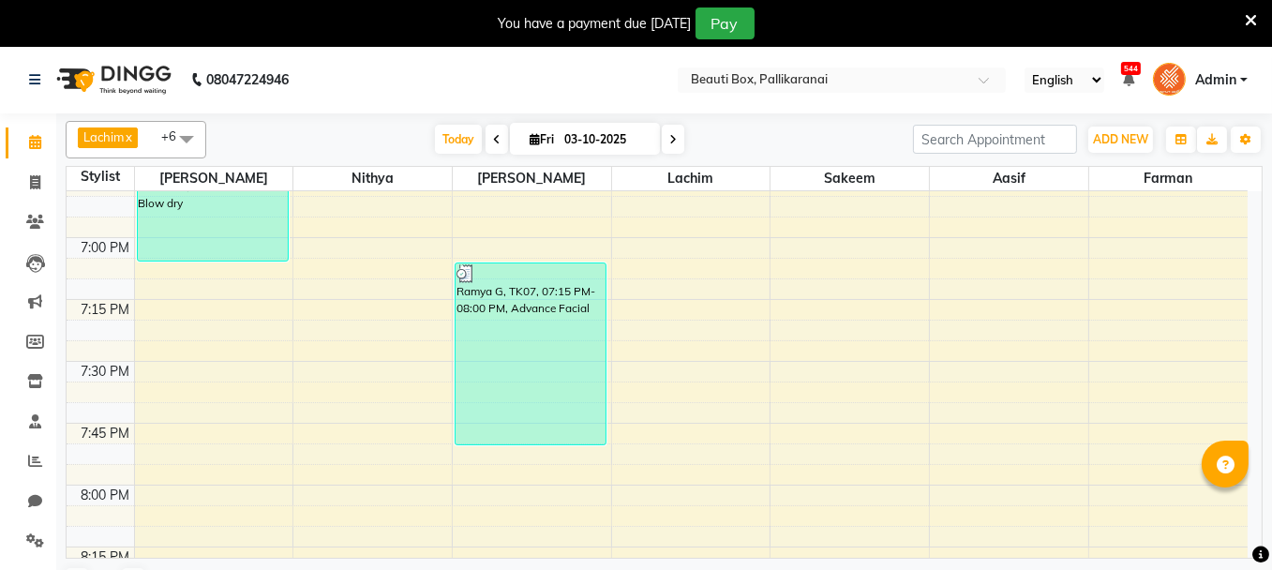
scroll to position [2581, 0]
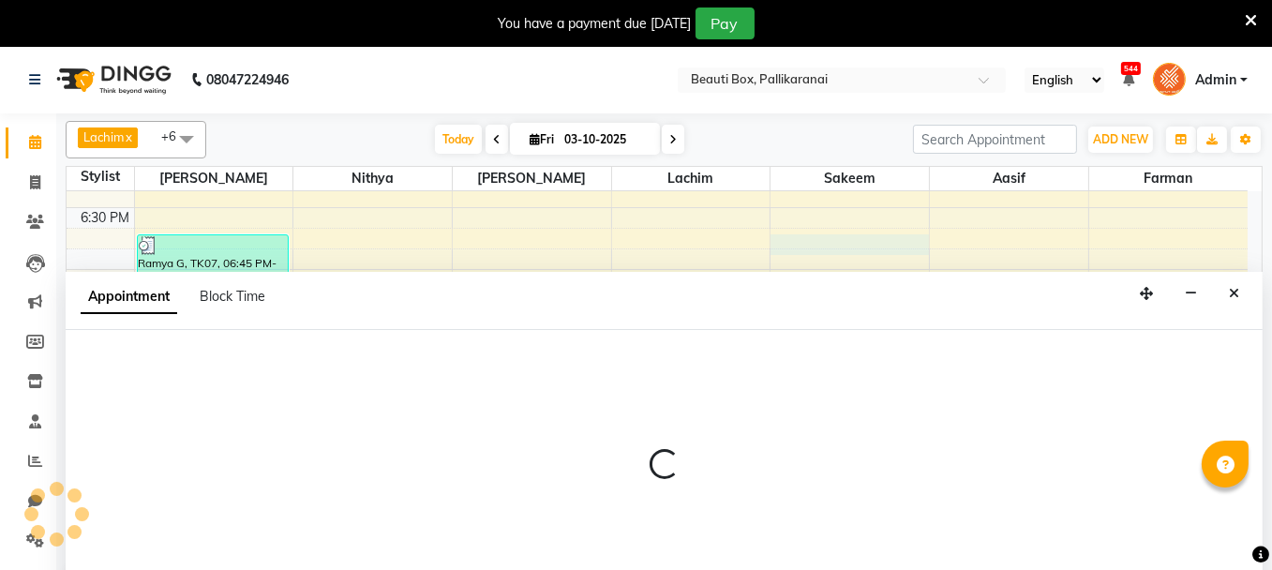
scroll to position [46, 0]
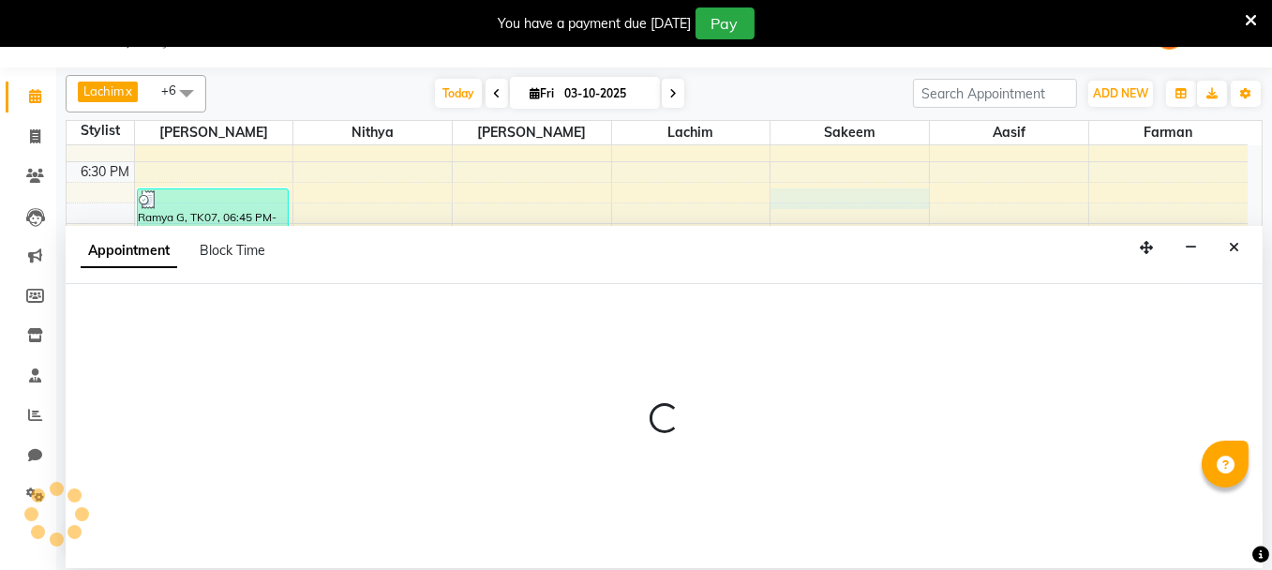
select select "7616"
select select "1125"
select select "tentative"
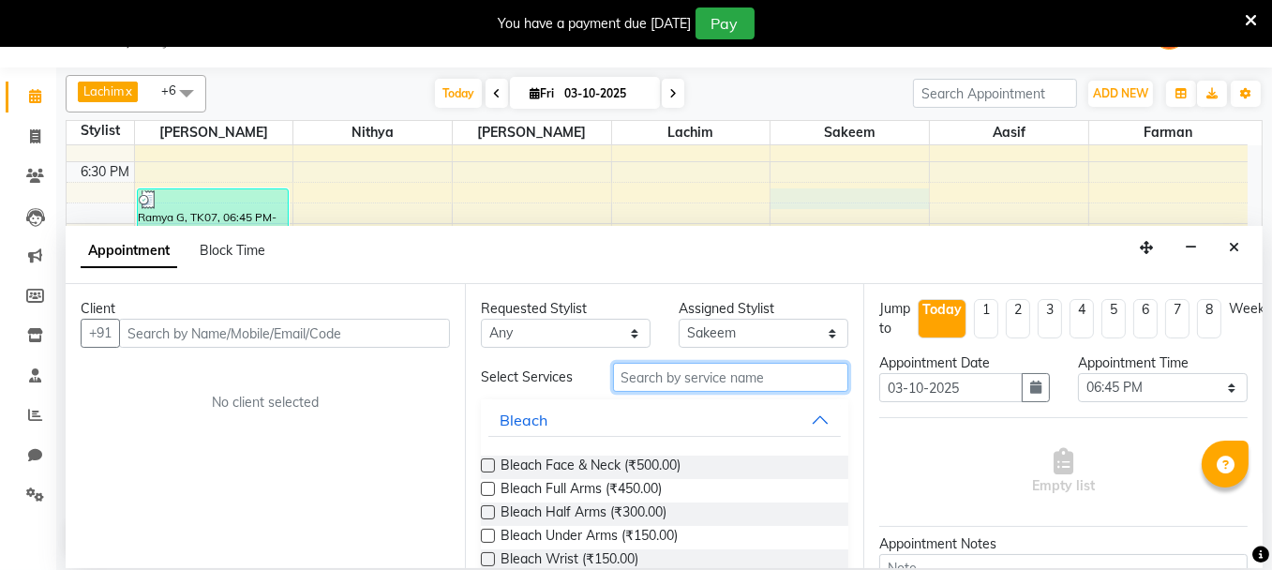
click at [722, 381] on input "text" at bounding box center [731, 377] width 236 height 29
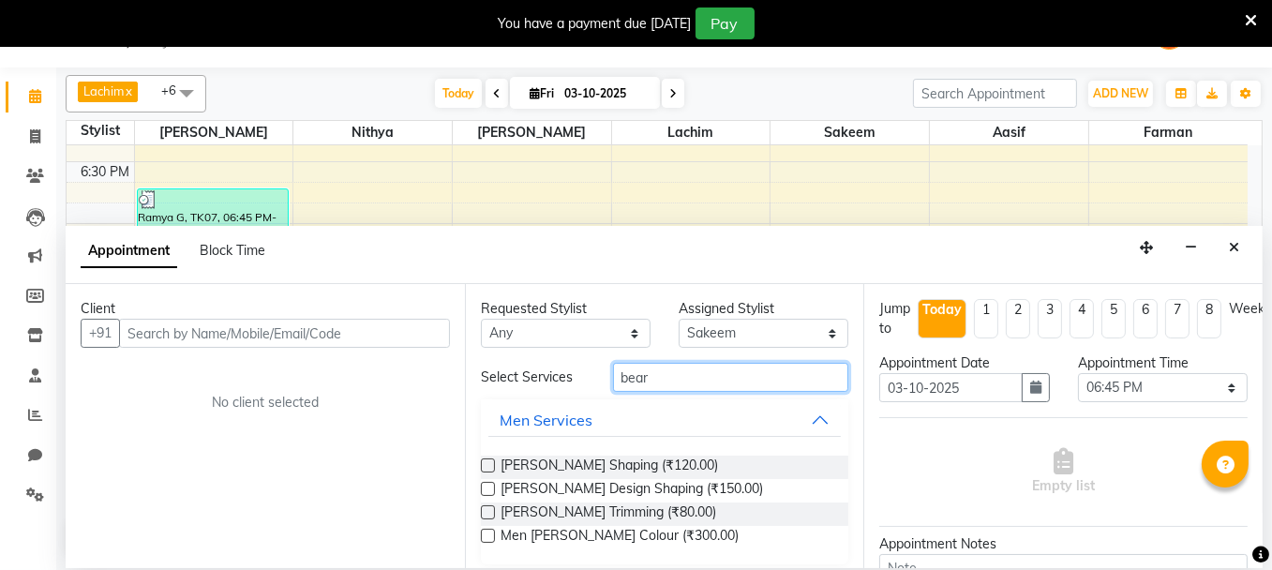
type input "bear"
click at [485, 459] on label at bounding box center [488, 465] width 14 height 14
click at [485, 461] on input "checkbox" at bounding box center [487, 467] width 12 height 12
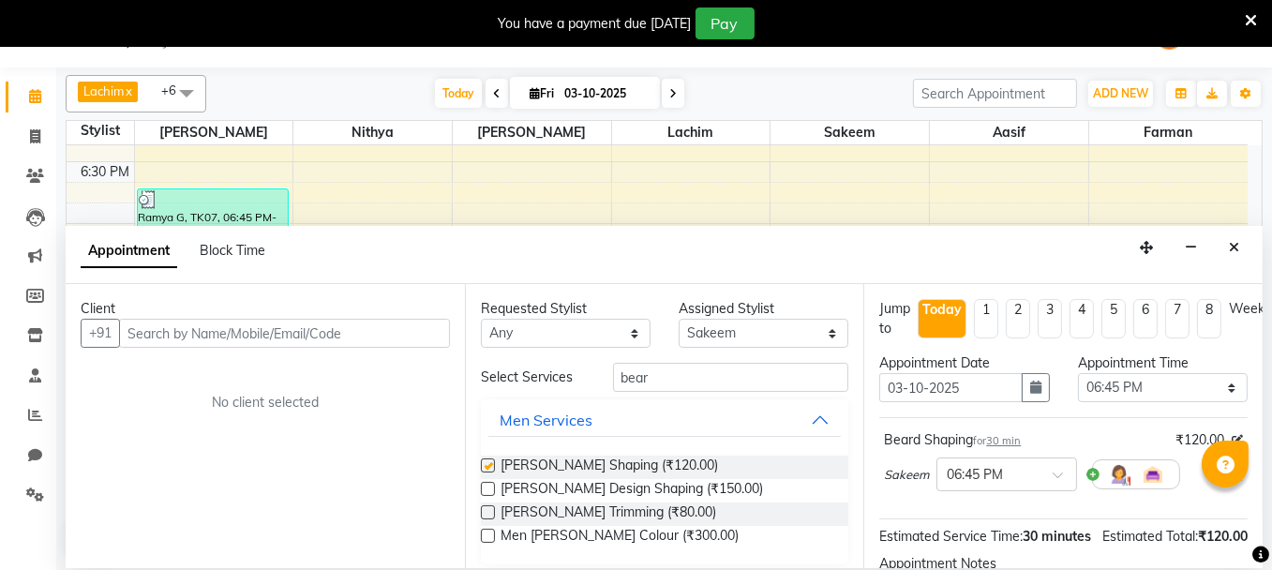
checkbox input "false"
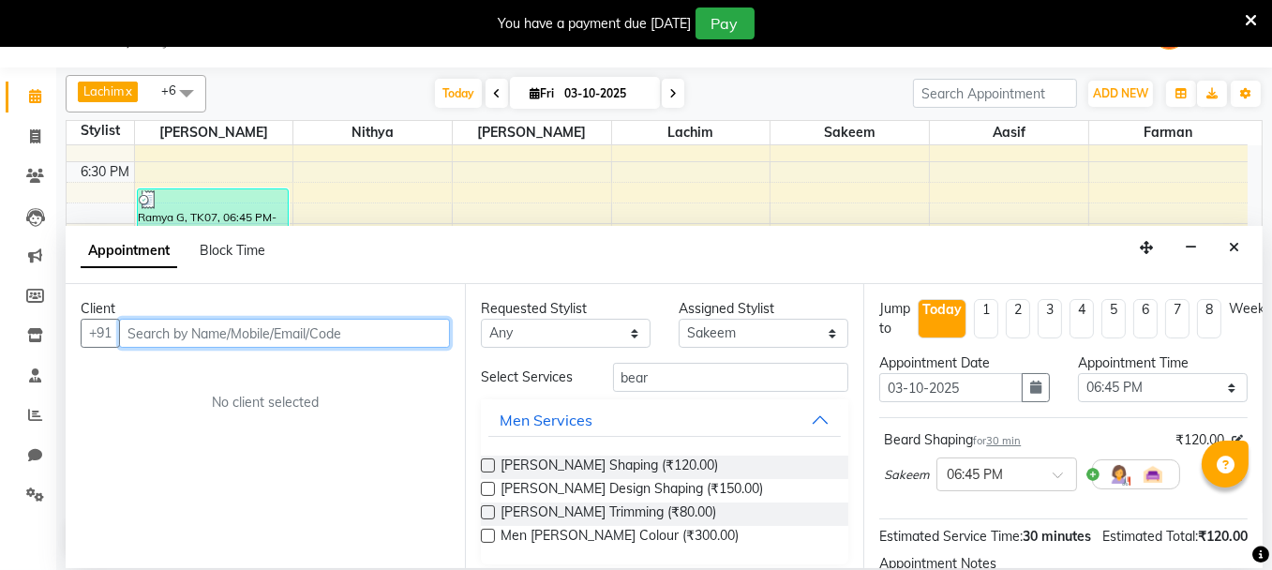
click at [365, 336] on input "text" at bounding box center [284, 333] width 331 height 29
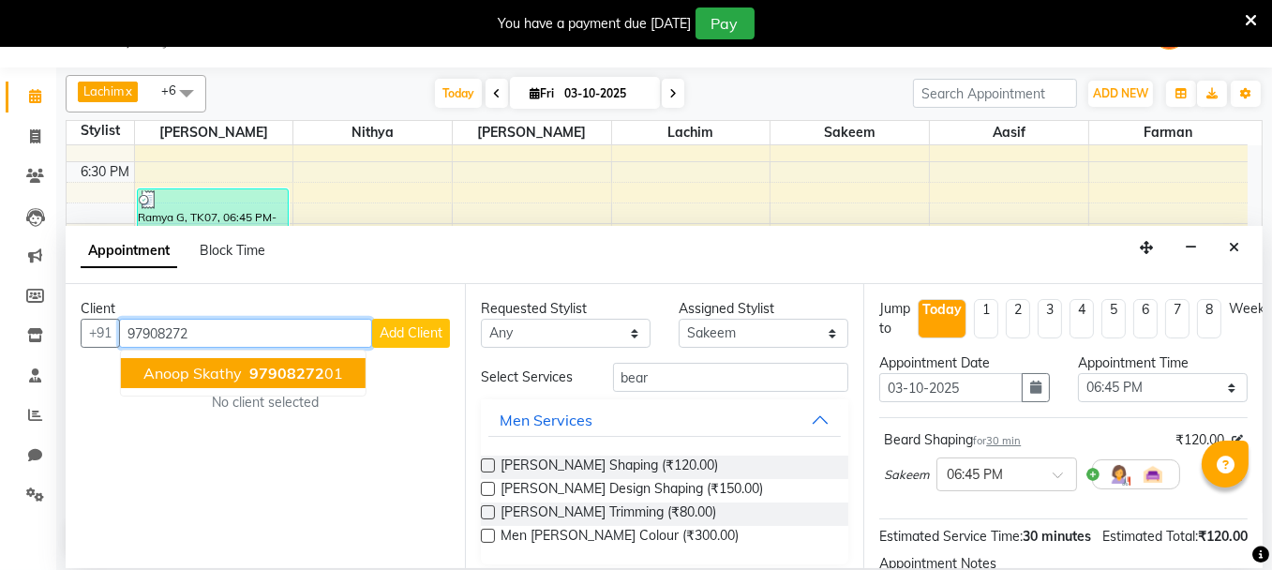
click at [307, 370] on span "97908272" at bounding box center [286, 373] width 75 height 19
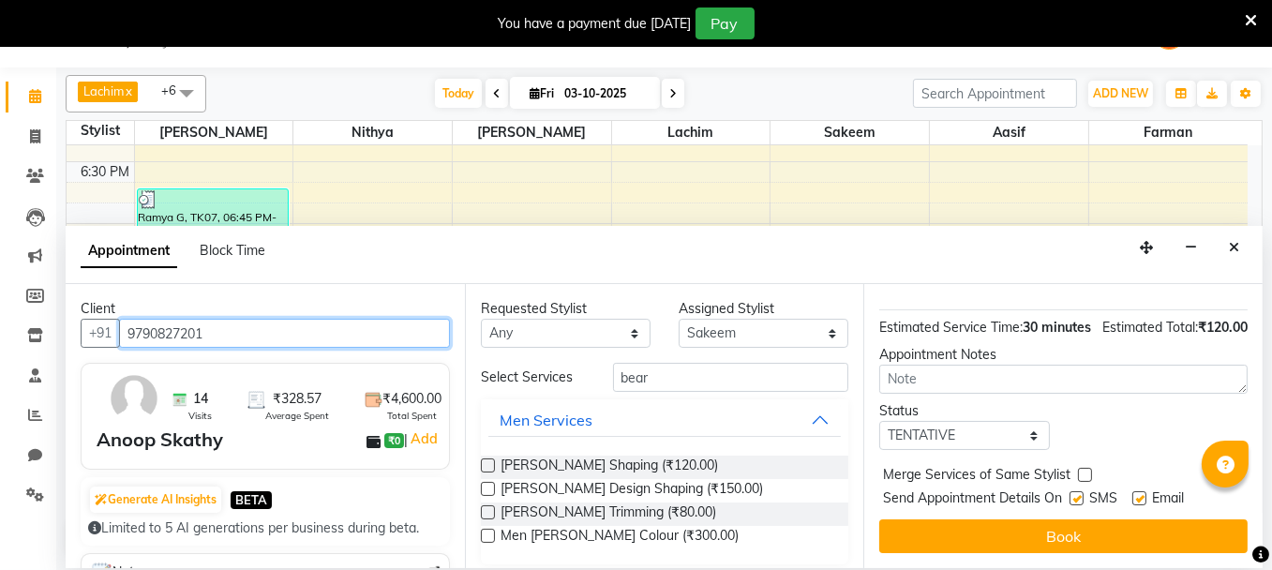
scroll to position [236, 0]
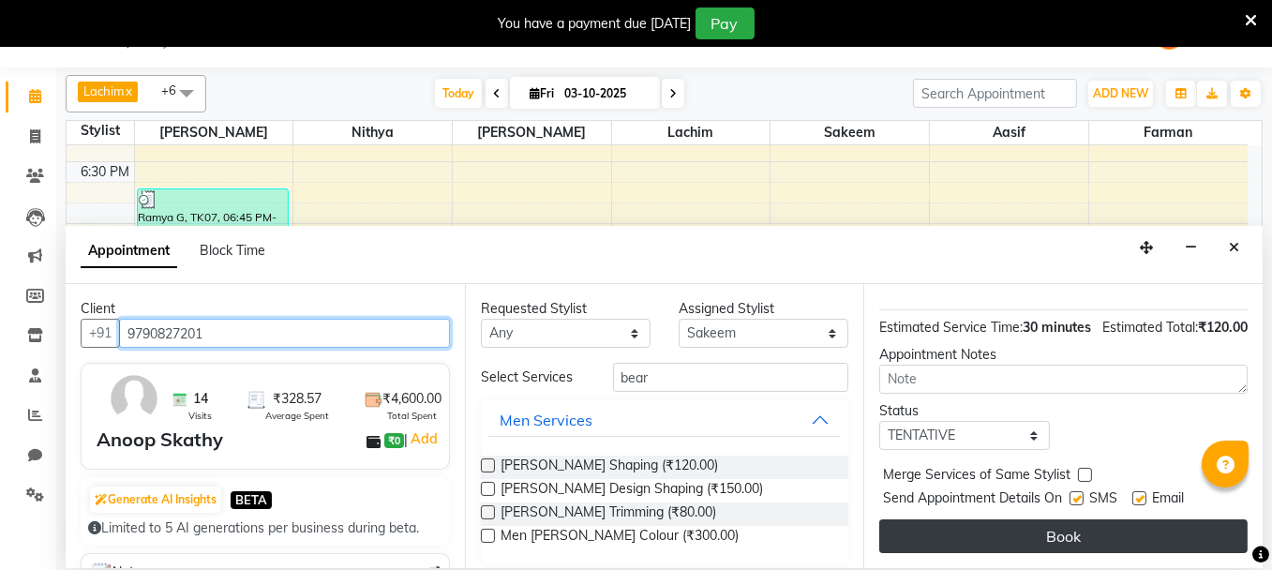
type input "9790827201"
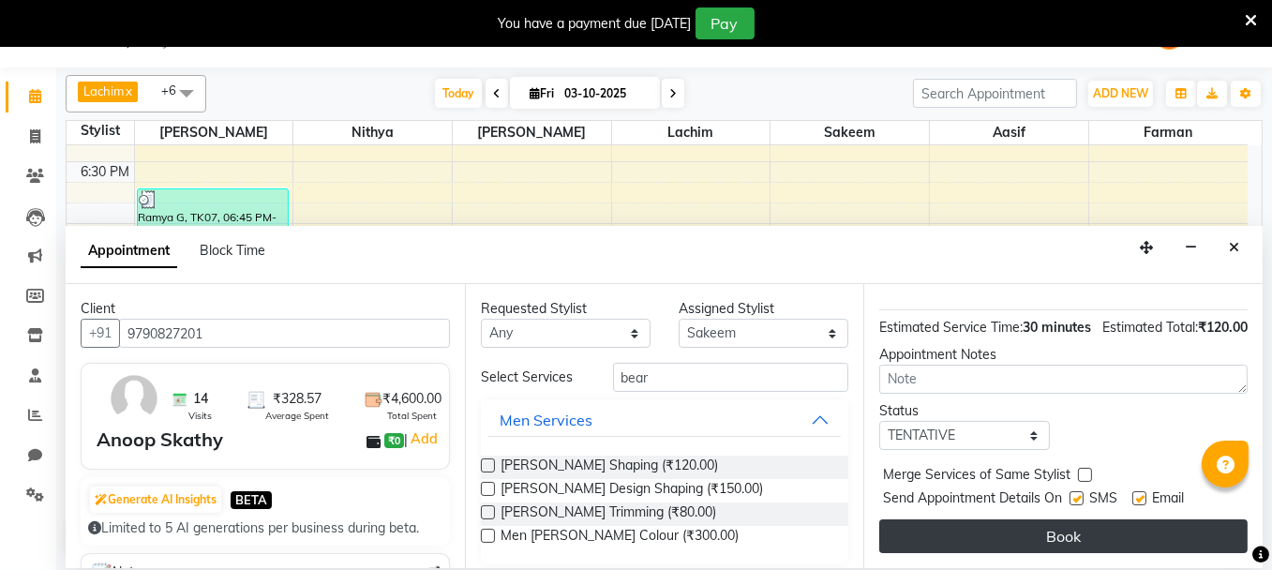
click at [1106, 533] on button "Book" at bounding box center [1063, 536] width 368 height 34
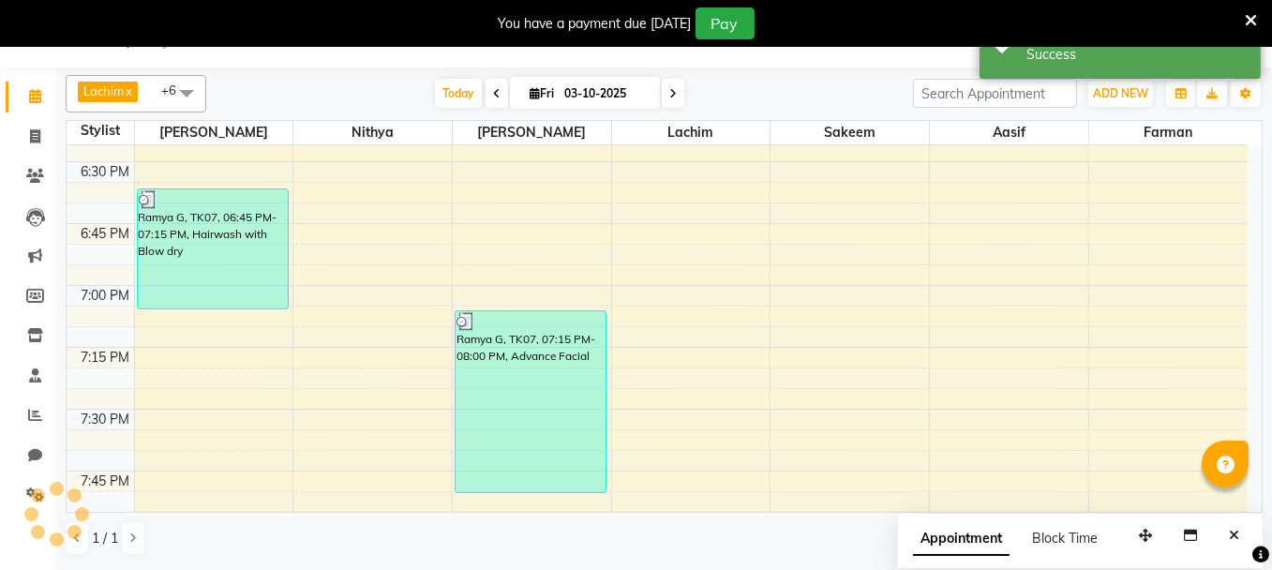
scroll to position [0, 0]
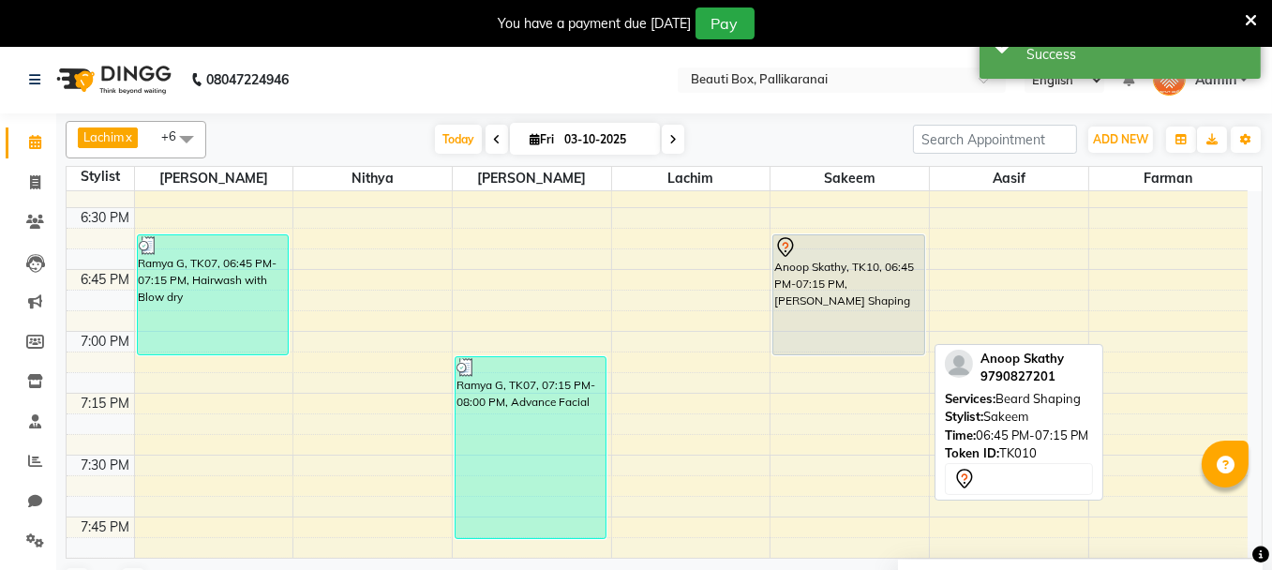
click at [897, 325] on div "Anoop Skathy, TK10, 06:45 PM-07:15 PM, [PERSON_NAME] Shaping" at bounding box center [848, 294] width 151 height 119
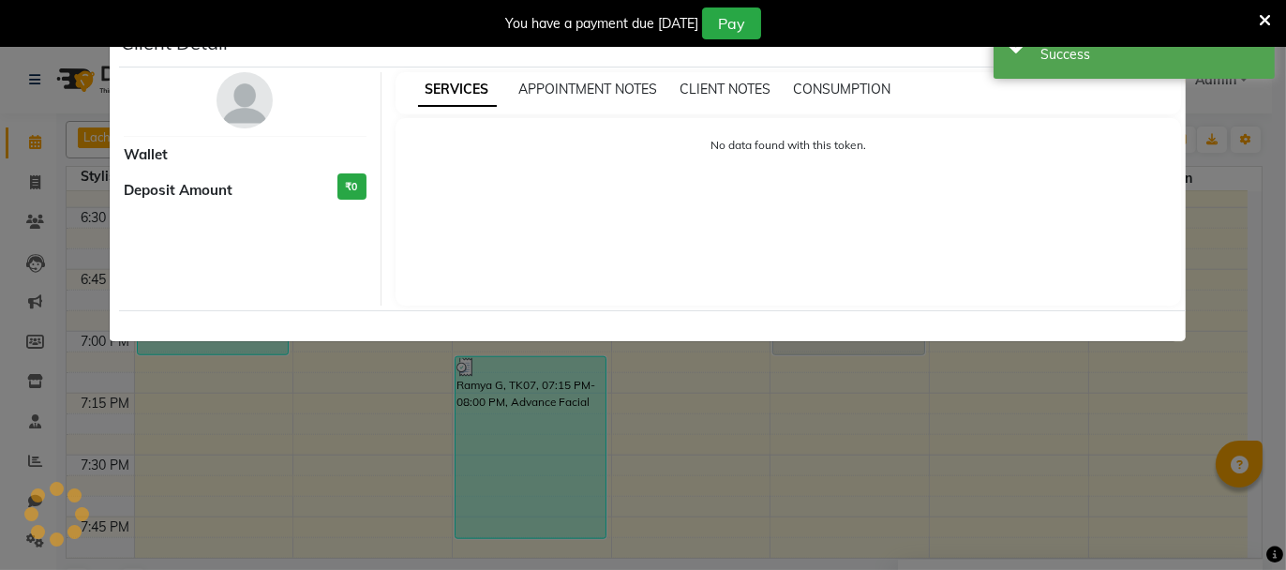
select select "7"
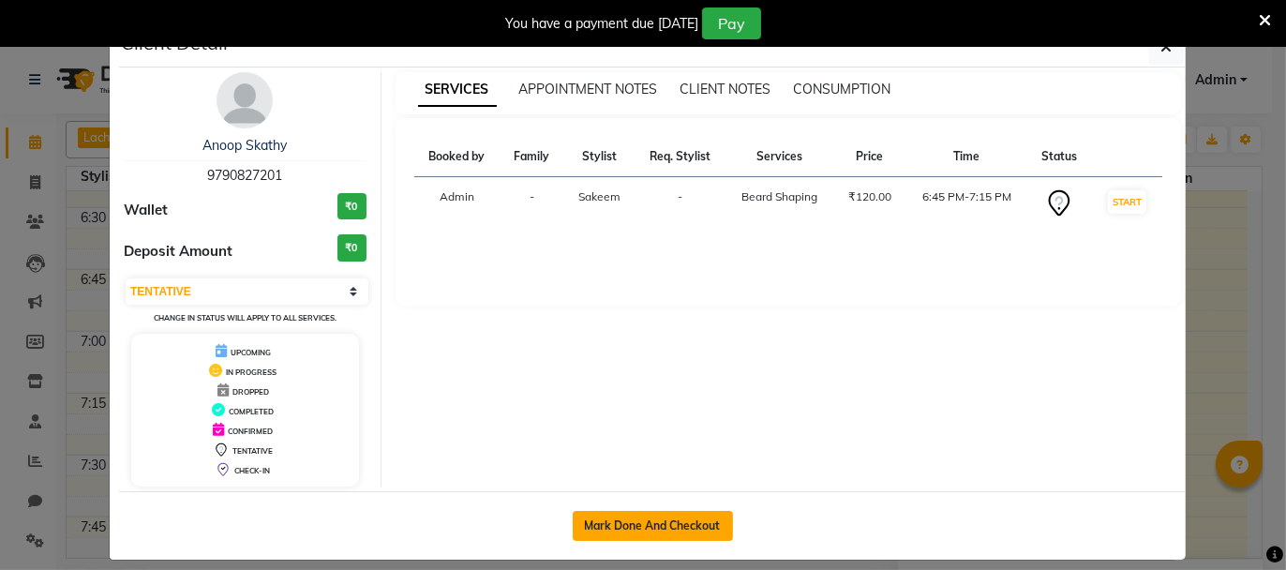
click at [628, 523] on button "Mark Done And Checkout" at bounding box center [653, 526] width 160 height 30
select select "service"
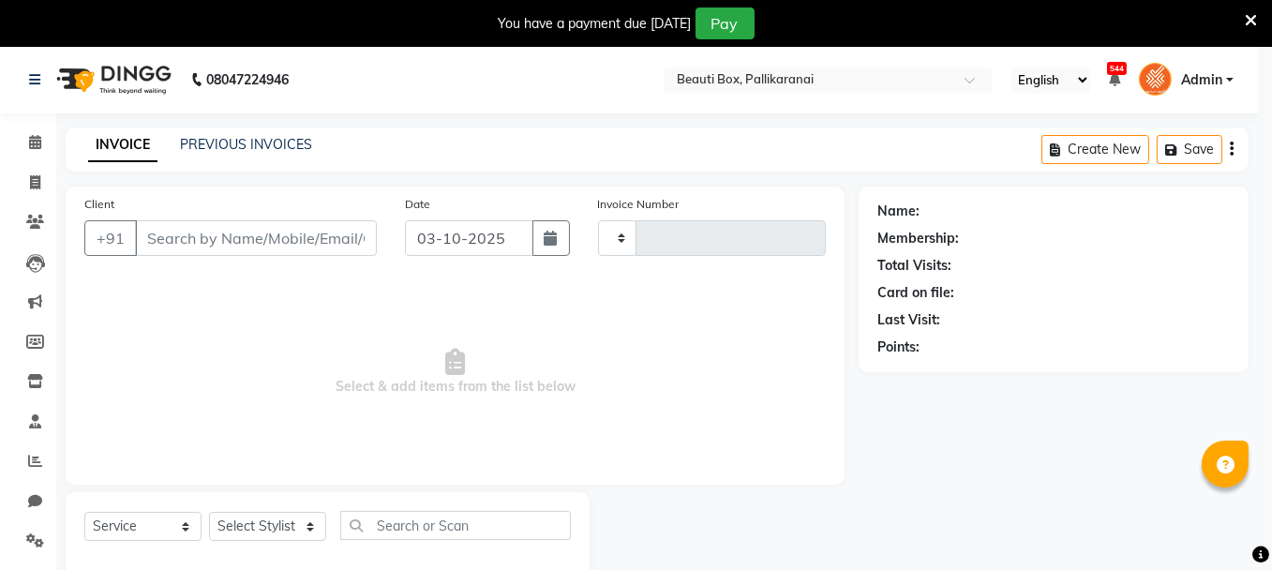
type input "2931"
select select "11"
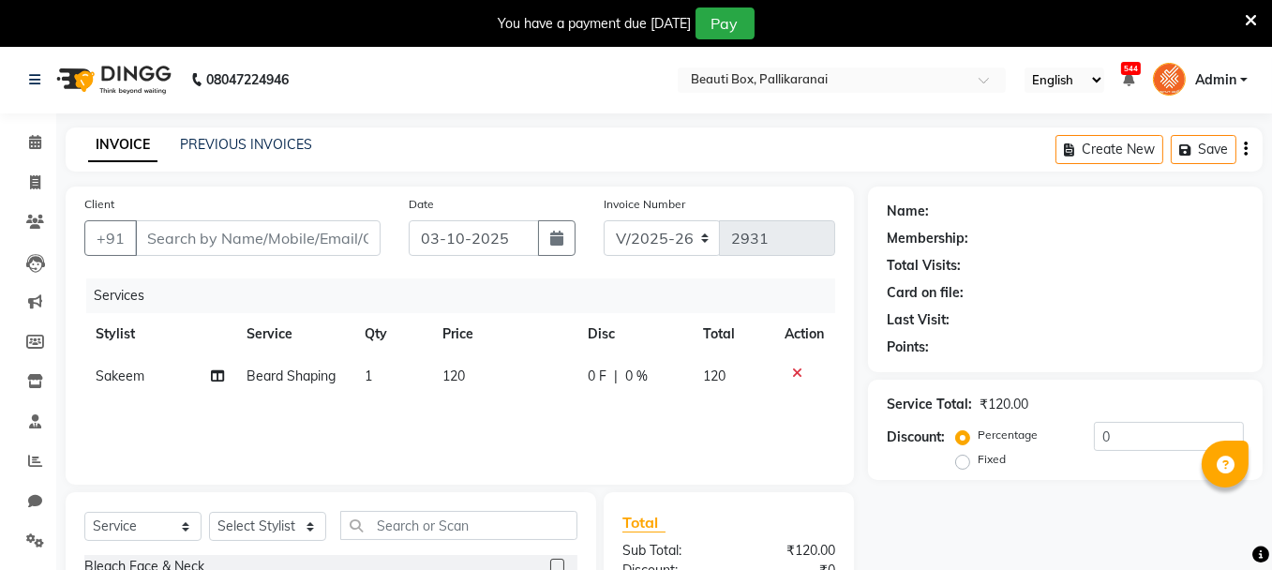
type input "9790827201"
select select "7616"
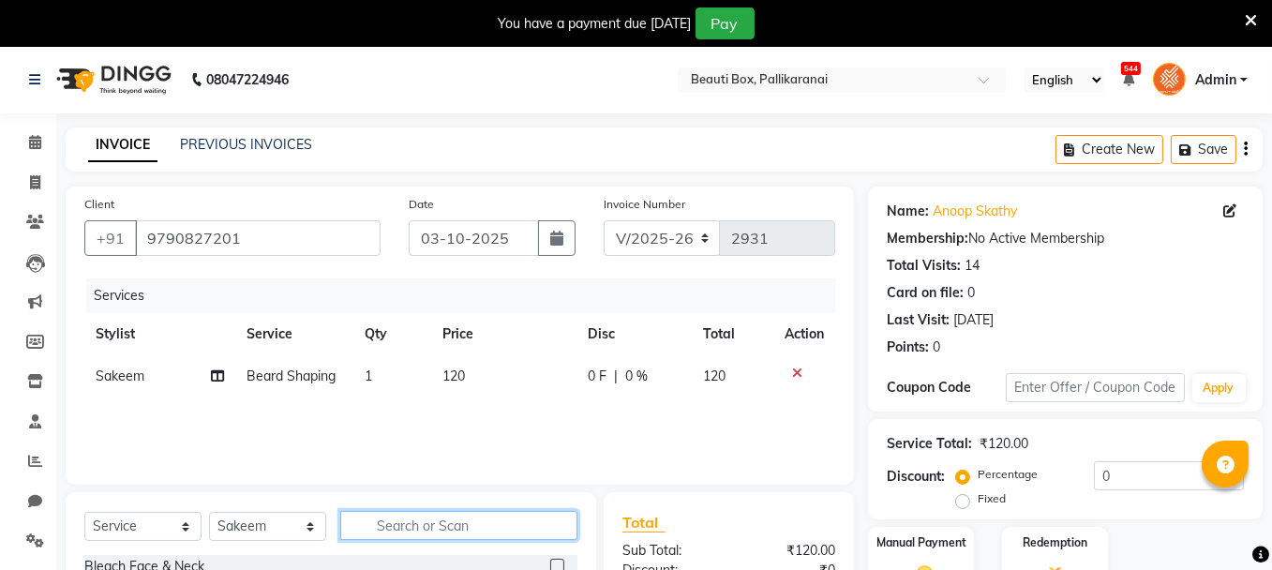
click at [425, 526] on input "text" at bounding box center [458, 525] width 237 height 29
click at [442, 525] on input "text" at bounding box center [458, 525] width 237 height 29
type input "fad"
click at [553, 561] on label at bounding box center [557, 566] width 14 height 14
click at [553, 561] on input "checkbox" at bounding box center [556, 567] width 12 height 12
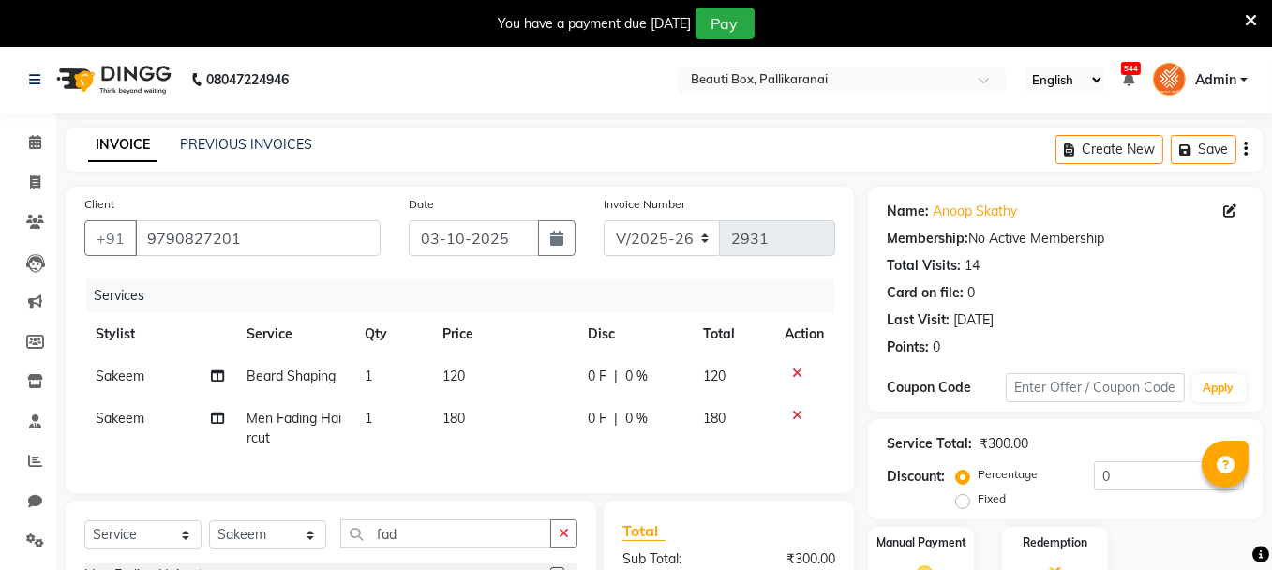
checkbox input "false"
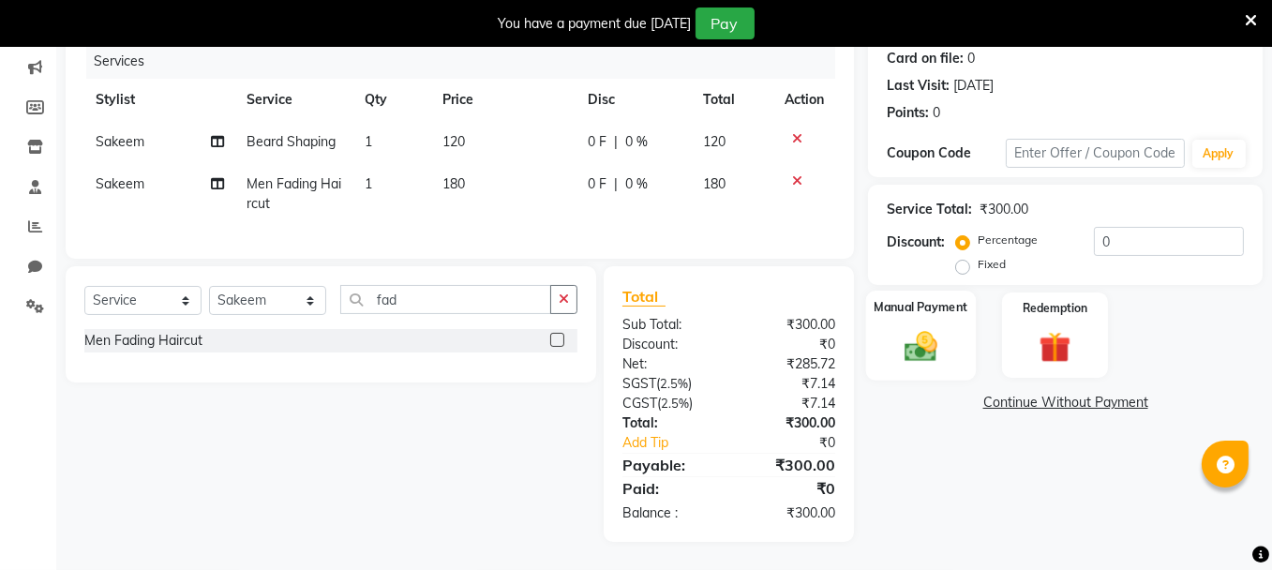
click at [935, 327] on img at bounding box center [920, 345] width 53 height 37
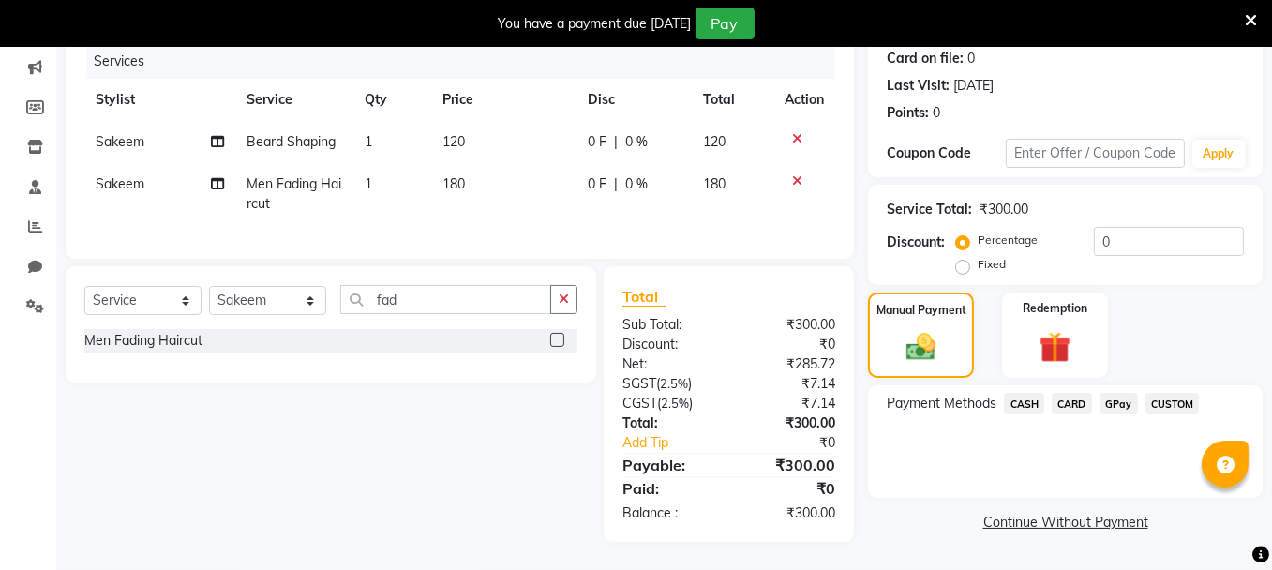
click at [1117, 393] on span "GPay" at bounding box center [1118, 404] width 38 height 22
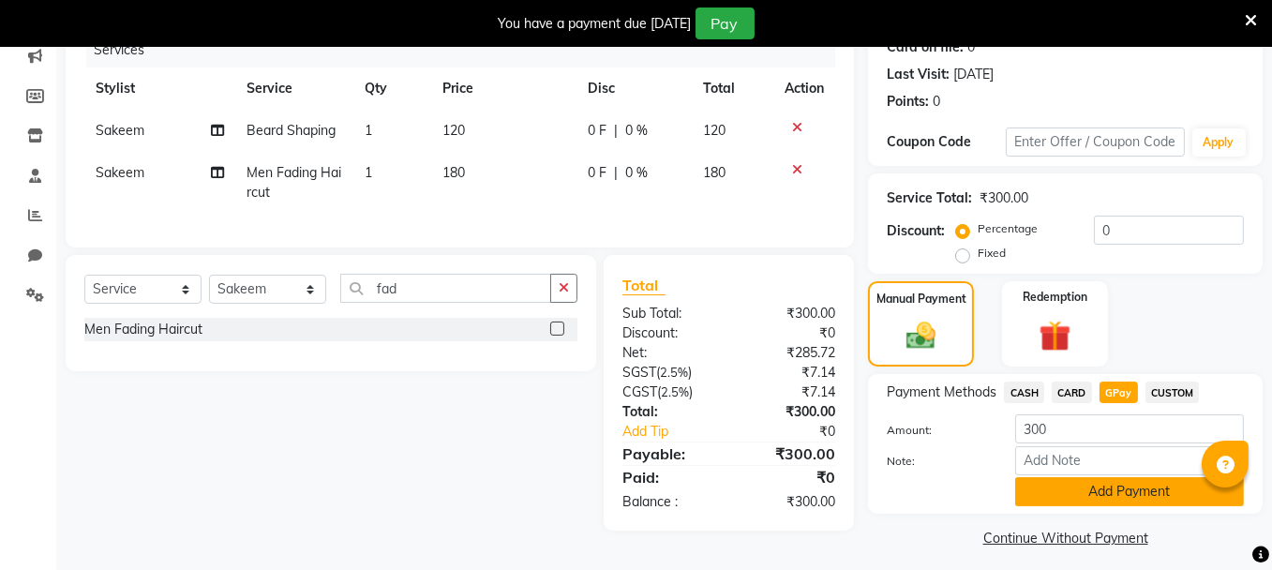
click at [1115, 493] on button "Add Payment" at bounding box center [1129, 491] width 229 height 29
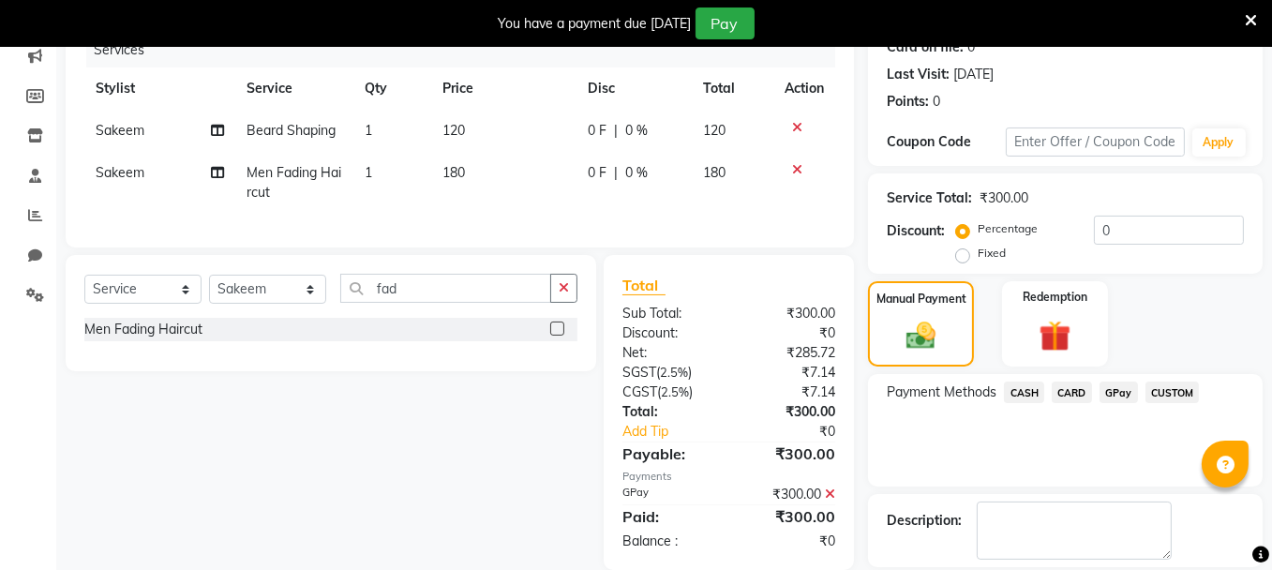
scroll to position [333, 0]
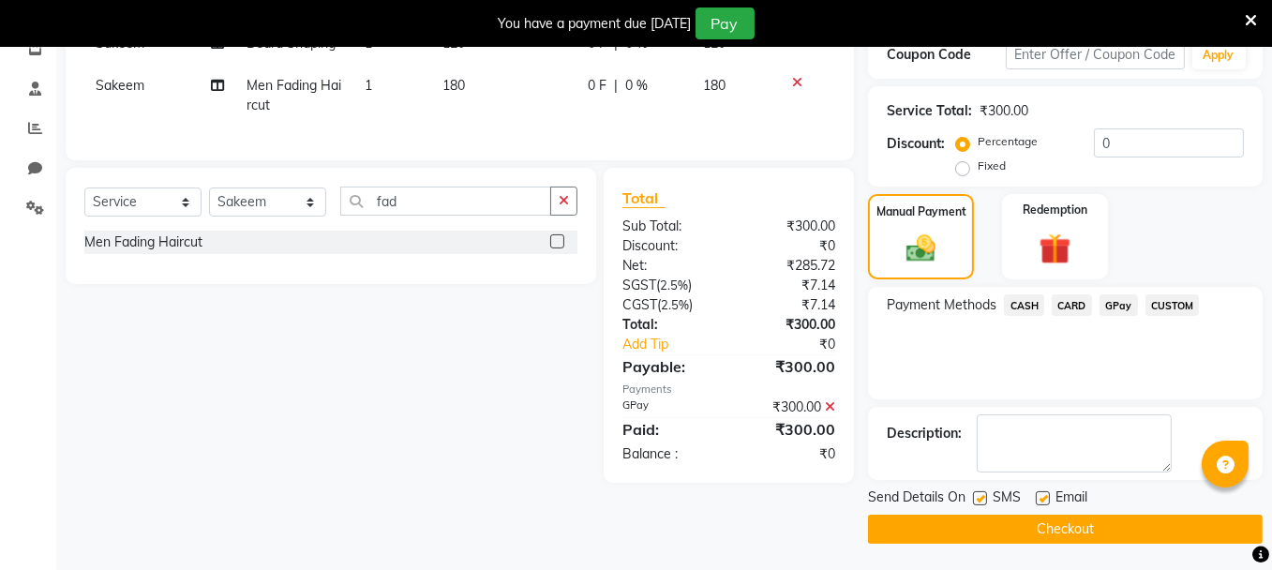
click at [1106, 531] on button "Checkout" at bounding box center [1065, 529] width 395 height 29
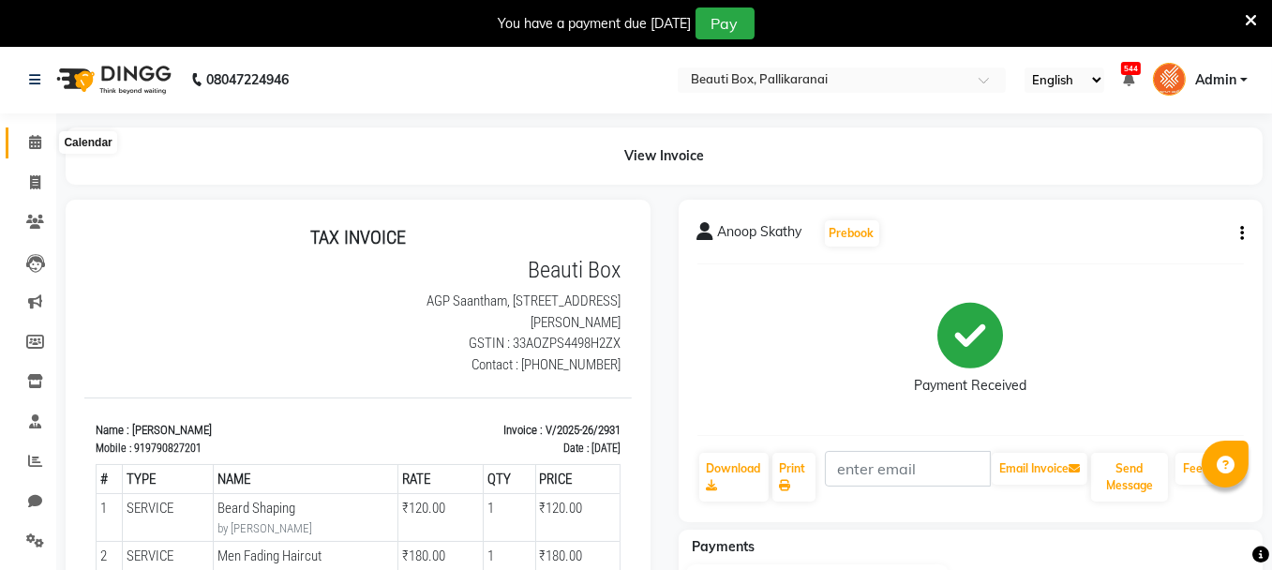
click at [34, 141] on icon at bounding box center [35, 142] width 12 height 14
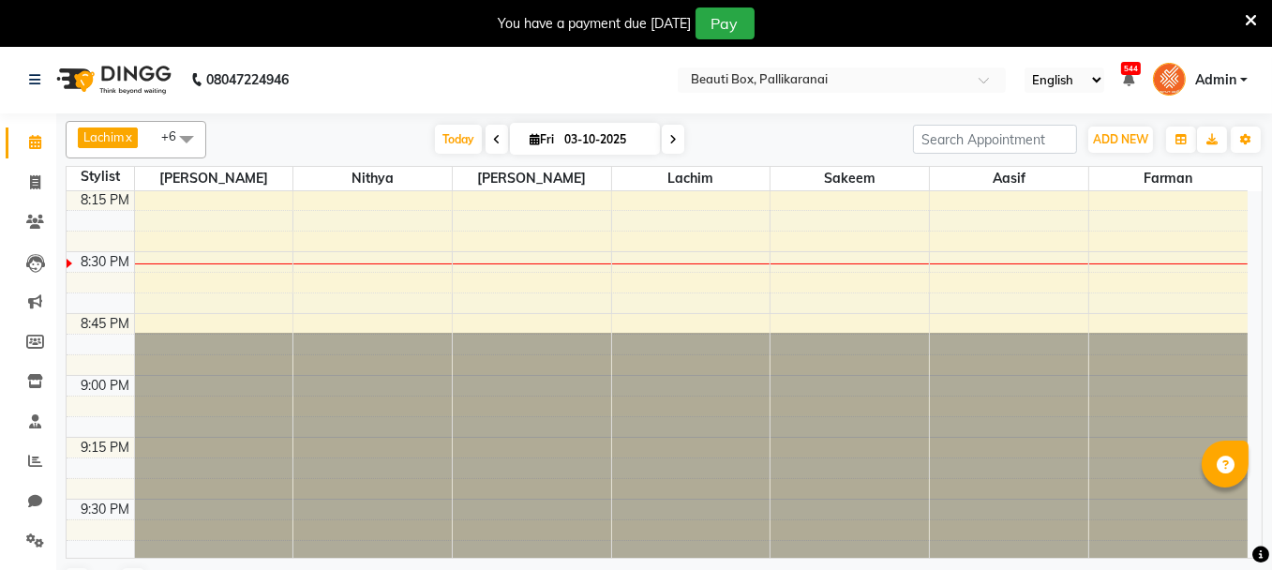
scroll to position [3050, 0]
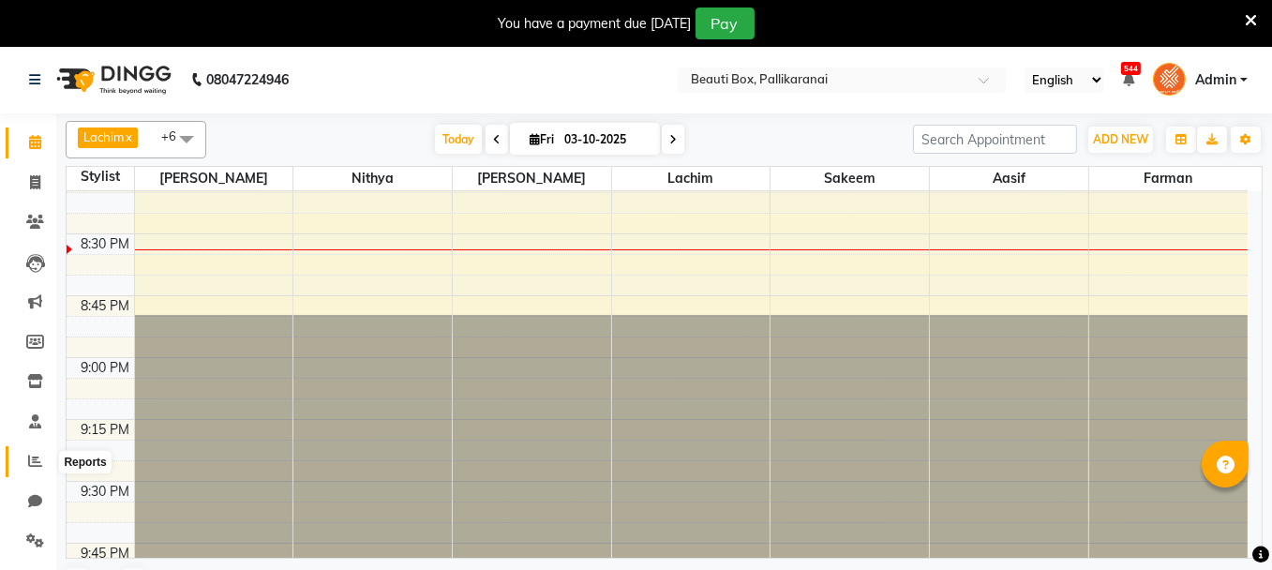
click at [37, 460] on icon at bounding box center [35, 461] width 14 height 14
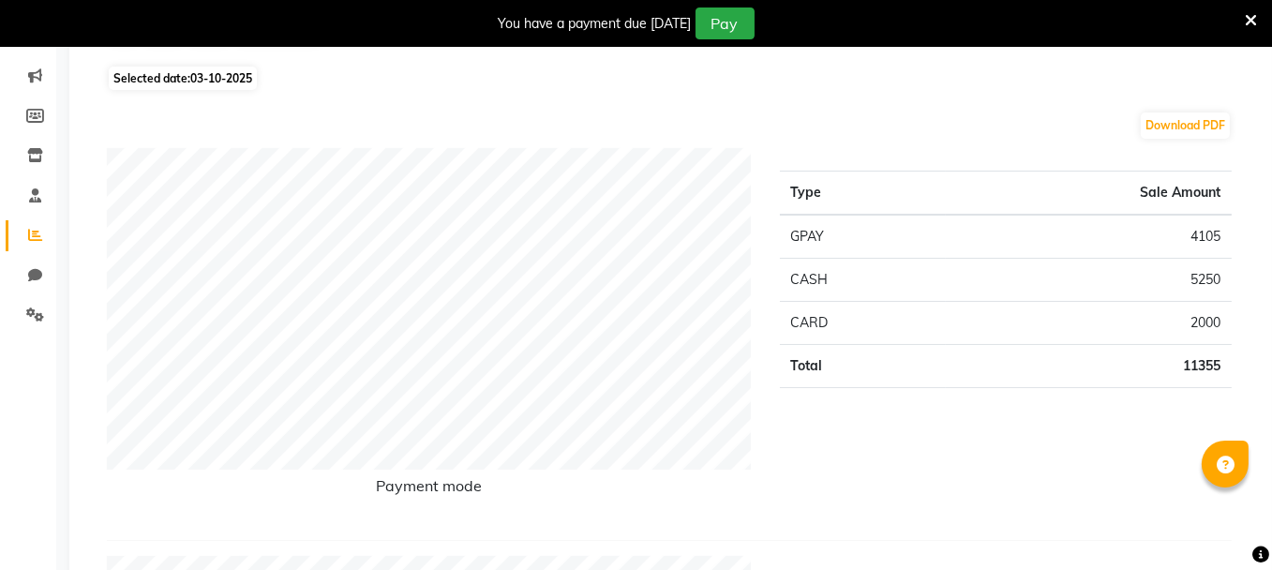
scroll to position [217, 0]
